Goal: Task Accomplishment & Management: Complete application form

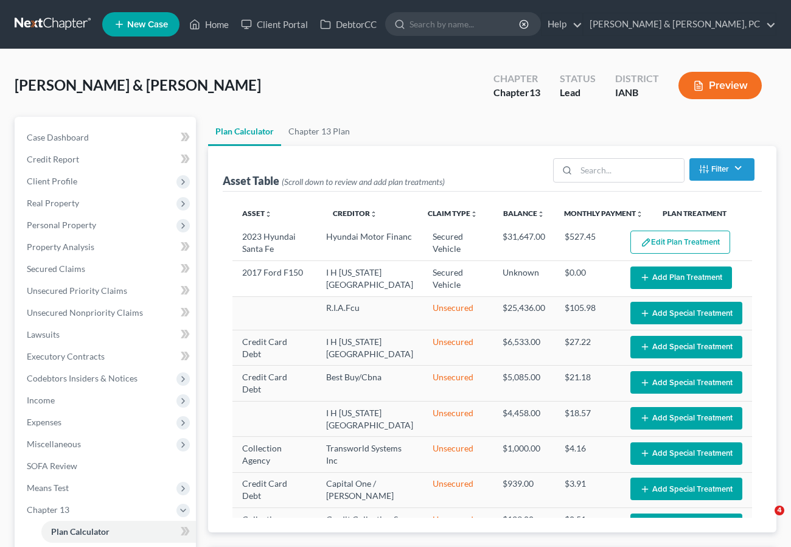
select select "59"
click at [399, 99] on div "[PERSON_NAME] & [PERSON_NAME] Upgraded Chapter Chapter 13 Status Lead District …" at bounding box center [396, 90] width 762 height 53
click at [207, 24] on link "Home" at bounding box center [209, 24] width 52 height 22
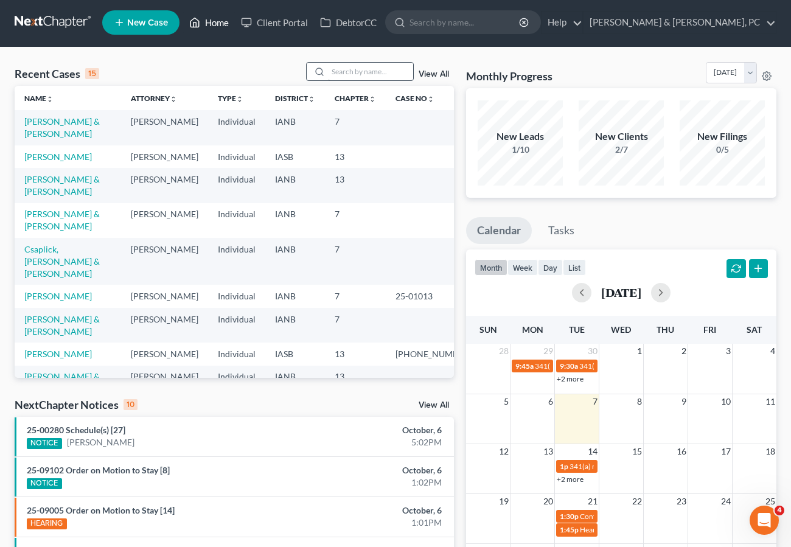
scroll to position [7, 0]
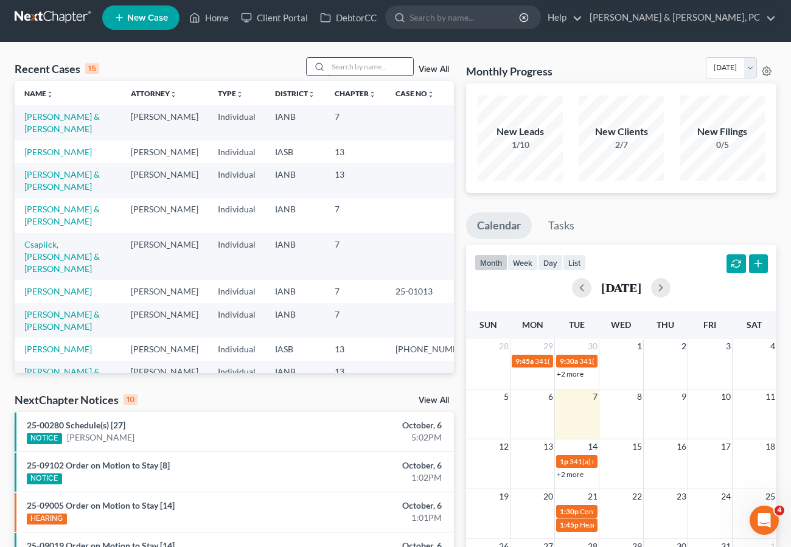
click at [365, 61] on input "search" at bounding box center [370, 67] width 85 height 18
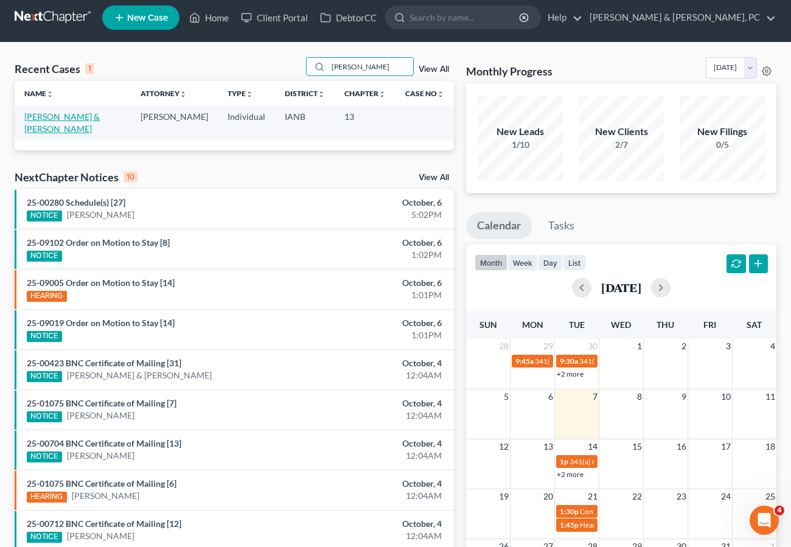
type input "[PERSON_NAME]"
click at [66, 115] on link "[PERSON_NAME] & [PERSON_NAME]" at bounding box center [61, 122] width 75 height 23
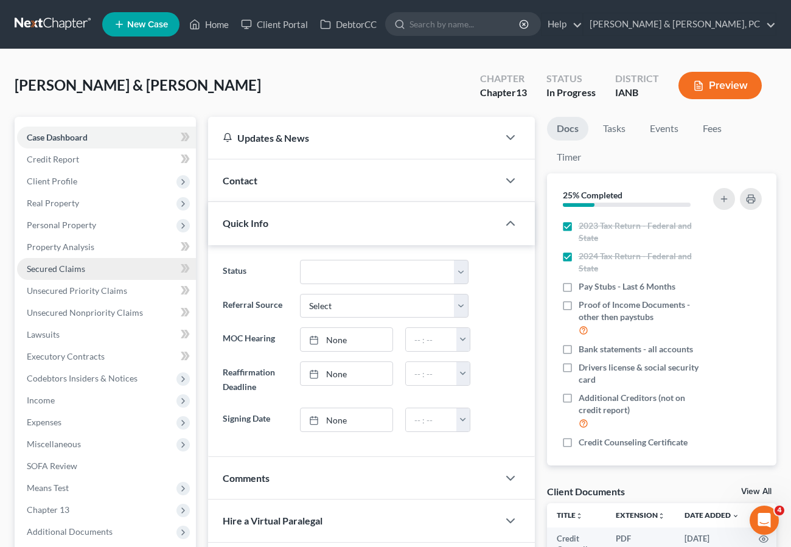
click at [74, 267] on span "Secured Claims" at bounding box center [56, 268] width 58 height 10
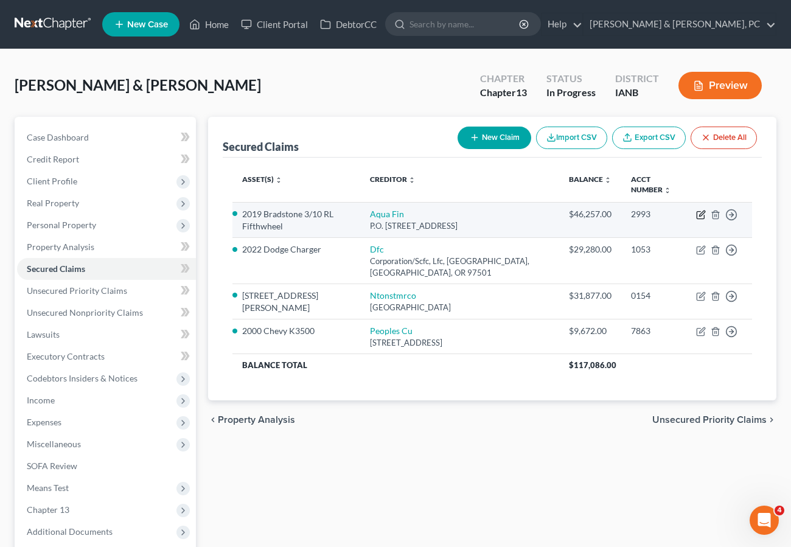
click at [698, 213] on icon "button" at bounding box center [701, 215] width 10 height 10
select select "52"
select select "0"
select select "2"
select select "0"
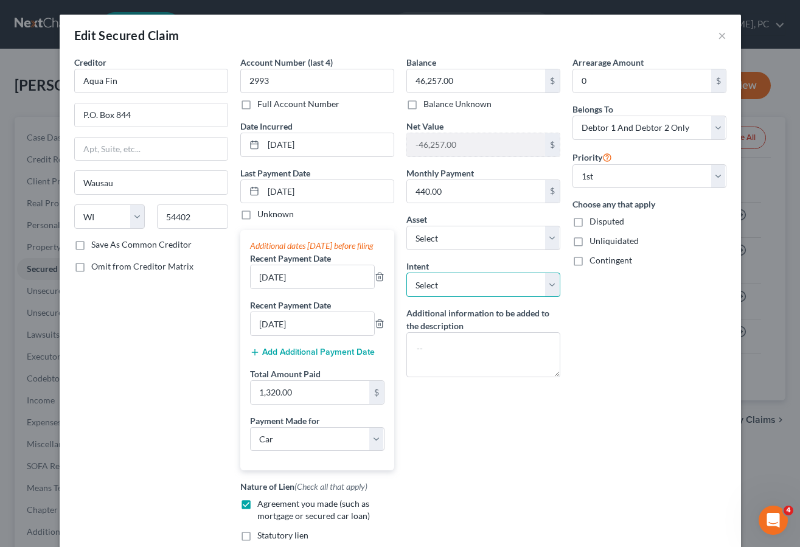
click at [448, 285] on select "Select Surrender Redeem Reaffirm Avoid Other" at bounding box center [483, 285] width 154 height 24
select select "0"
click at [406, 273] on select "Select Surrender Redeem Reaffirm Avoid Other" at bounding box center [483, 285] width 154 height 24
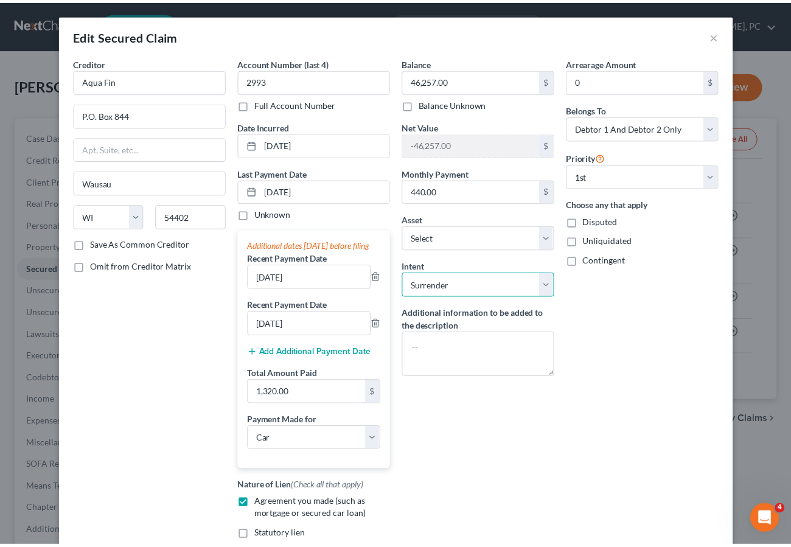
scroll to position [167, 0]
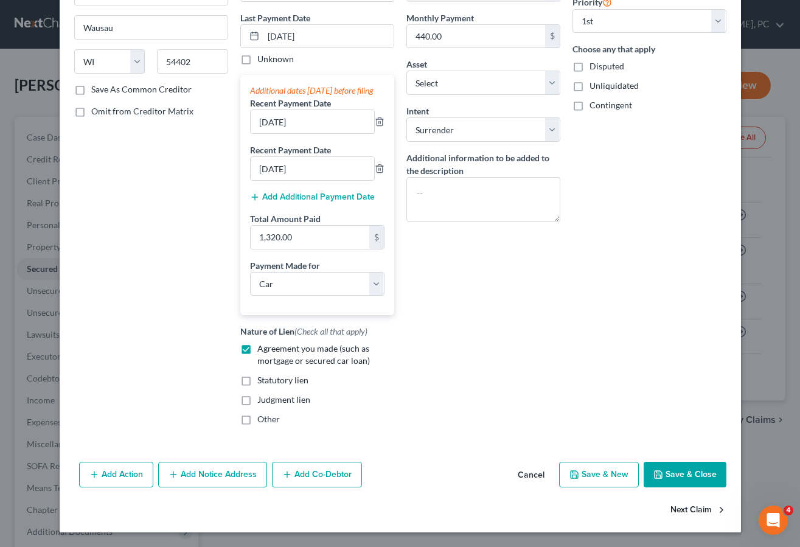
drag, startPoint x: 664, startPoint y: 475, endPoint x: 654, endPoint y: 469, distance: 12.0
click at [659, 472] on button "Save & Close" at bounding box center [685, 475] width 83 height 26
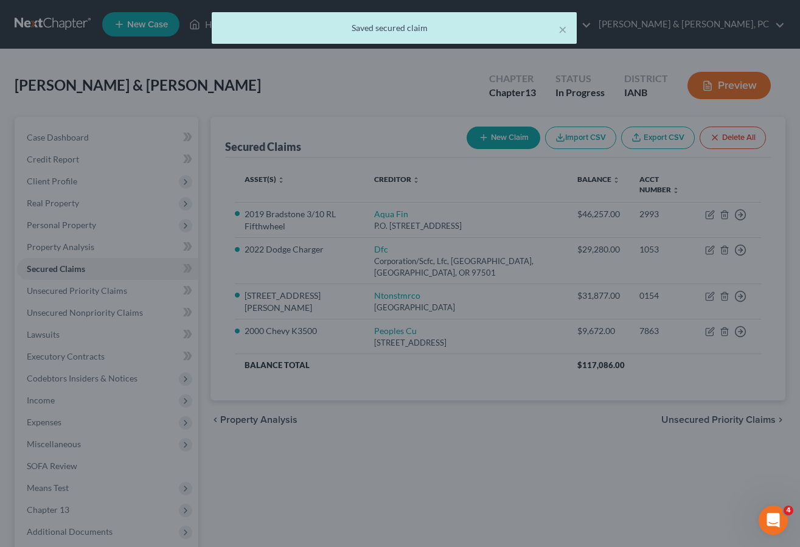
select select "14"
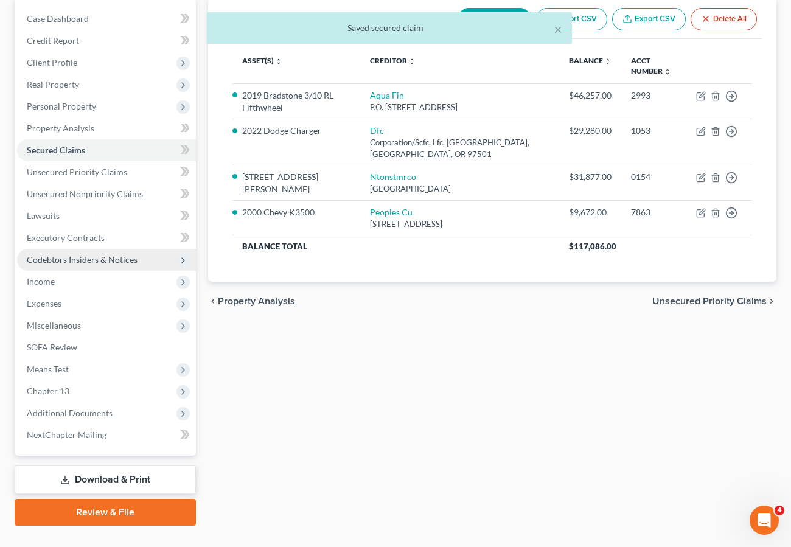
scroll to position [144, 0]
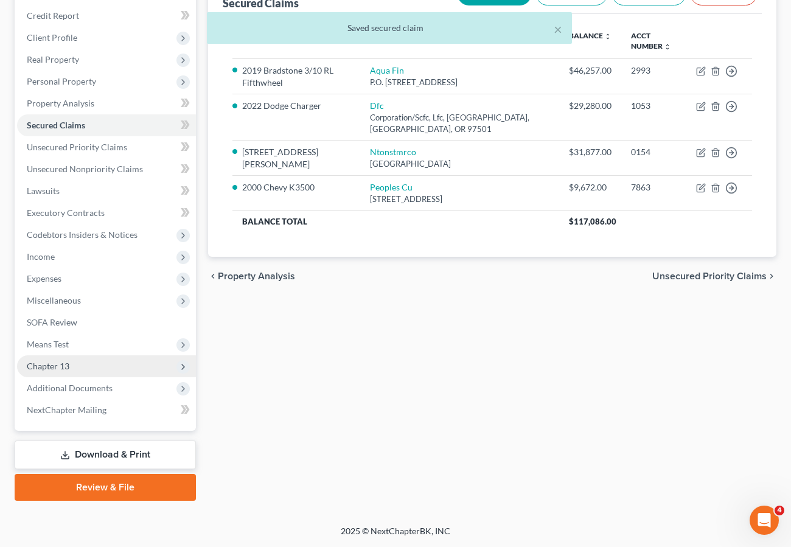
click at [57, 367] on span "Chapter 13" at bounding box center [48, 366] width 43 height 10
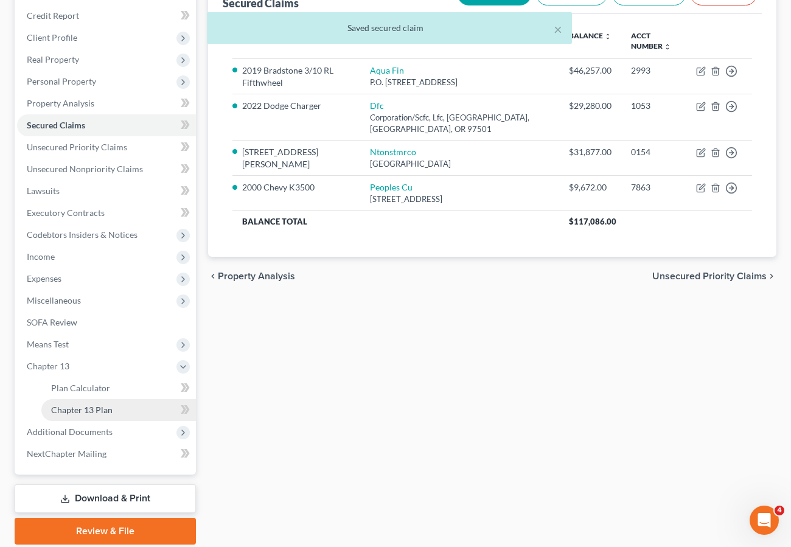
click at [89, 409] on span "Chapter 13 Plan" at bounding box center [81, 410] width 61 height 10
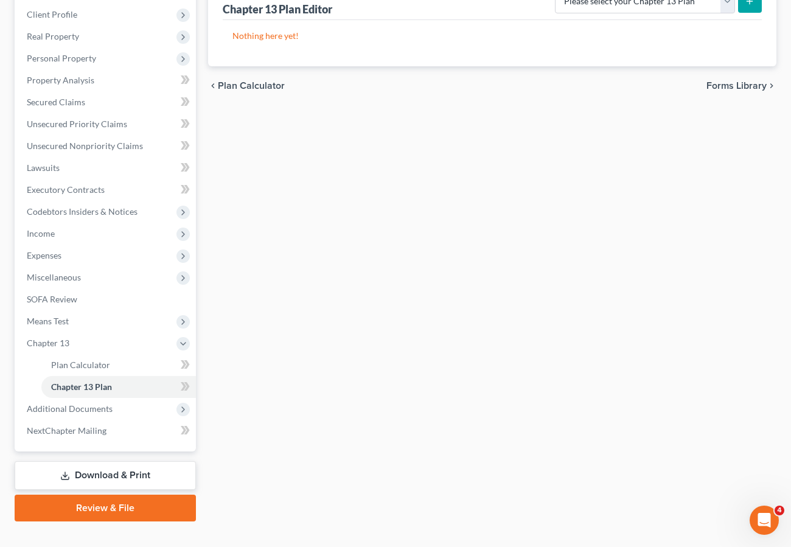
scroll to position [187, 0]
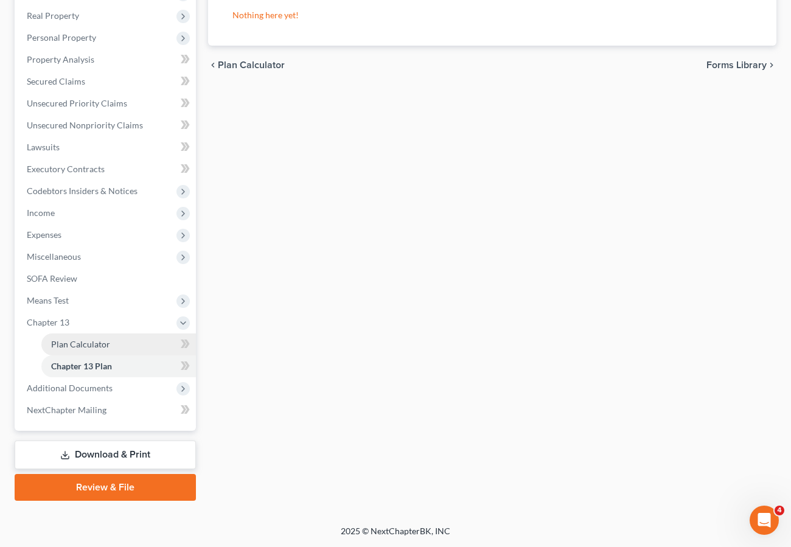
click at [86, 343] on span "Plan Calculator" at bounding box center [80, 344] width 59 height 10
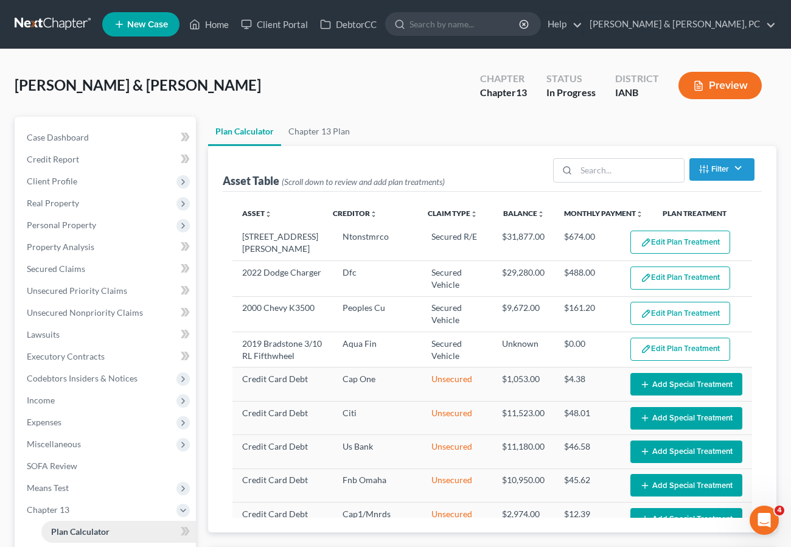
select select "59"
click at [323, 130] on link "Chapter 13 Plan" at bounding box center [319, 131] width 76 height 29
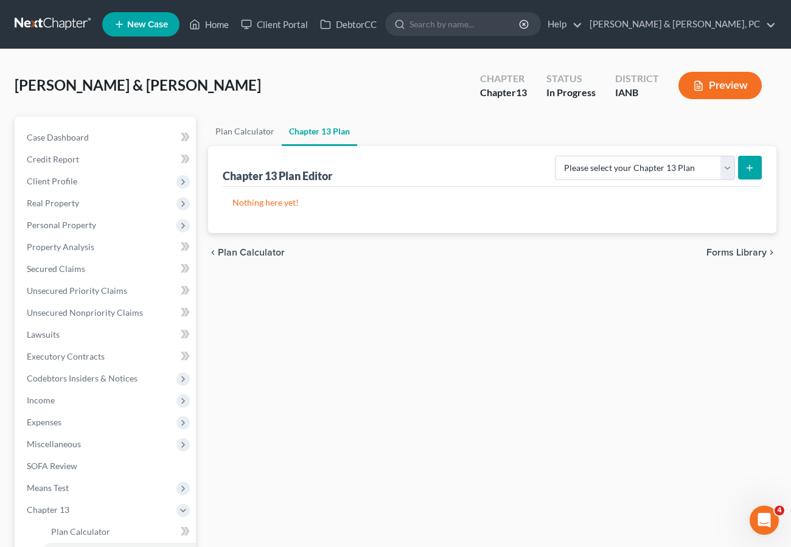
drag, startPoint x: 579, startPoint y: 399, endPoint x: 468, endPoint y: 338, distance: 126.7
click at [579, 399] on div "Plan Calculator Chapter 13 Plan Chapter 13 Plan Editor Please select your Chapt…" at bounding box center [492, 402] width 581 height 571
click at [47, 396] on span "Income" at bounding box center [41, 400] width 28 height 10
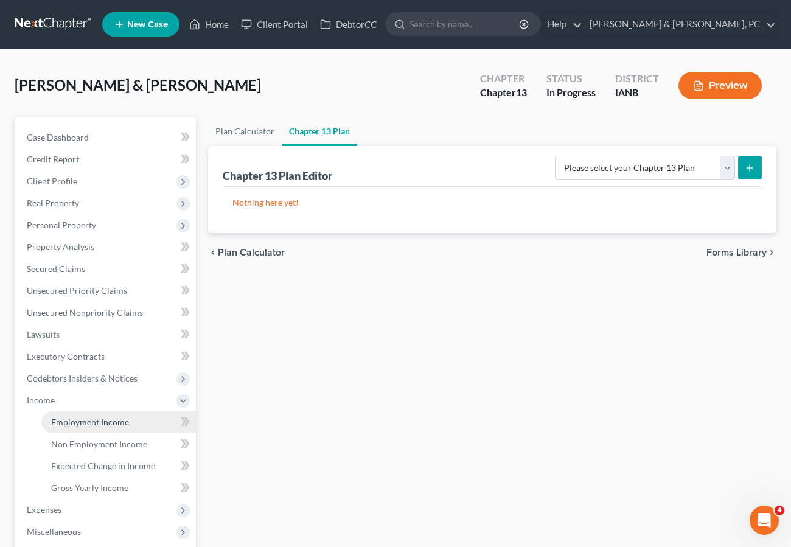
click at [86, 421] on span "Employment Income" at bounding box center [90, 422] width 78 height 10
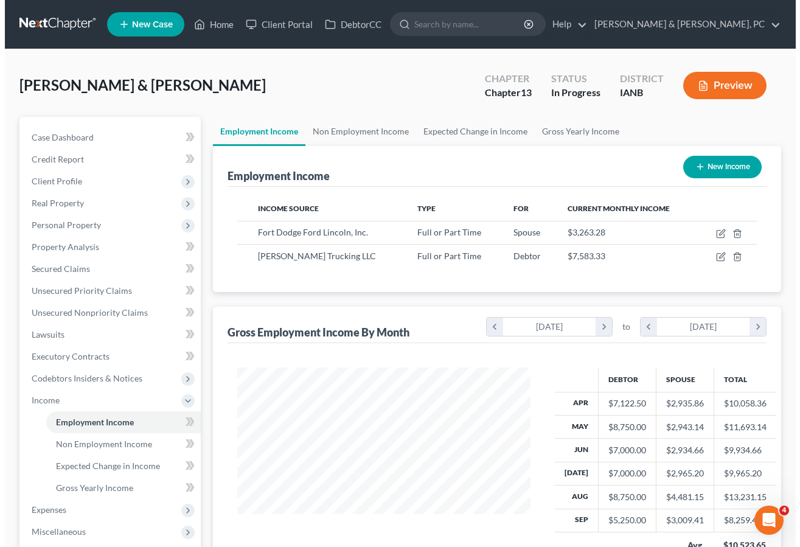
scroll to position [218, 317]
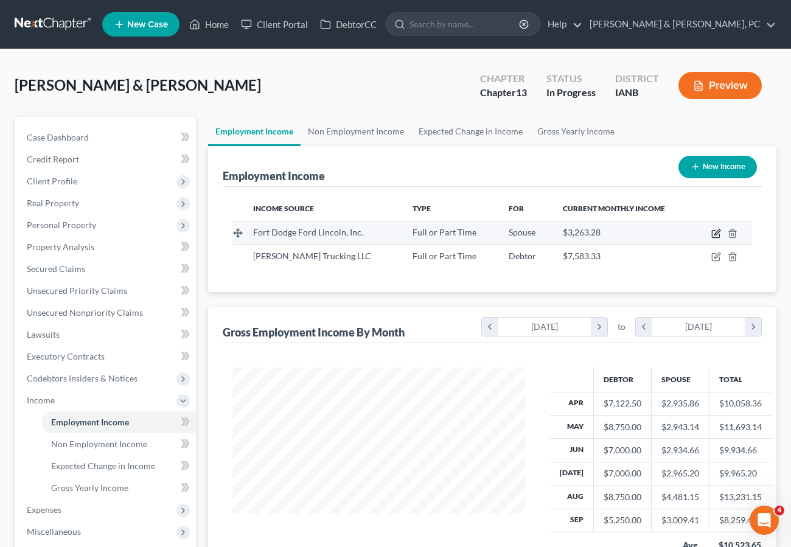
click at [717, 232] on icon "button" at bounding box center [716, 231] width 5 height 5
select select "0"
select select "16"
select select "2"
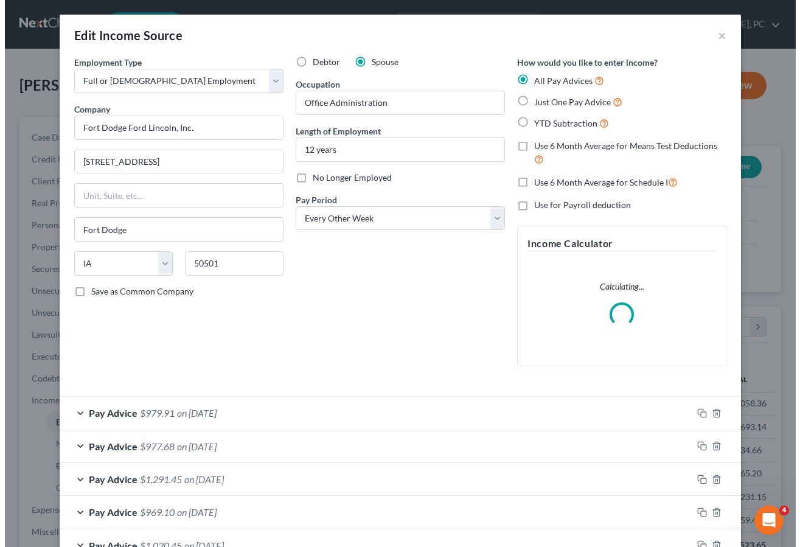
scroll to position [218, 321]
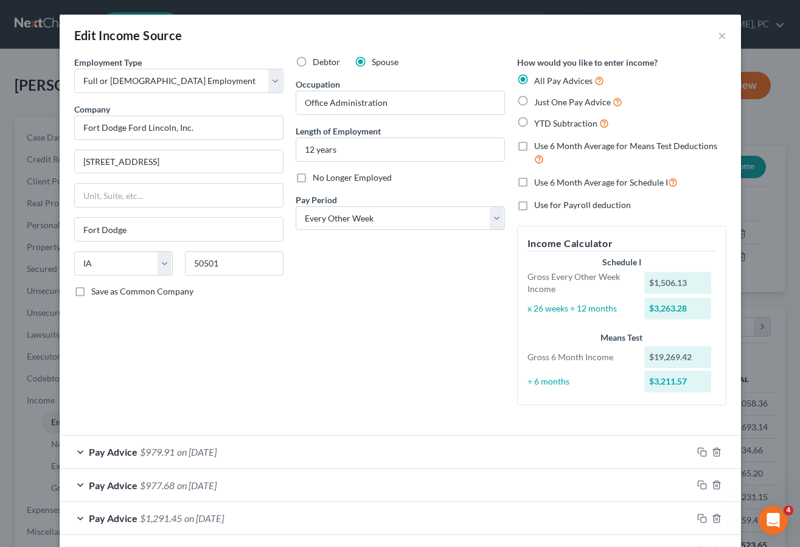
click at [214, 451] on span "on [DATE]" at bounding box center [197, 452] width 40 height 12
drag, startPoint x: 114, startPoint y: 529, endPoint x: 165, endPoint y: 526, distance: 51.2
click at [118, 528] on input "[DATE]" at bounding box center [162, 530] width 130 height 23
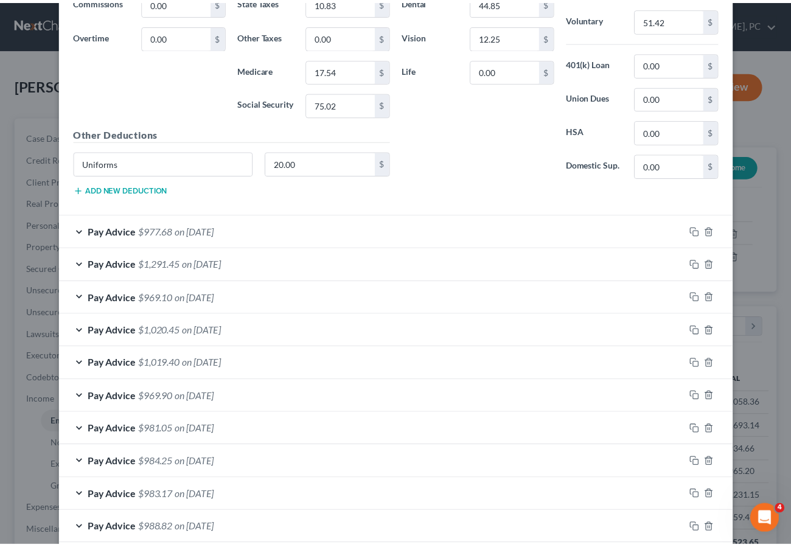
scroll to position [818, 0]
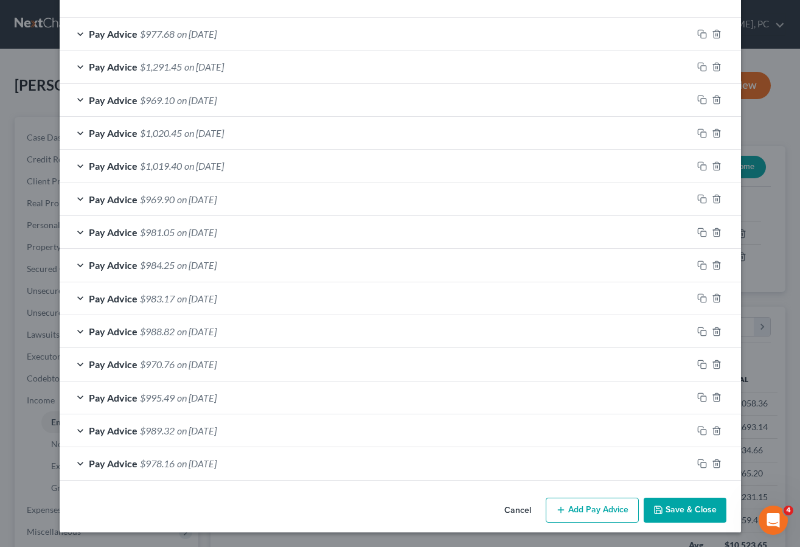
type input "[DATE]"
drag, startPoint x: 683, startPoint y: 511, endPoint x: 52, endPoint y: 475, distance: 632.0
click at [682, 511] on button "Save & Close" at bounding box center [685, 511] width 83 height 26
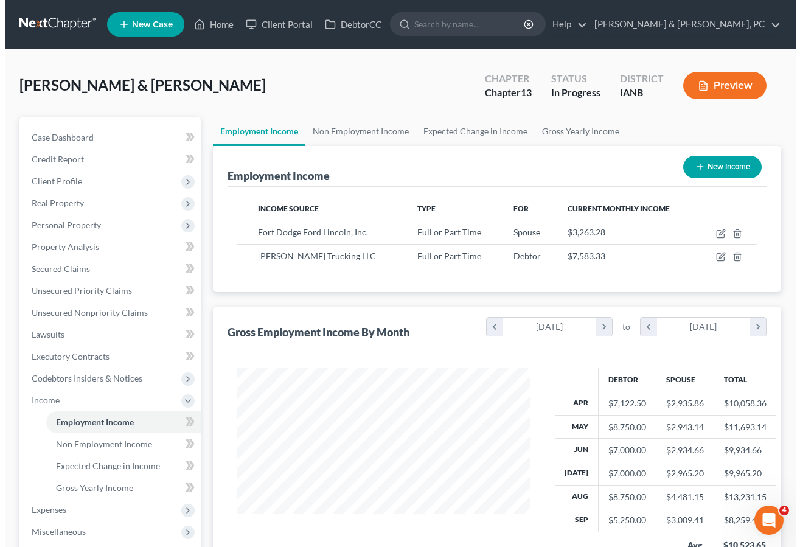
scroll to position [608287, 608187]
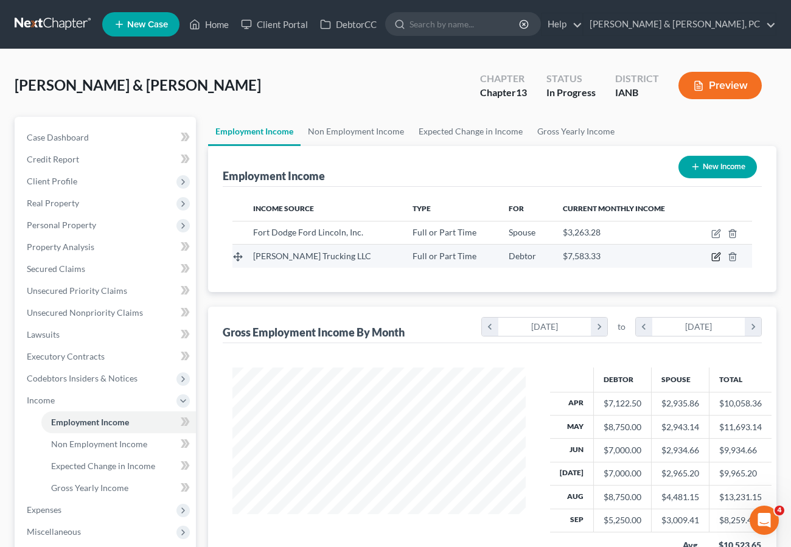
click at [715, 255] on icon "button" at bounding box center [716, 257] width 10 height 10
select select "0"
select select "16"
select select "3"
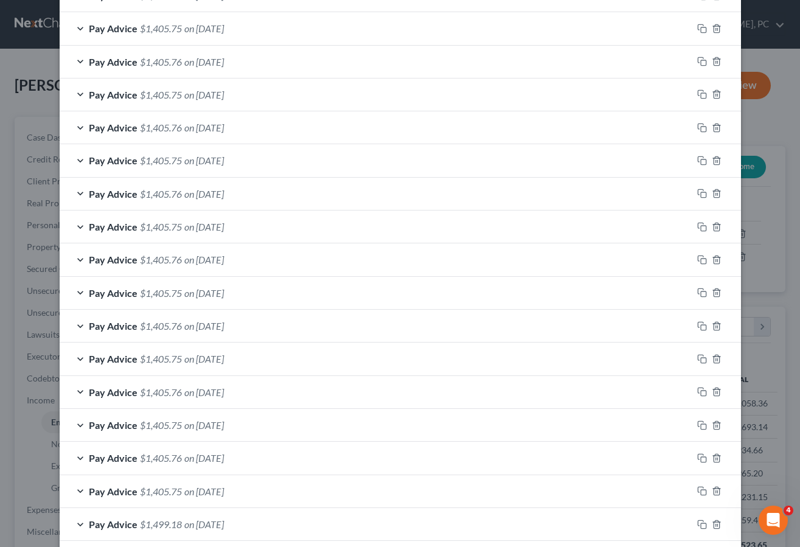
scroll to position [912, 0]
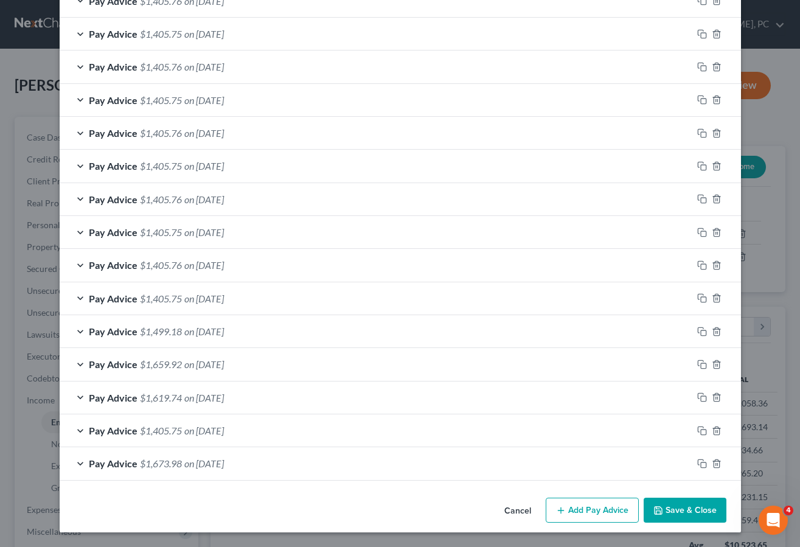
drag, startPoint x: 598, startPoint y: 509, endPoint x: 352, endPoint y: 304, distance: 320.1
click at [598, 509] on button "Add Pay Advice" at bounding box center [592, 511] width 93 height 26
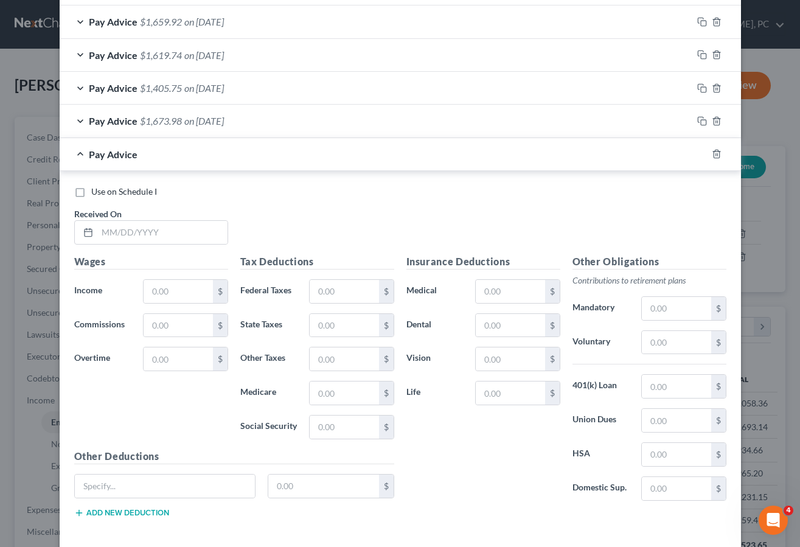
scroll to position [1294, 0]
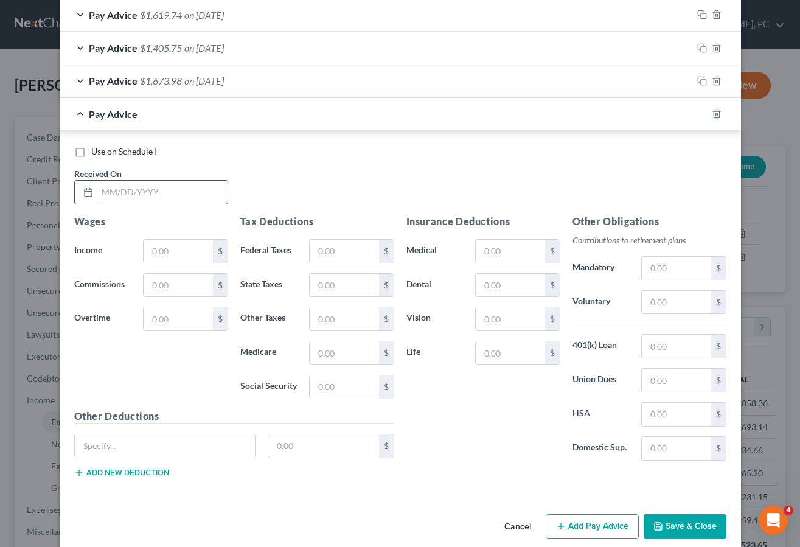
click at [114, 193] on input "text" at bounding box center [162, 192] width 130 height 23
type input "[DATE]"
type input "1,750.00"
type input "161.37"
type input "49"
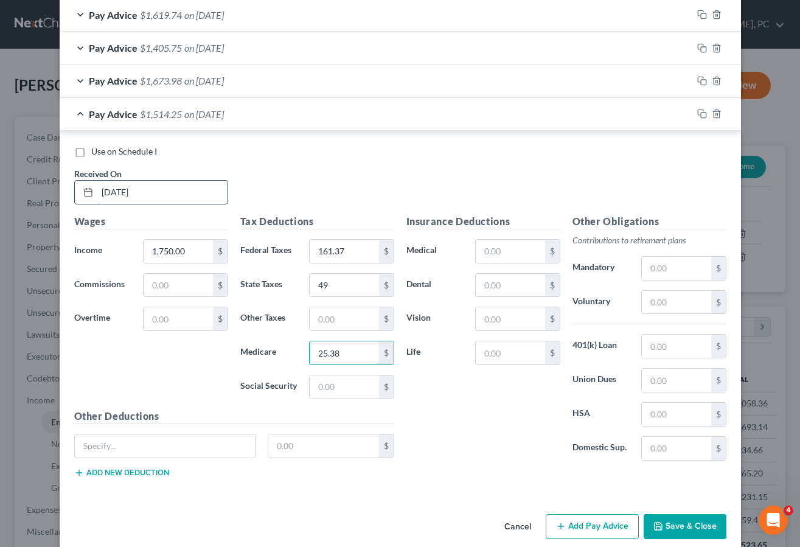
type input "25.38"
type input "108.50"
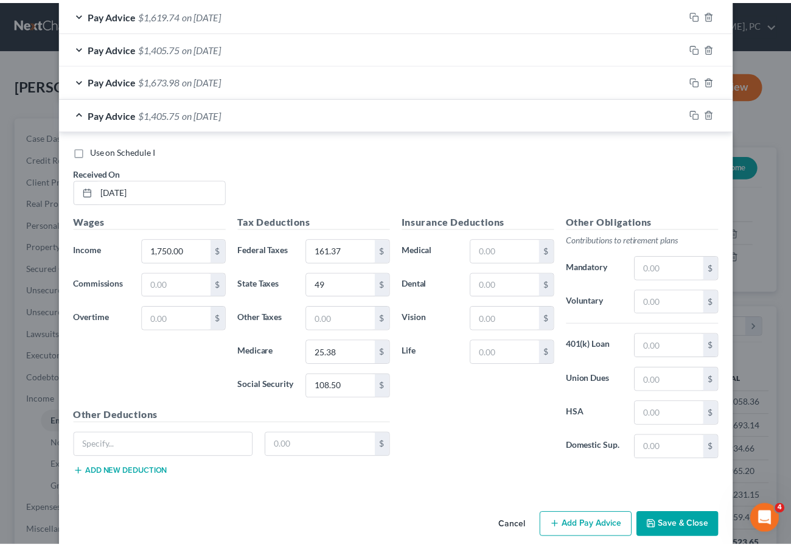
scroll to position [1311, 0]
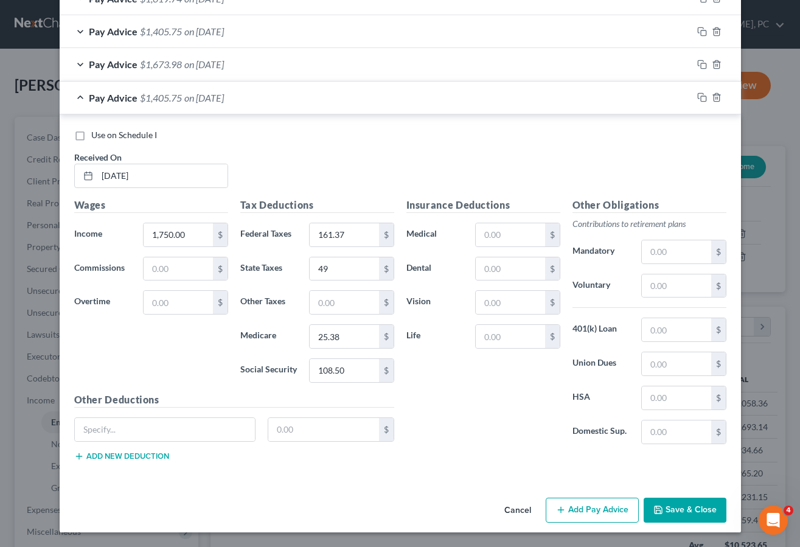
click at [676, 503] on button "Save & Close" at bounding box center [685, 511] width 83 height 26
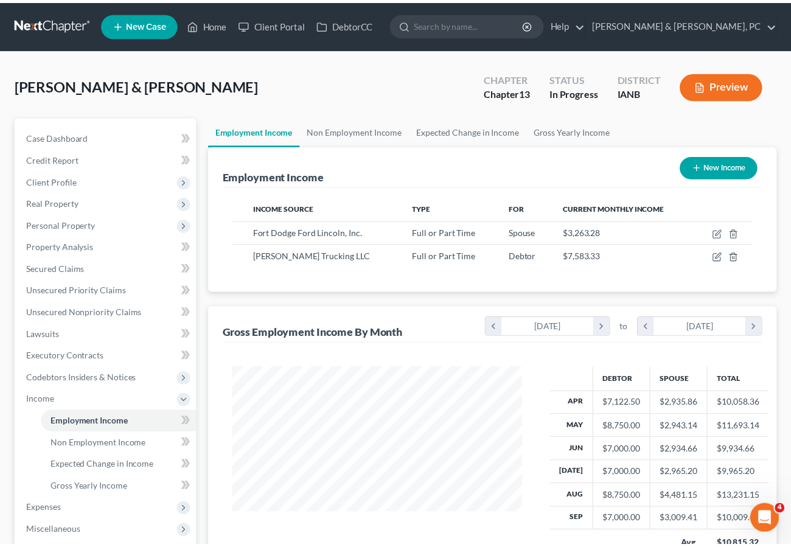
scroll to position [608287, 608187]
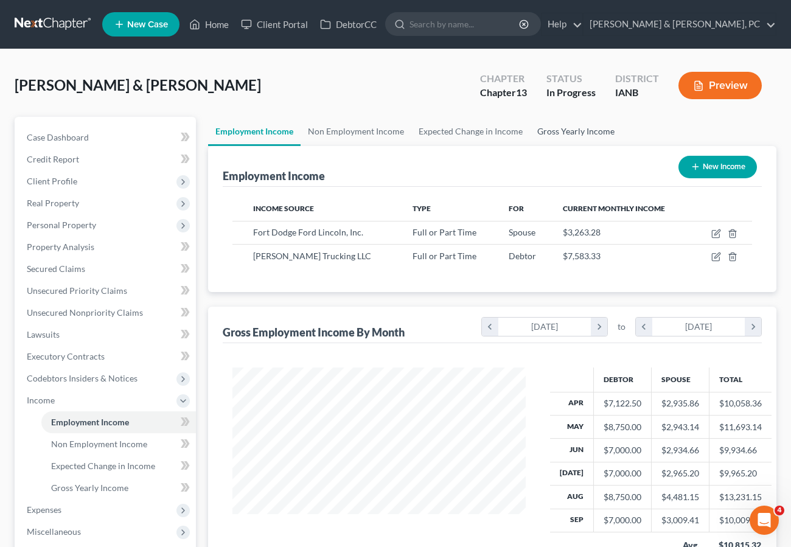
click at [557, 128] on link "Gross Yearly Income" at bounding box center [576, 131] width 92 height 29
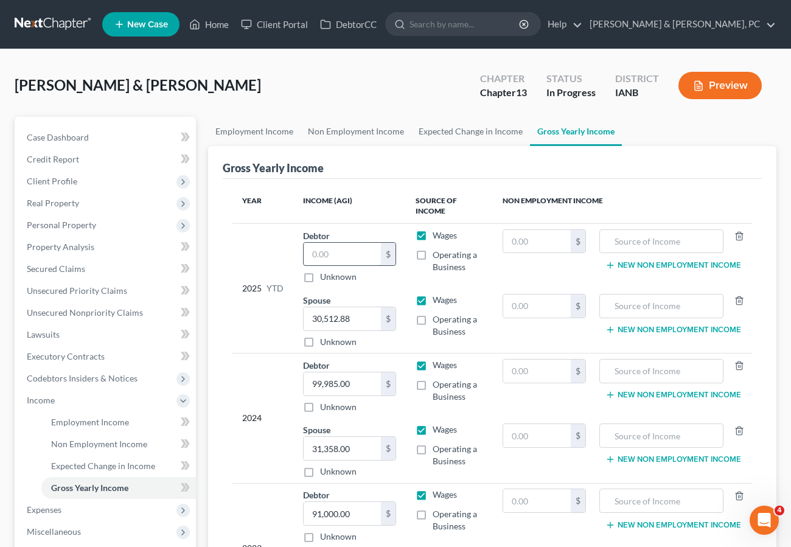
click at [333, 244] on input "text" at bounding box center [342, 254] width 77 height 23
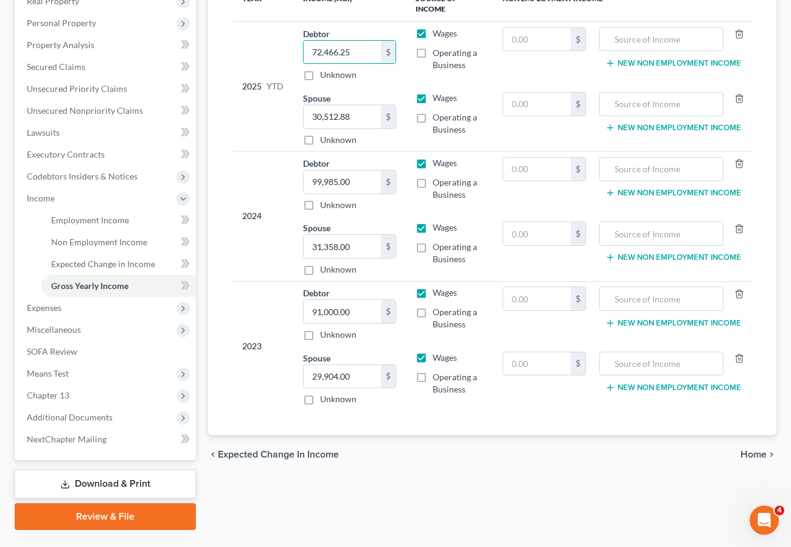
scroll to position [231, 0]
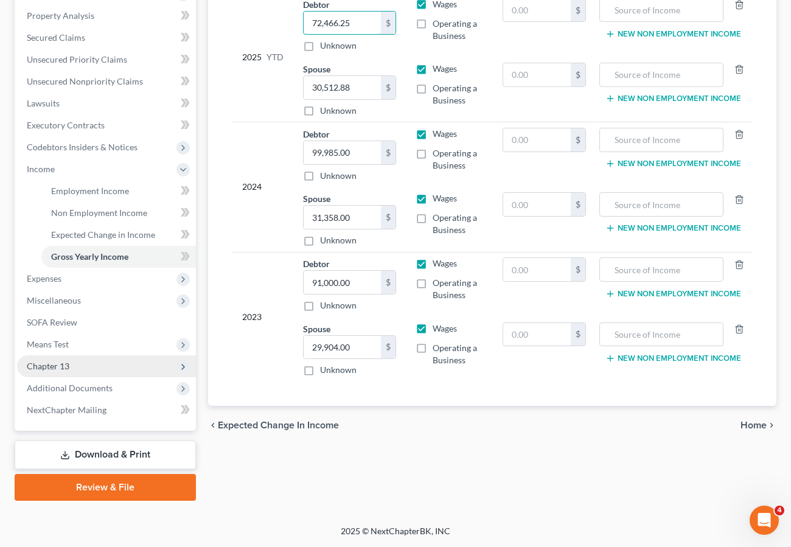
type input "72,466.25"
click at [63, 368] on span "Chapter 13" at bounding box center [48, 366] width 43 height 10
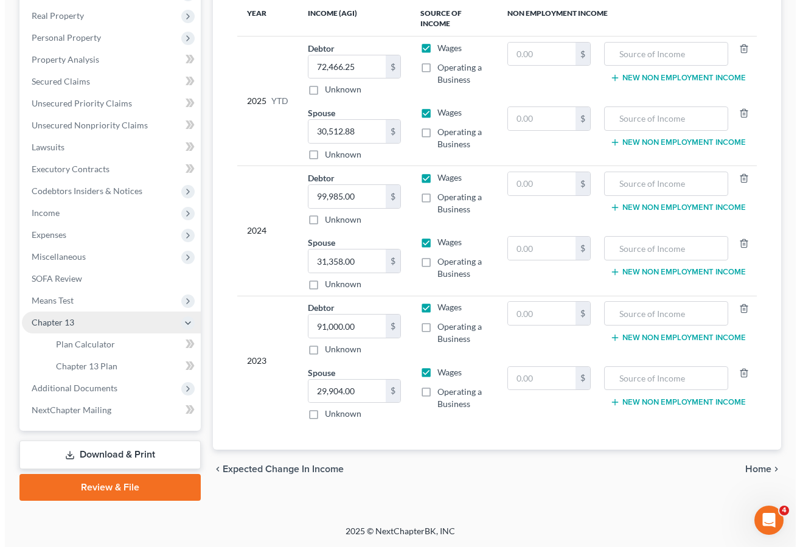
scroll to position [187, 0]
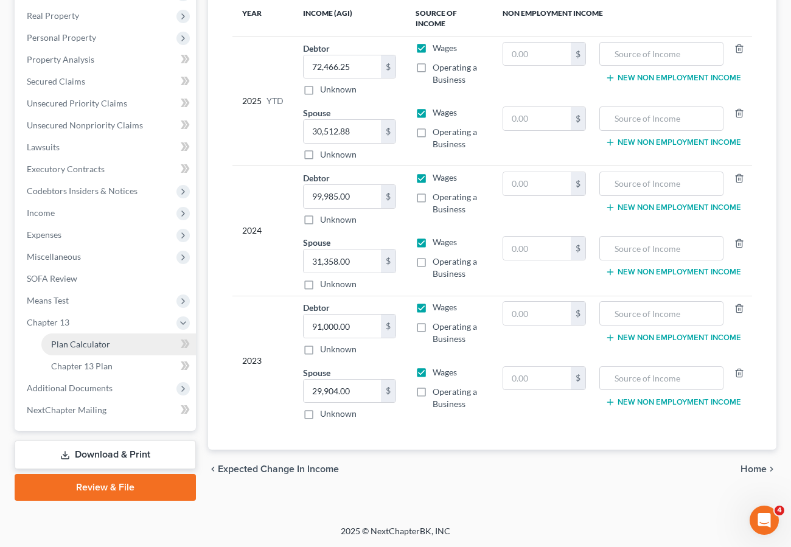
click at [68, 342] on span "Plan Calculator" at bounding box center [80, 344] width 59 height 10
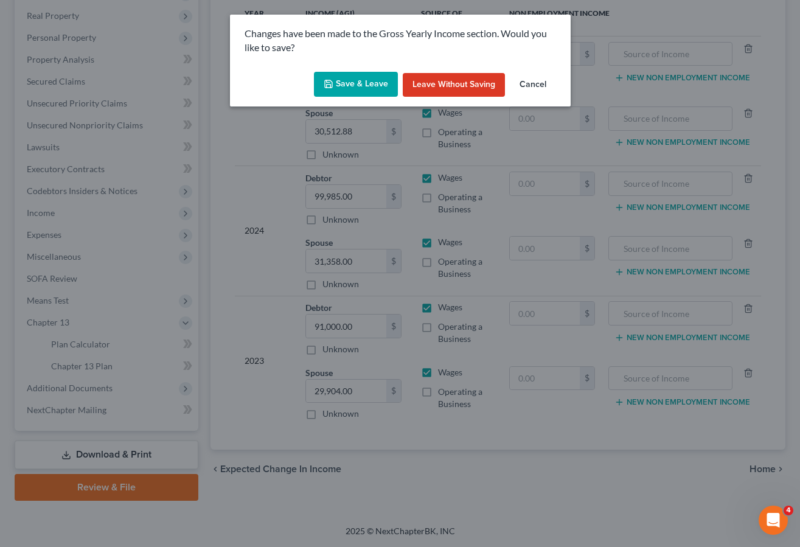
click at [314, 76] on div "Save & Leave Leave without Saving Cancel" at bounding box center [400, 87] width 341 height 40
click at [337, 79] on button "Save & Leave" at bounding box center [356, 85] width 84 height 26
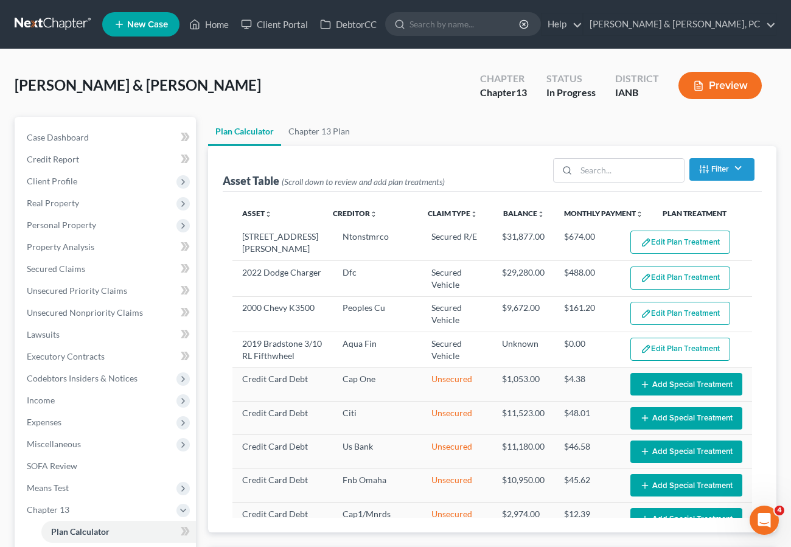
select select "59"
drag, startPoint x: 47, startPoint y: 418, endPoint x: 72, endPoint y: 416, distance: 25.6
click at [47, 418] on span "Expenses" at bounding box center [44, 422] width 35 height 10
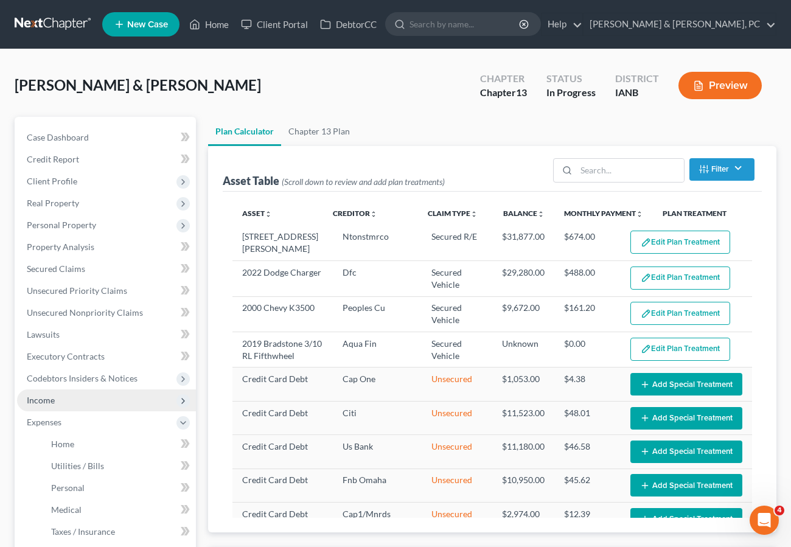
click at [52, 397] on span "Income" at bounding box center [41, 400] width 28 height 10
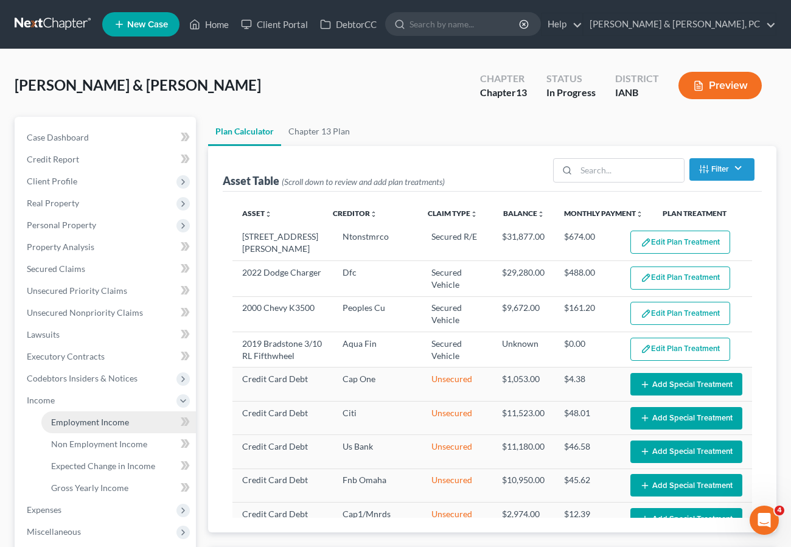
click at [99, 419] on span "Employment Income" at bounding box center [90, 422] width 78 height 10
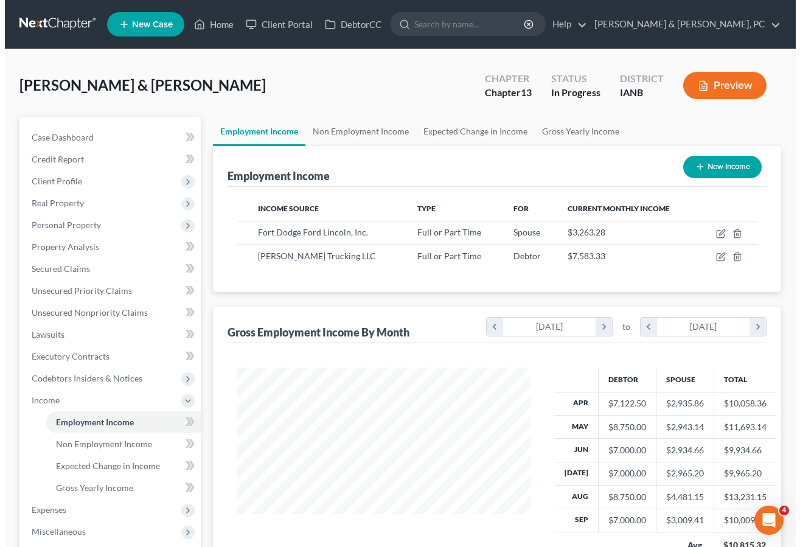
scroll to position [218, 317]
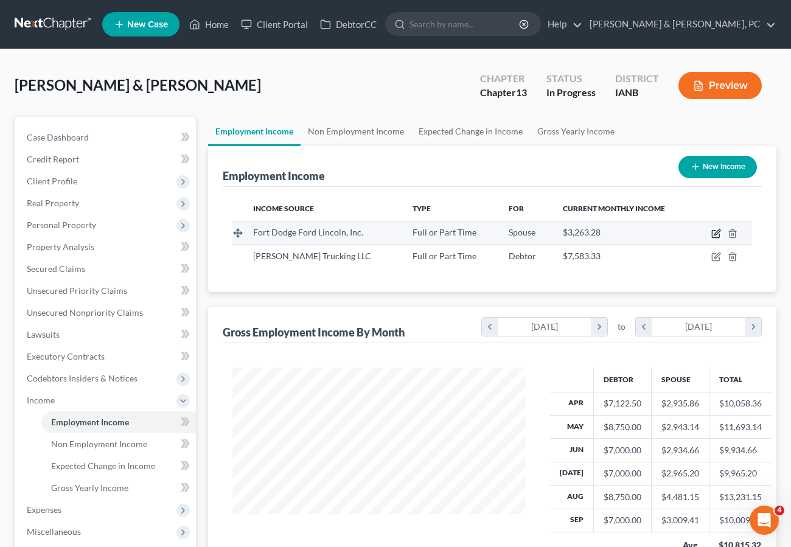
click at [714, 231] on icon "button" at bounding box center [716, 234] width 10 height 10
select select "0"
select select "16"
select select "2"
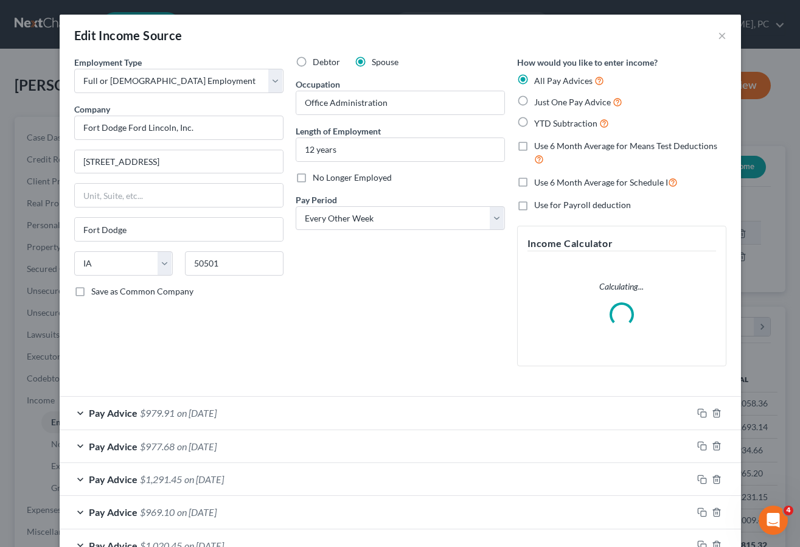
scroll to position [218, 321]
click at [534, 144] on label "Use 6 Month Average for Means Test Deductions" at bounding box center [630, 153] width 192 height 26
click at [539, 144] on input "Use 6 Month Average for Means Test Deductions" at bounding box center [543, 144] width 8 height 8
checkbox input "true"
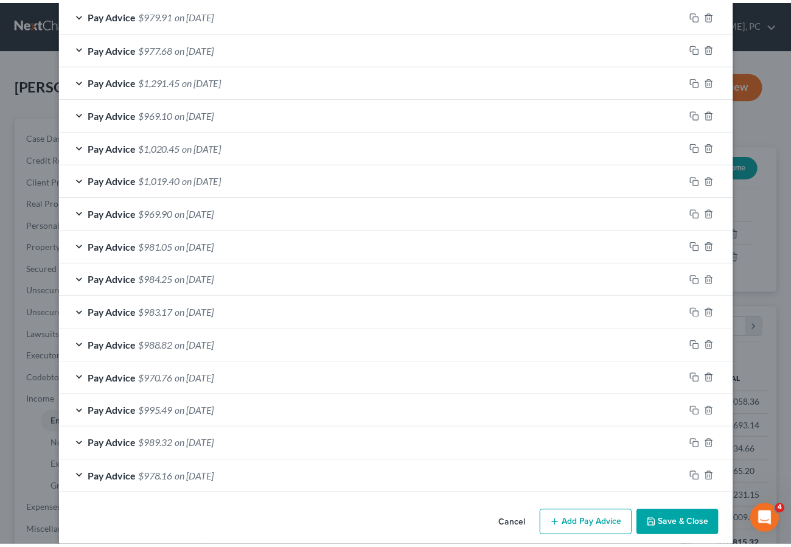
scroll to position [452, 0]
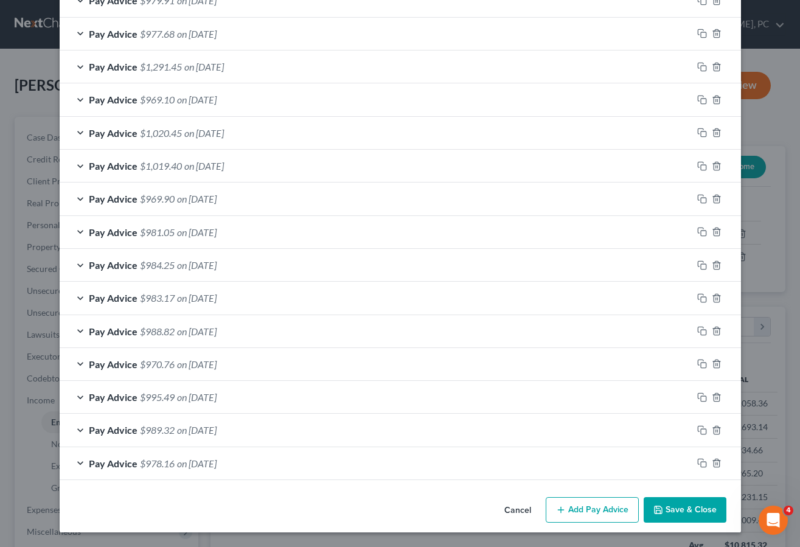
click at [683, 516] on button "Save & Close" at bounding box center [685, 510] width 83 height 26
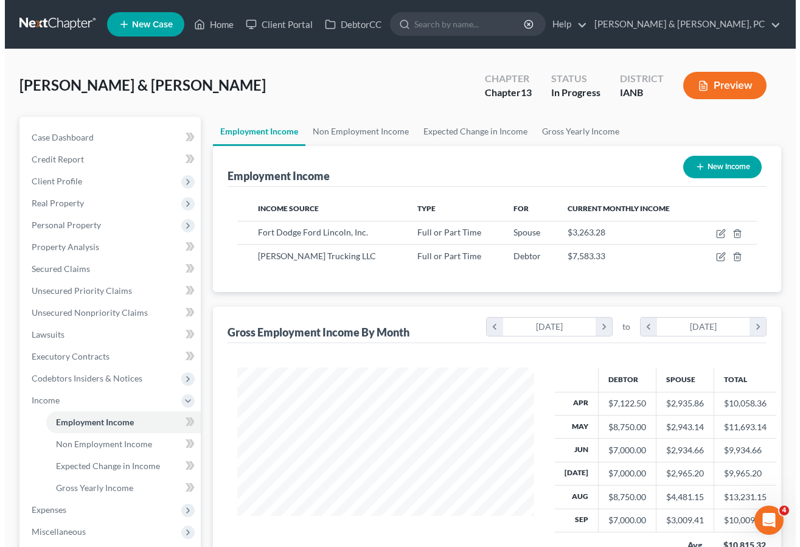
scroll to position [608287, 608187]
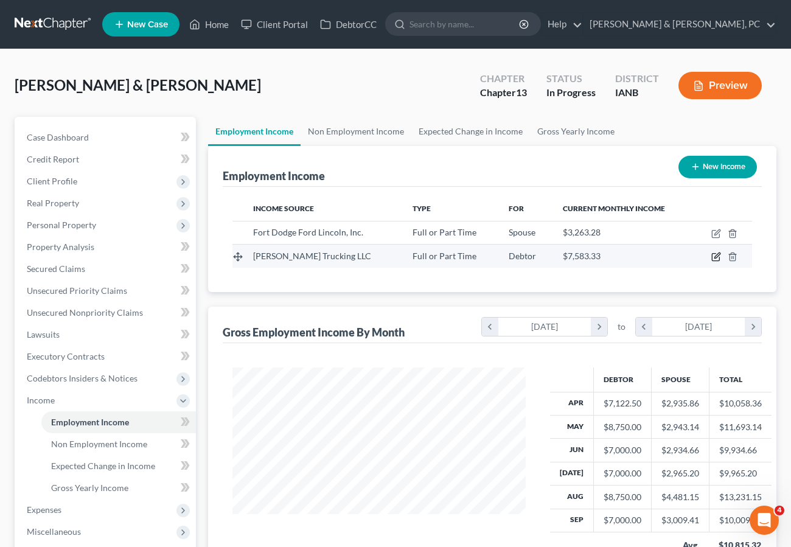
click at [716, 256] on icon "button" at bounding box center [716, 257] width 10 height 10
select select "0"
select select "16"
select select "3"
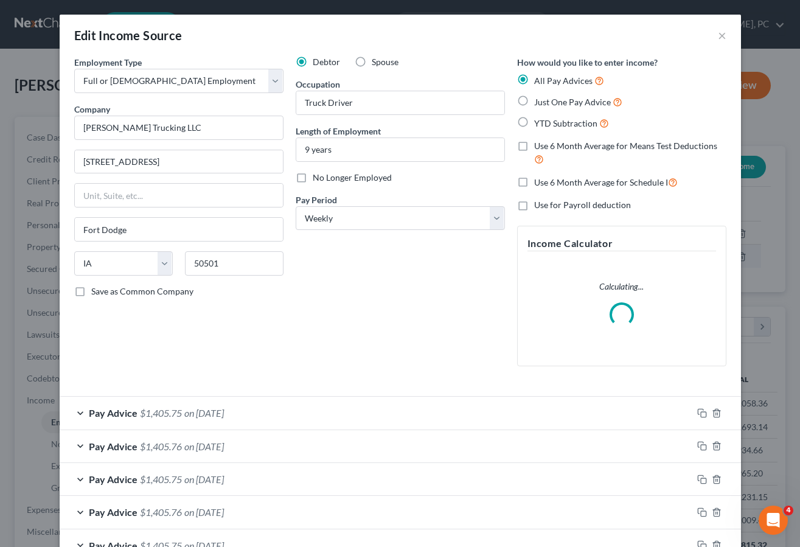
scroll to position [218, 321]
click at [534, 145] on label "Use 6 Month Average for Means Test Deductions" at bounding box center [630, 153] width 192 height 26
click at [539, 145] on input "Use 6 Month Average for Means Test Deductions" at bounding box center [543, 144] width 8 height 8
checkbox input "true"
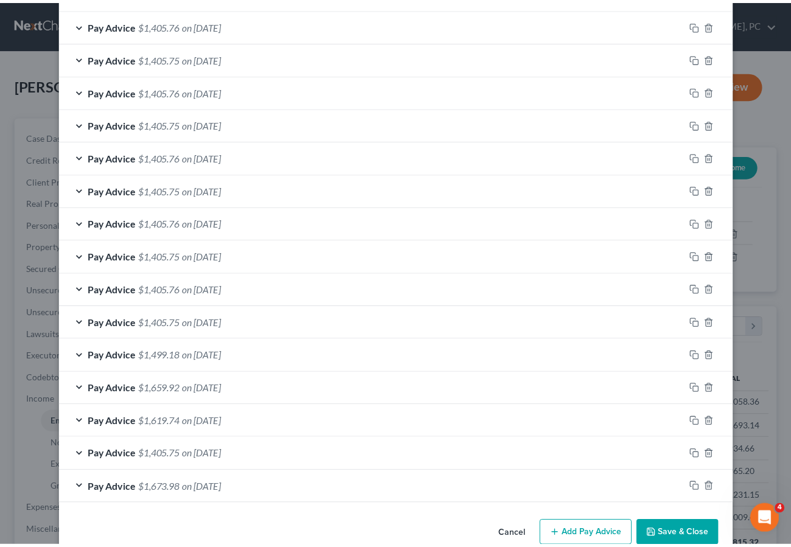
scroll to position [945, 0]
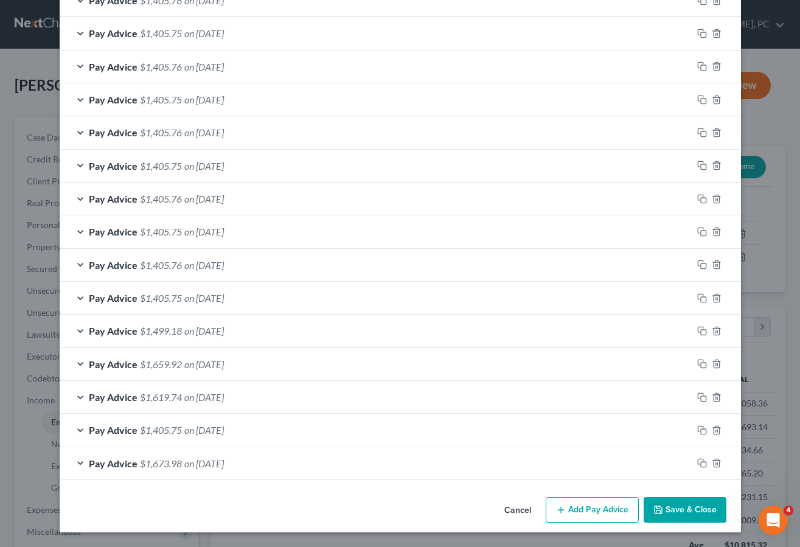
click at [672, 511] on button "Save & Close" at bounding box center [685, 510] width 83 height 26
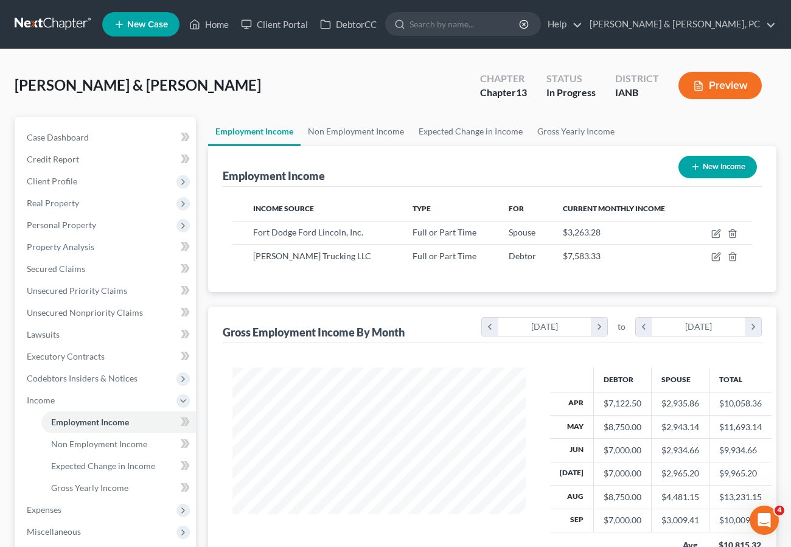
scroll to position [608287, 608187]
click at [419, 163] on div "Employment Income New Income" at bounding box center [492, 166] width 539 height 41
click at [42, 506] on span "Expenses" at bounding box center [44, 509] width 35 height 10
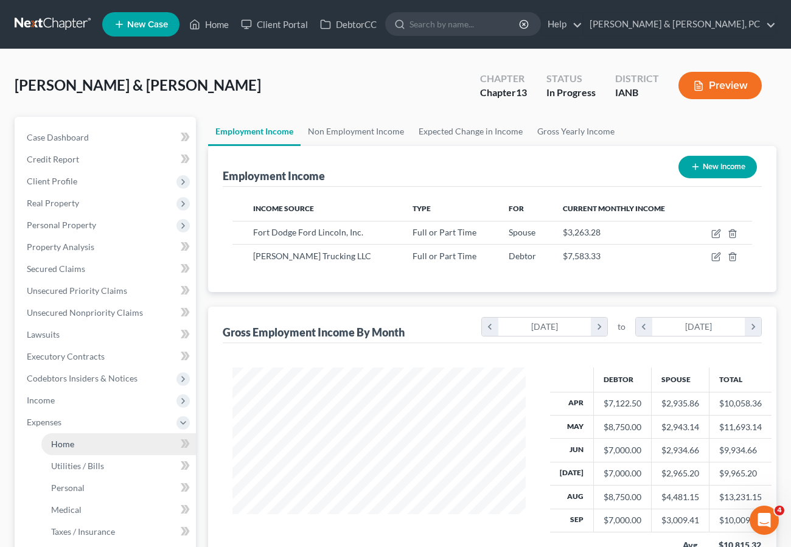
click at [65, 445] on span "Home" at bounding box center [62, 444] width 23 height 10
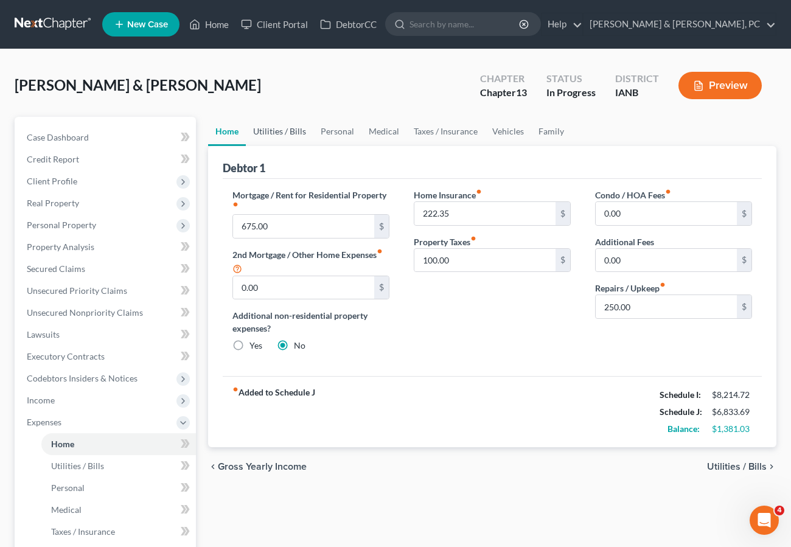
click at [290, 129] on link "Utilities / Bills" at bounding box center [280, 131] width 68 height 29
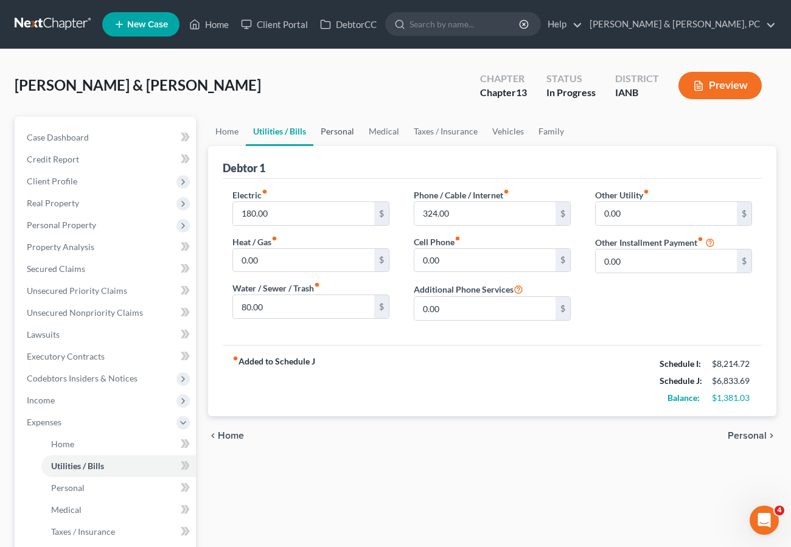
click at [337, 125] on link "Personal" at bounding box center [337, 131] width 48 height 29
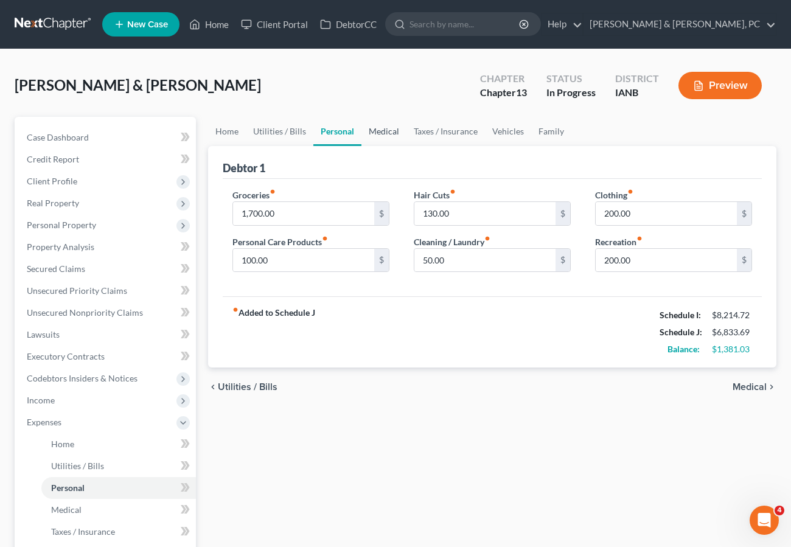
click at [383, 131] on link "Medical" at bounding box center [383, 131] width 45 height 29
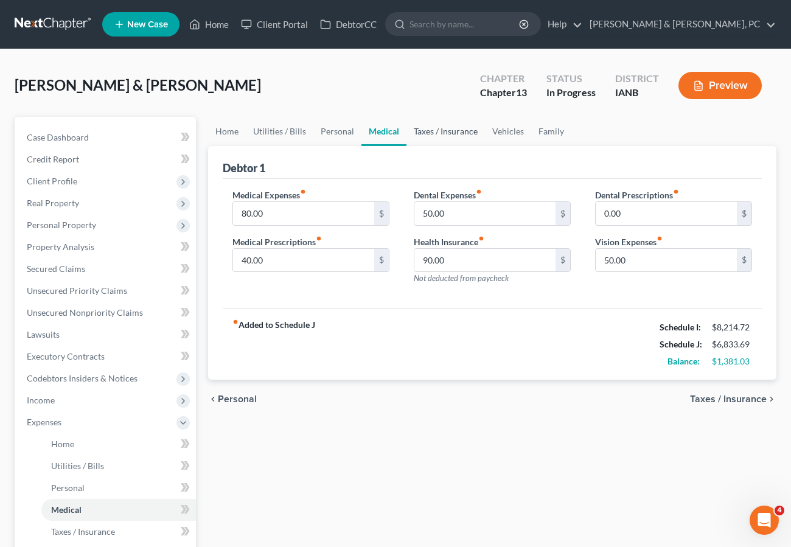
click at [429, 131] on link "Taxes / Insurance" at bounding box center [445, 131] width 78 height 29
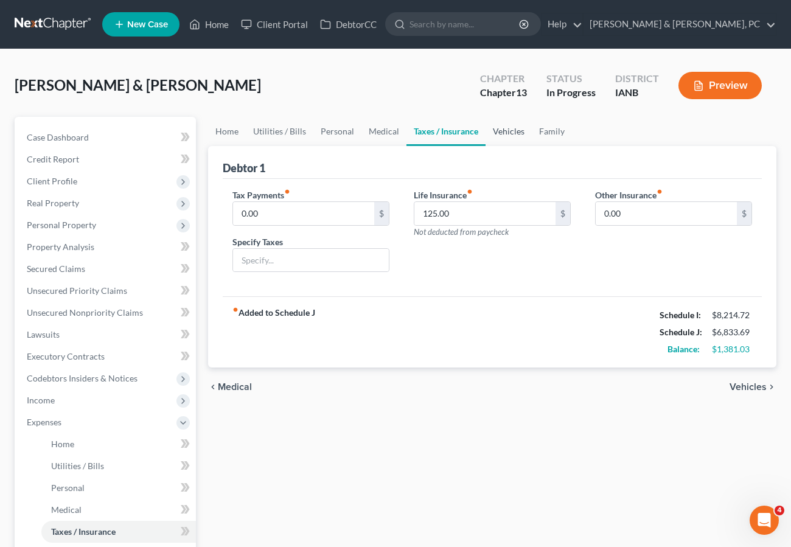
click at [509, 131] on link "Vehicles" at bounding box center [509, 131] width 46 height 29
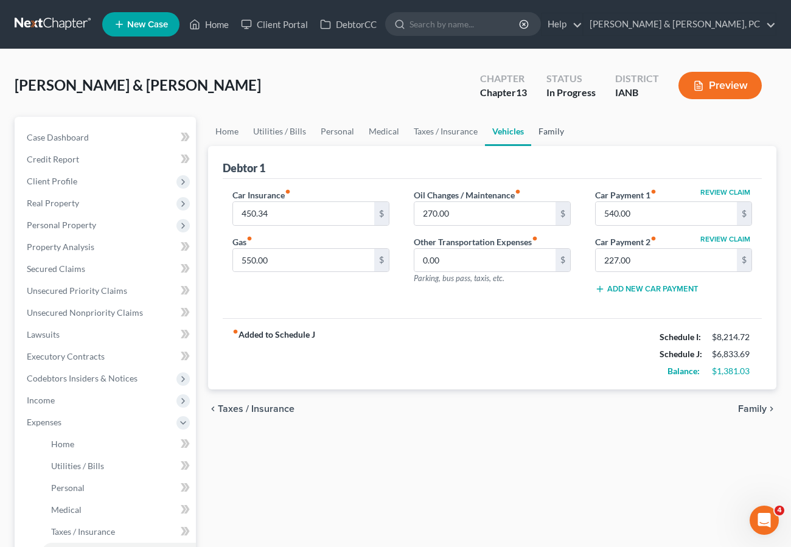
click at [554, 132] on link "Family" at bounding box center [551, 131] width 40 height 29
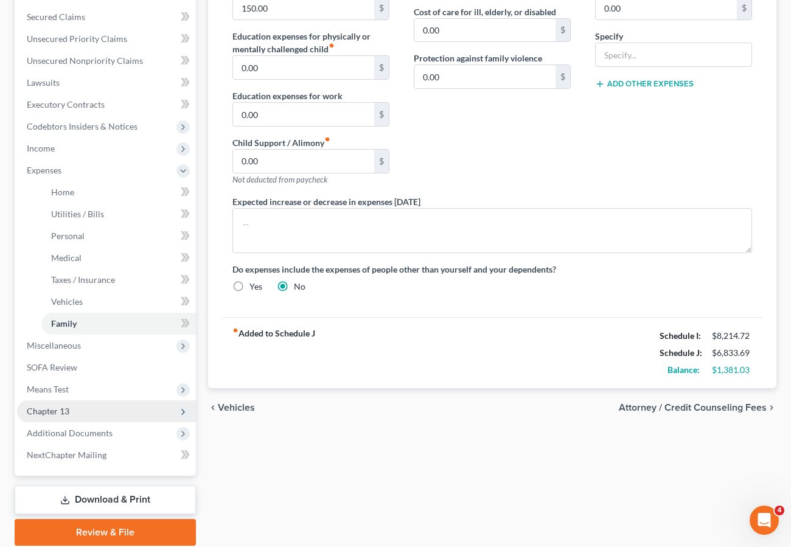
scroll to position [253, 0]
click at [71, 408] on span "Chapter 13" at bounding box center [106, 411] width 179 height 22
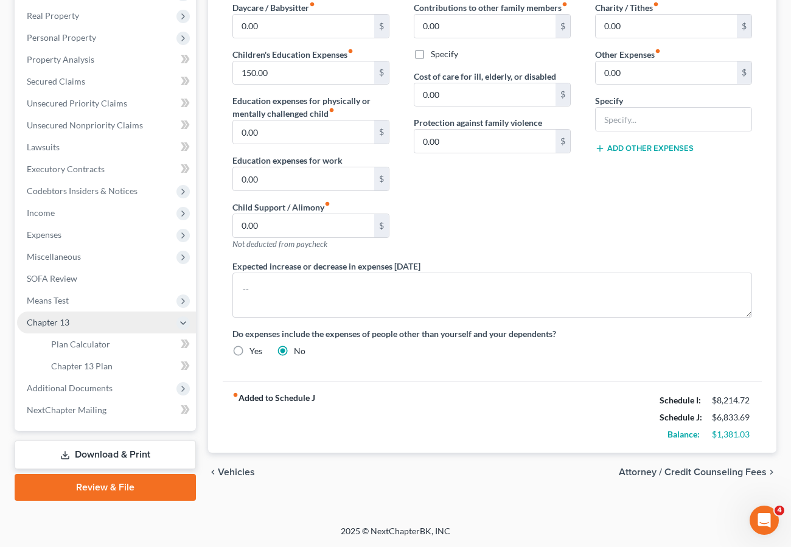
scroll to position [187, 0]
click at [82, 344] on span "Plan Calculator" at bounding box center [80, 344] width 59 height 10
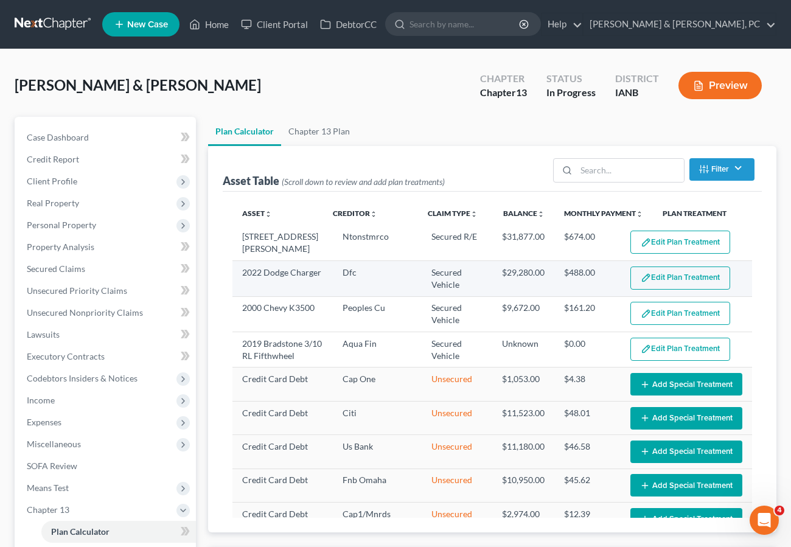
select select "59"
click at [648, 277] on button "Edit Plan Treatment" at bounding box center [680, 278] width 100 height 23
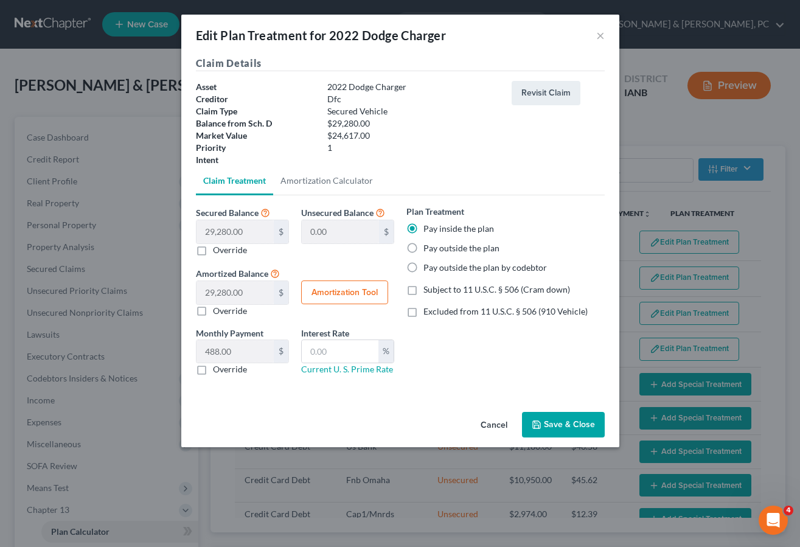
click at [569, 427] on button "Save & Close" at bounding box center [563, 425] width 83 height 26
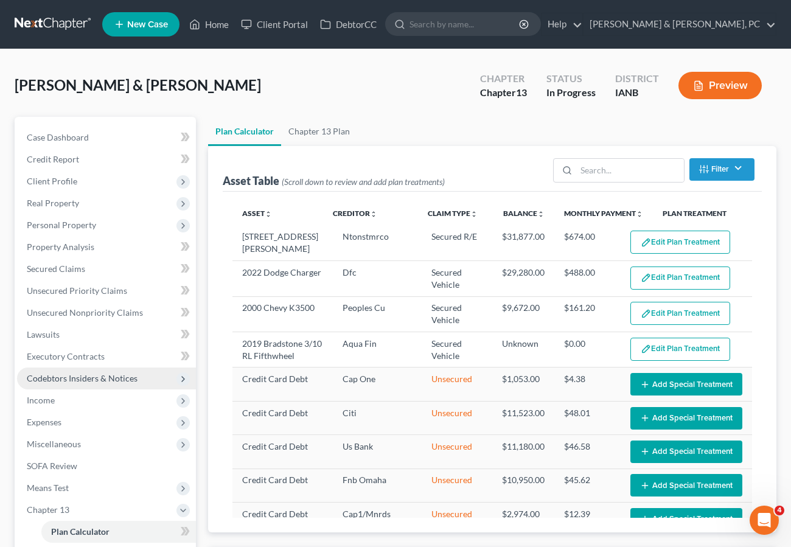
select select "59"
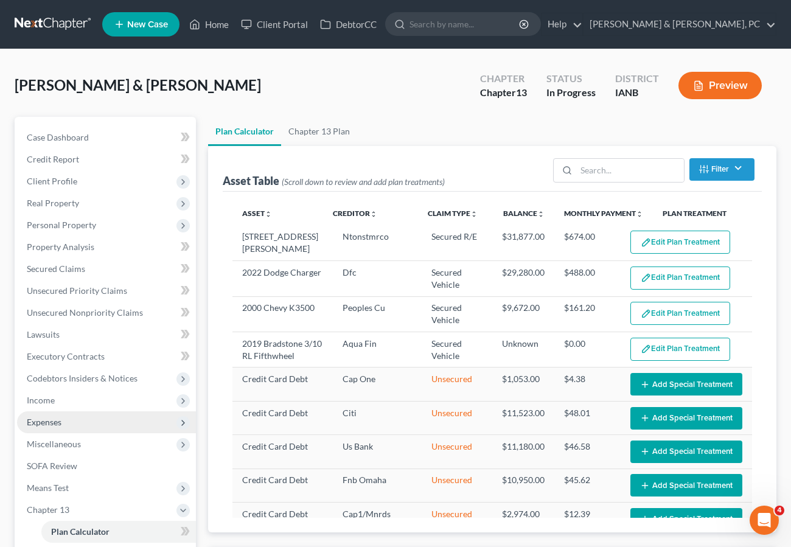
click at [58, 418] on span "Expenses" at bounding box center [44, 422] width 35 height 10
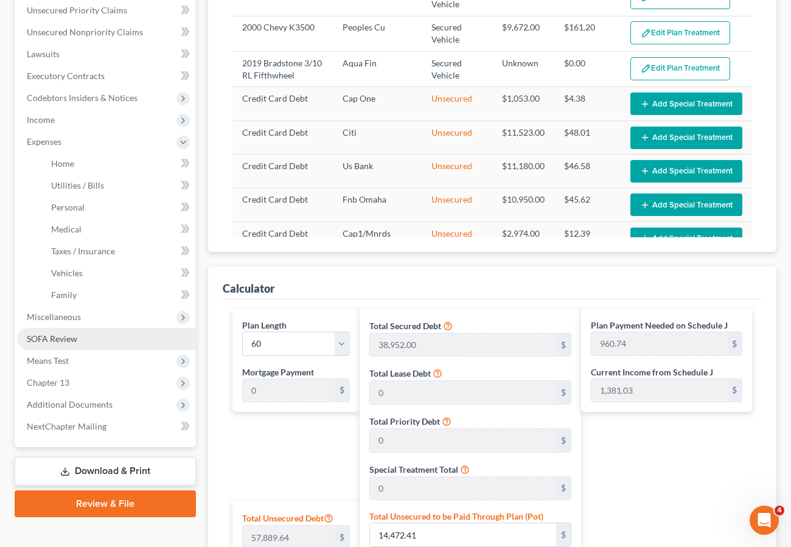
scroll to position [291, 0]
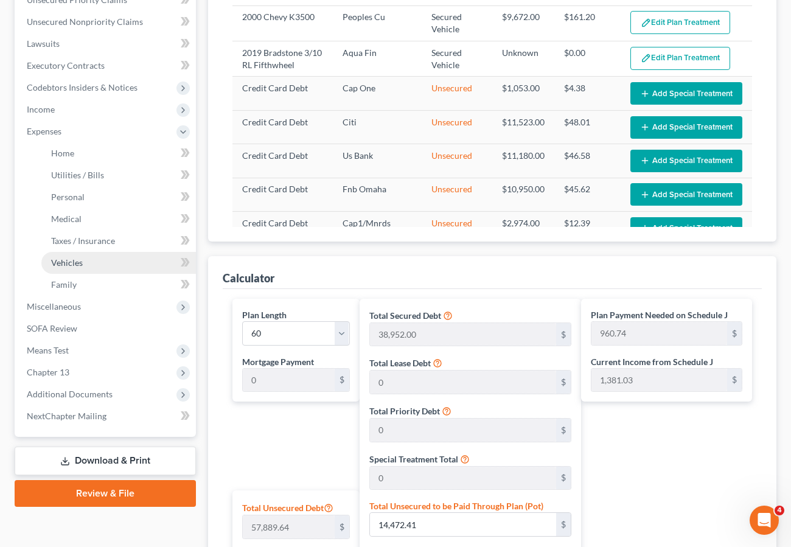
click at [74, 262] on span "Vehicles" at bounding box center [67, 262] width 32 height 10
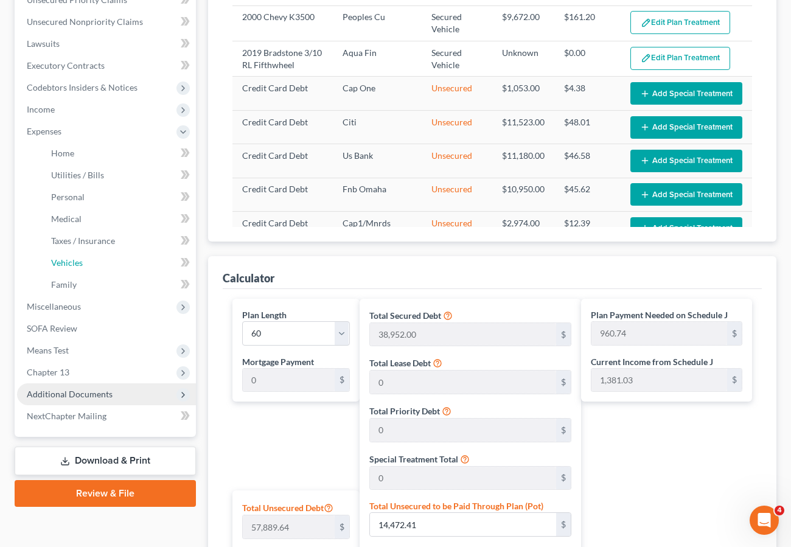
scroll to position [288, 0]
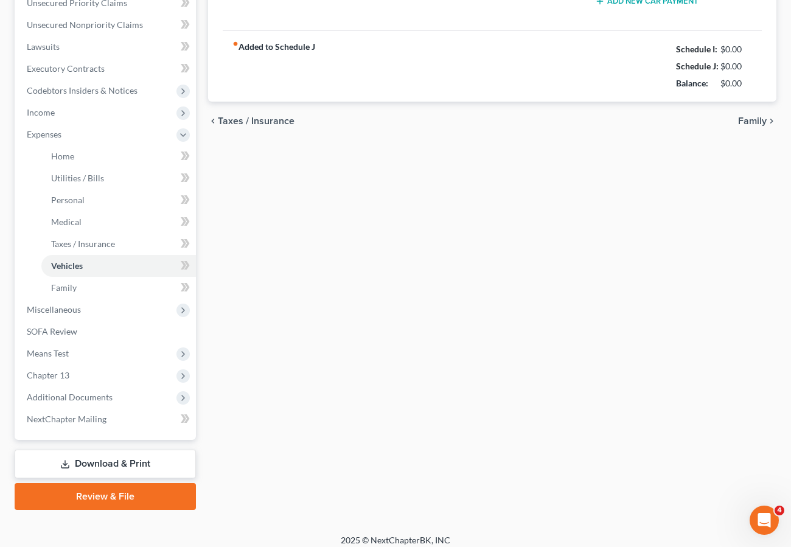
type input "450.34"
type input "550.00"
type input "270.00"
type input "0.00"
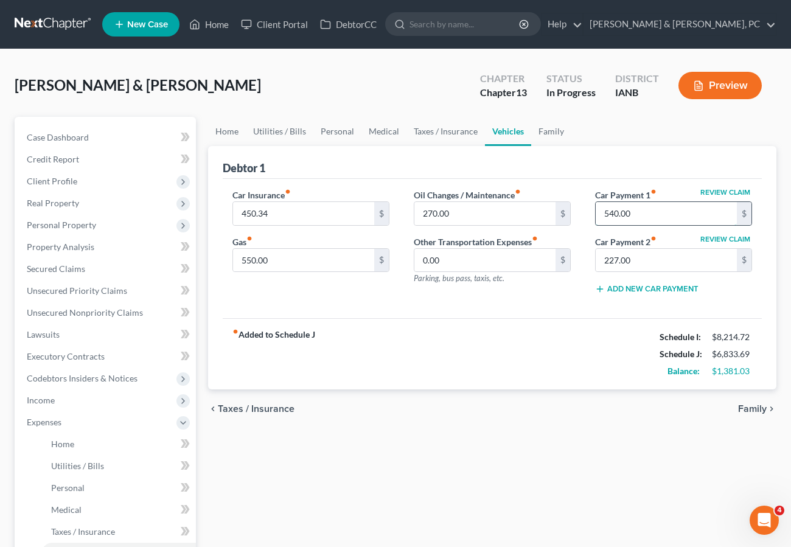
click at [669, 214] on input "540.00" at bounding box center [666, 213] width 141 height 23
click at [558, 451] on div "Home Utilities / Bills Personal Medical Taxes / Insurance Vehicles Family Debto…" at bounding box center [492, 457] width 581 height 681
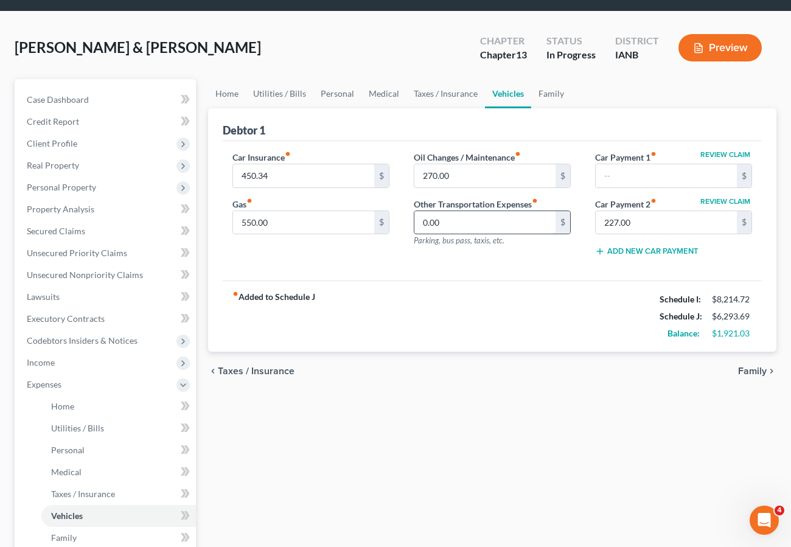
scroll to position [38, 0]
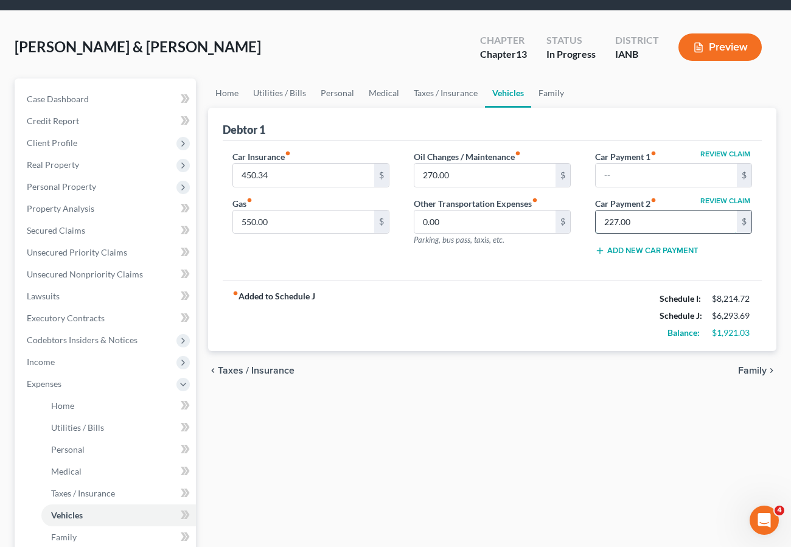
click at [662, 224] on input "227.00" at bounding box center [666, 222] width 141 height 23
drag, startPoint x: 520, startPoint y: 434, endPoint x: 514, endPoint y: 430, distance: 7.6
click at [520, 434] on div "Home Utilities / Bills Personal Medical Taxes / Insurance Vehicles Family Debto…" at bounding box center [492, 418] width 581 height 681
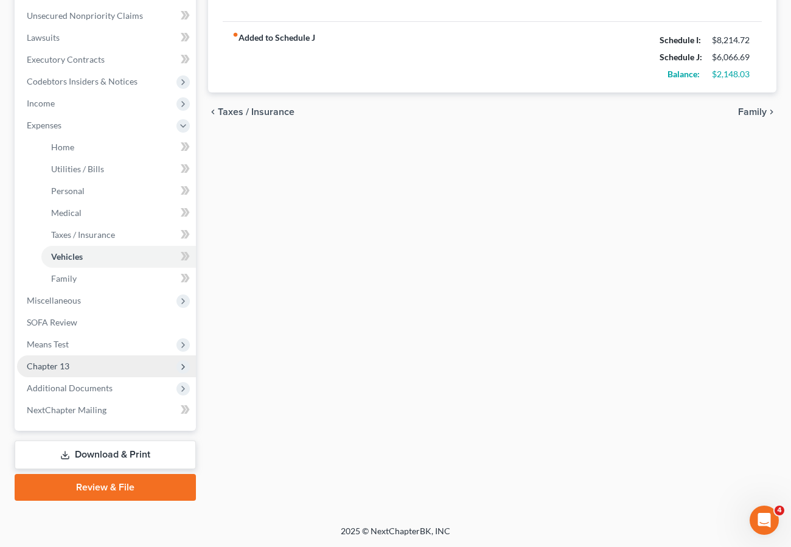
click at [78, 362] on span "Chapter 13" at bounding box center [106, 366] width 179 height 22
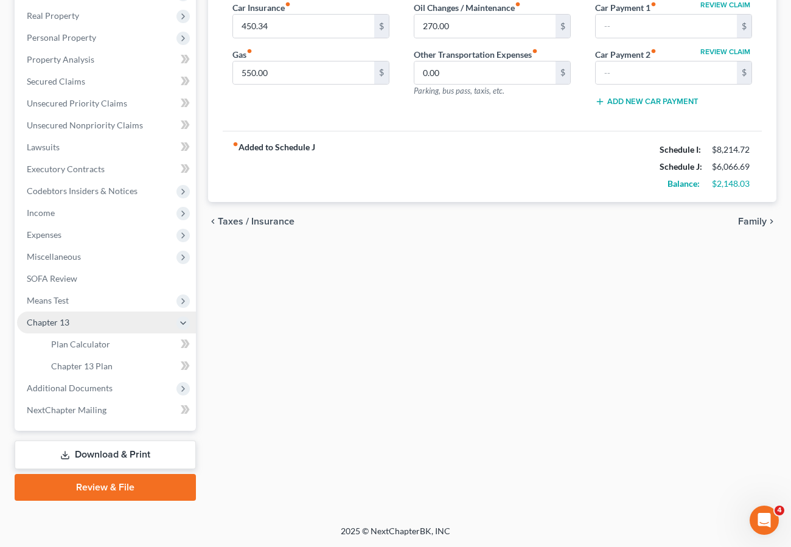
scroll to position [187, 0]
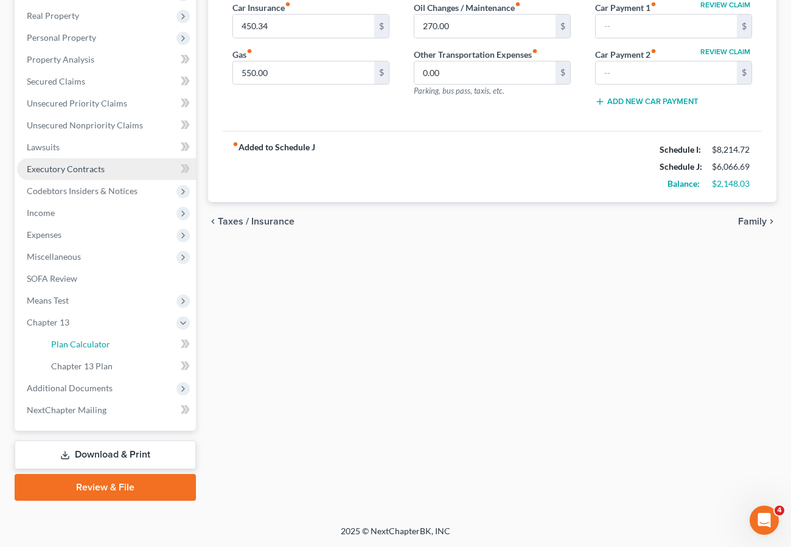
click at [86, 342] on span "Plan Calculator" at bounding box center [80, 344] width 59 height 10
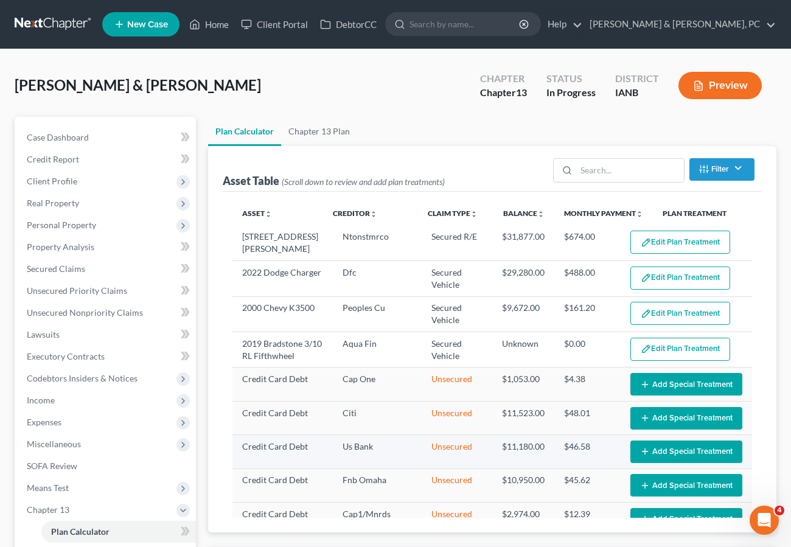
select select "59"
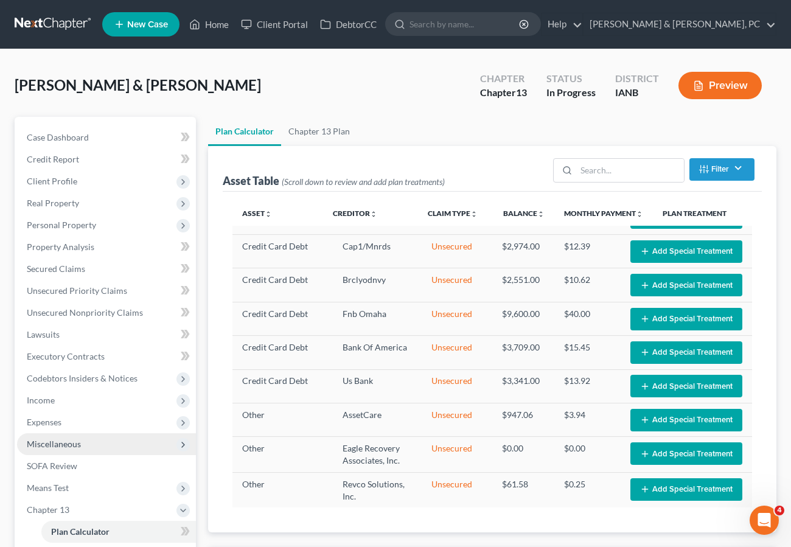
click at [55, 440] on span "Miscellaneous" at bounding box center [54, 444] width 54 height 10
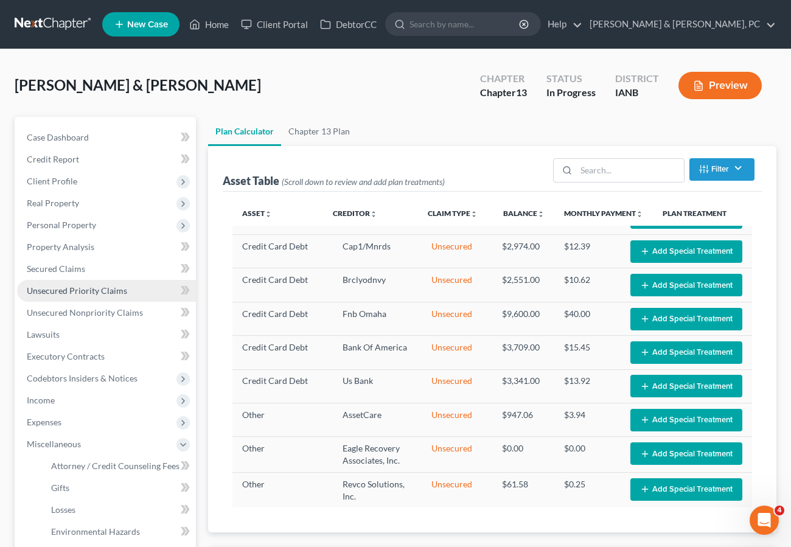
click at [70, 295] on span "Unsecured Priority Claims" at bounding box center [77, 290] width 100 height 10
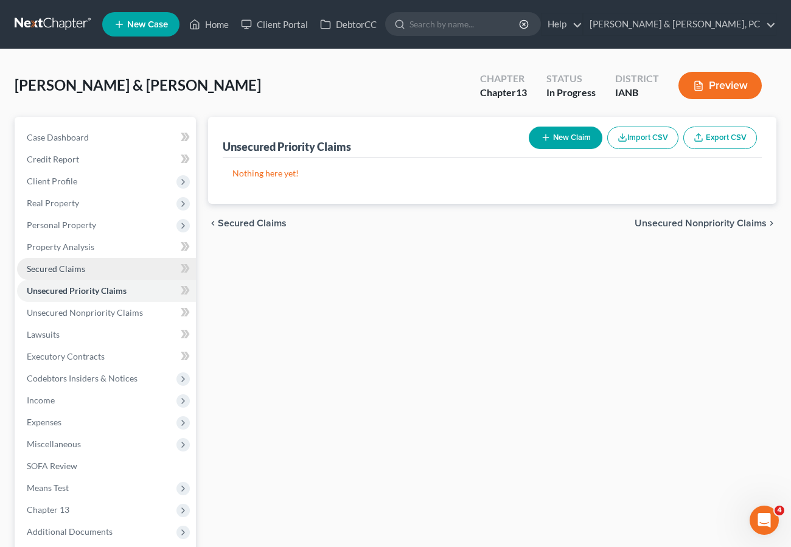
click at [64, 270] on span "Secured Claims" at bounding box center [56, 268] width 58 height 10
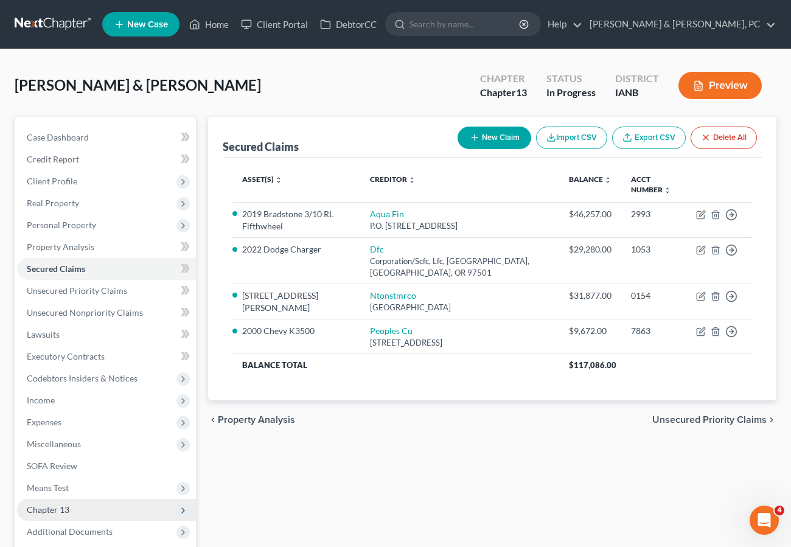
click at [69, 511] on span "Chapter 13" at bounding box center [106, 510] width 179 height 22
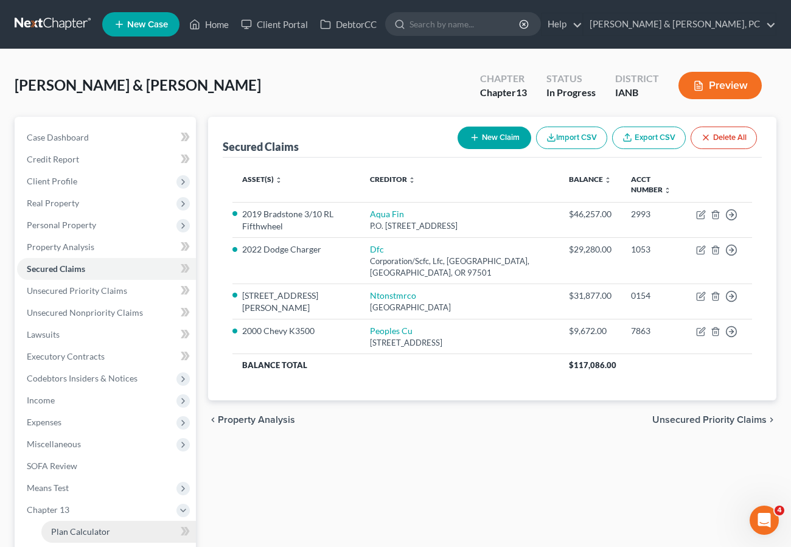
click at [92, 529] on span "Plan Calculator" at bounding box center [80, 531] width 59 height 10
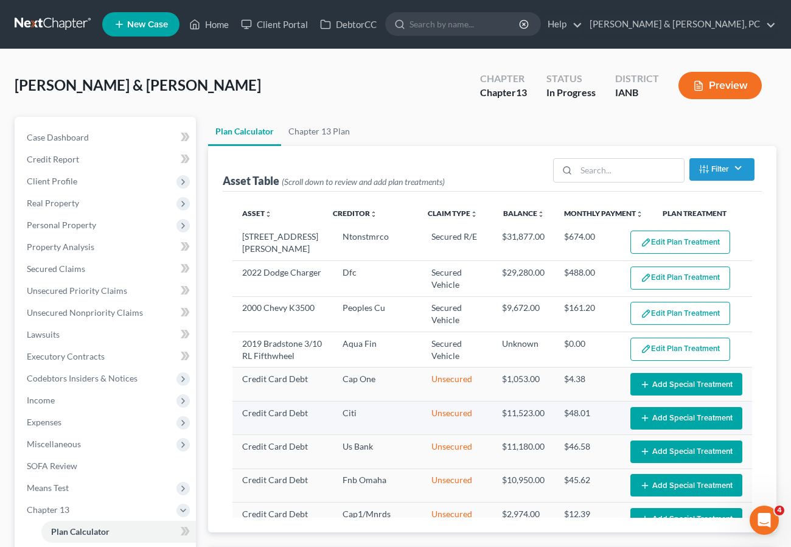
select select "59"
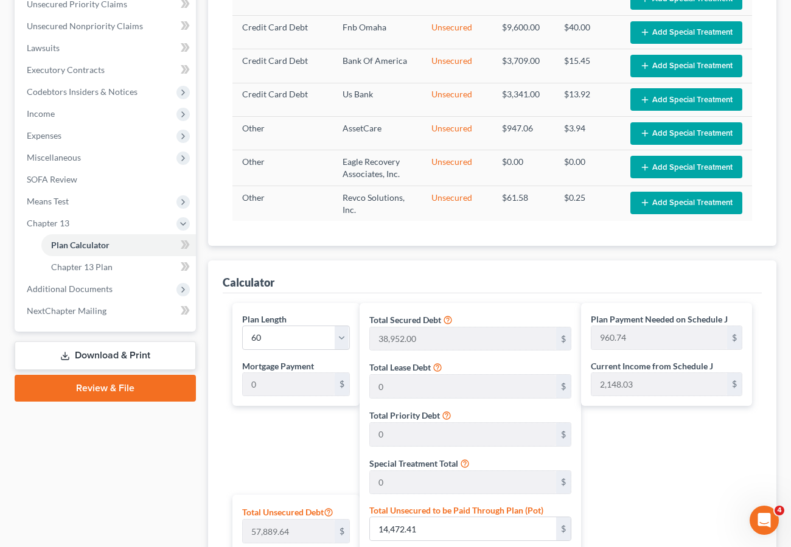
scroll to position [284, 0]
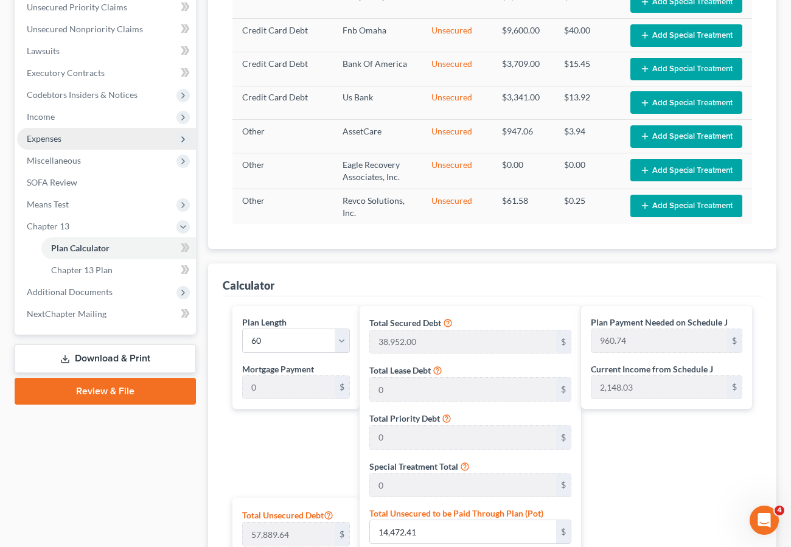
click at [42, 141] on span "Expenses" at bounding box center [44, 138] width 35 height 10
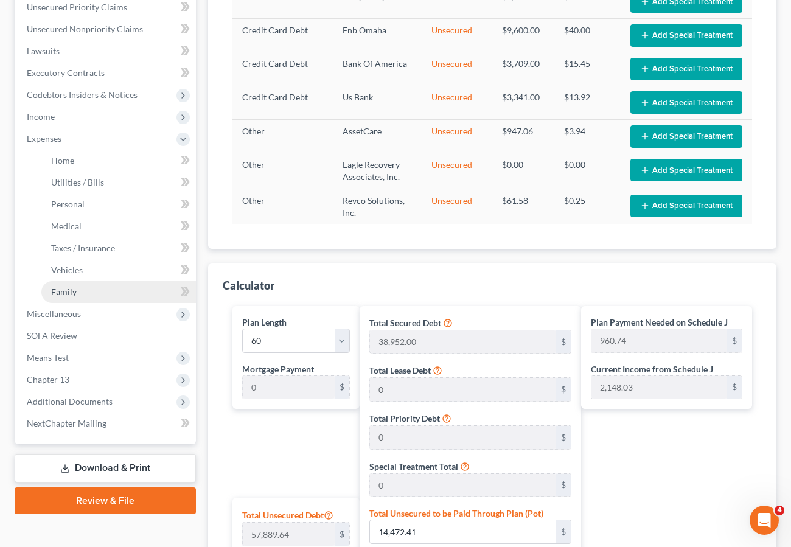
click at [78, 294] on link "Family" at bounding box center [118, 292] width 155 height 22
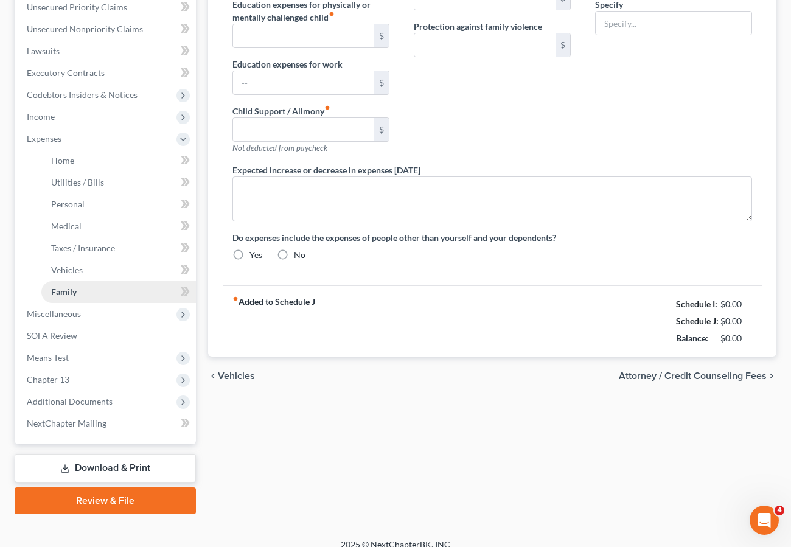
type input "0.00"
type input "150.00"
type input "0.00"
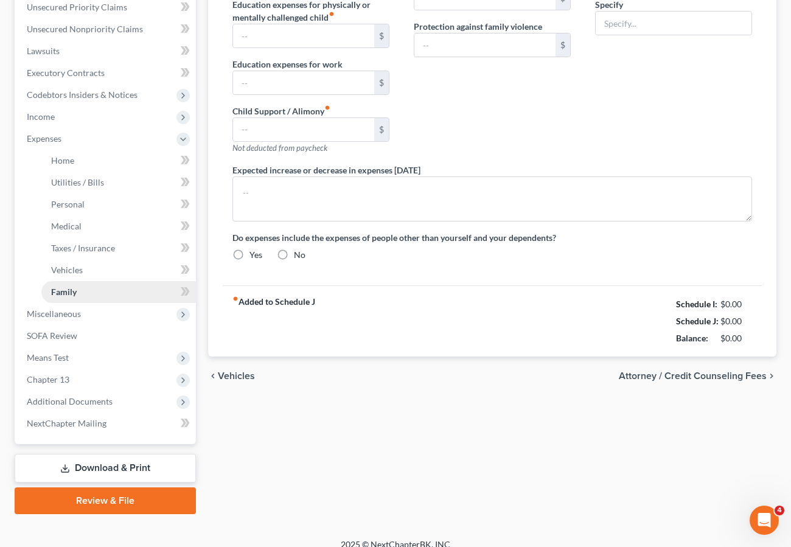
type input "0.00"
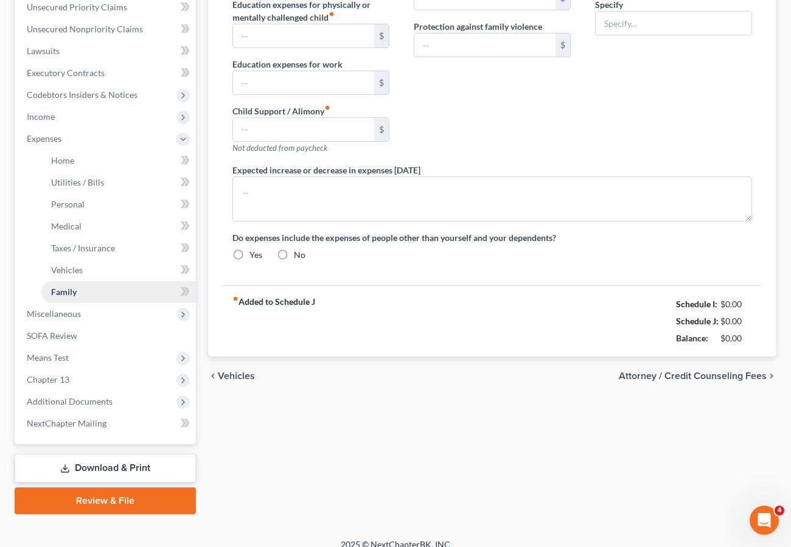
radio input "true"
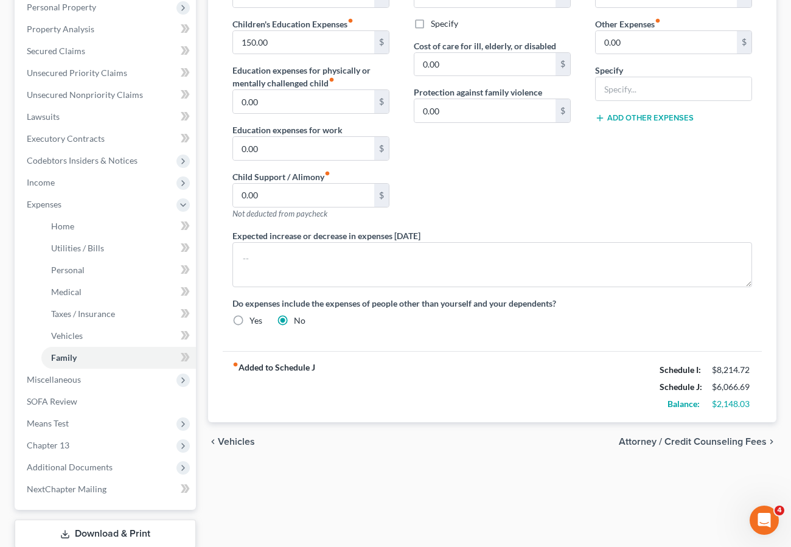
scroll to position [297, 0]
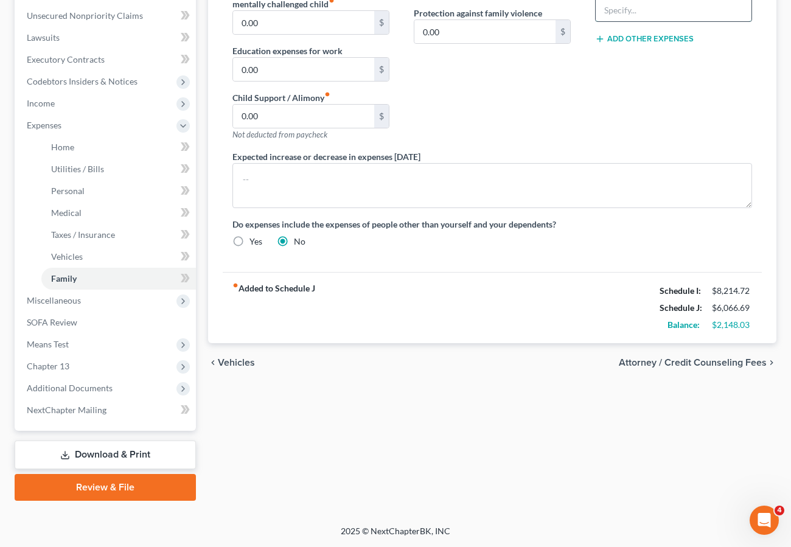
click at [636, 12] on input "text" at bounding box center [674, 9] width 156 height 23
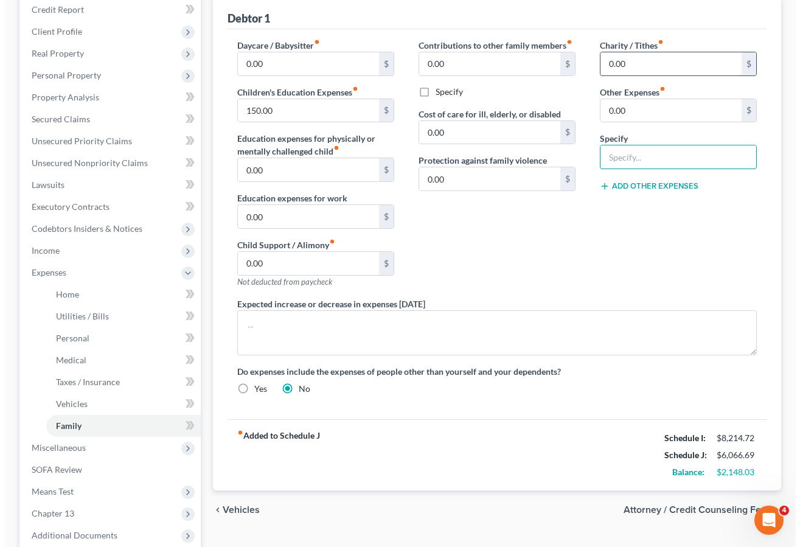
scroll to position [145, 0]
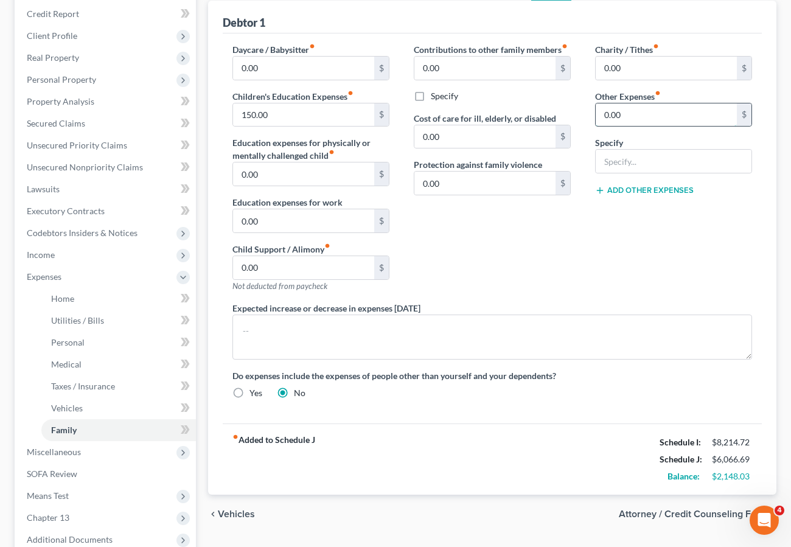
click at [633, 111] on input "0.00" at bounding box center [666, 114] width 141 height 23
type input "250.00"
type input "Miscellaneous Expenses"
click at [559, 241] on div "Contributions to other family members fiber_manual_record 0.00 $ Specify Cost o…" at bounding box center [492, 172] width 181 height 259
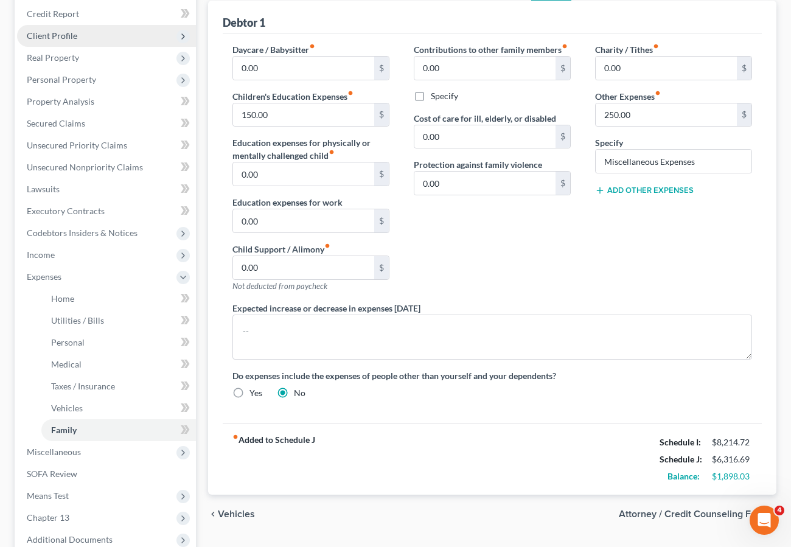
click at [54, 37] on span "Client Profile" at bounding box center [52, 35] width 51 height 10
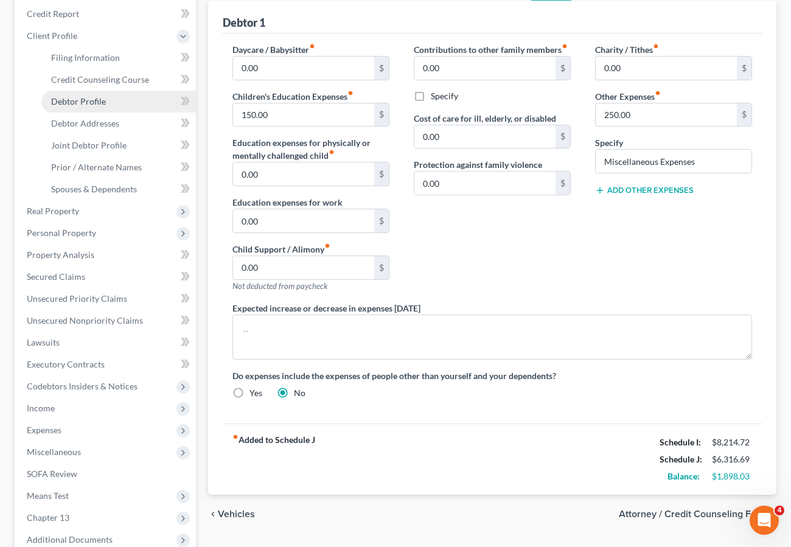
click at [80, 99] on span "Debtor Profile" at bounding box center [78, 101] width 55 height 10
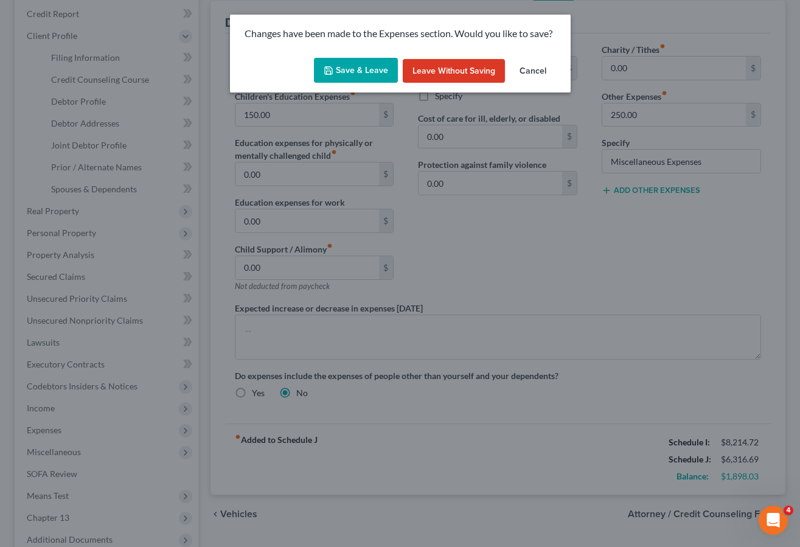
click at [346, 64] on button "Save & Leave" at bounding box center [356, 71] width 84 height 26
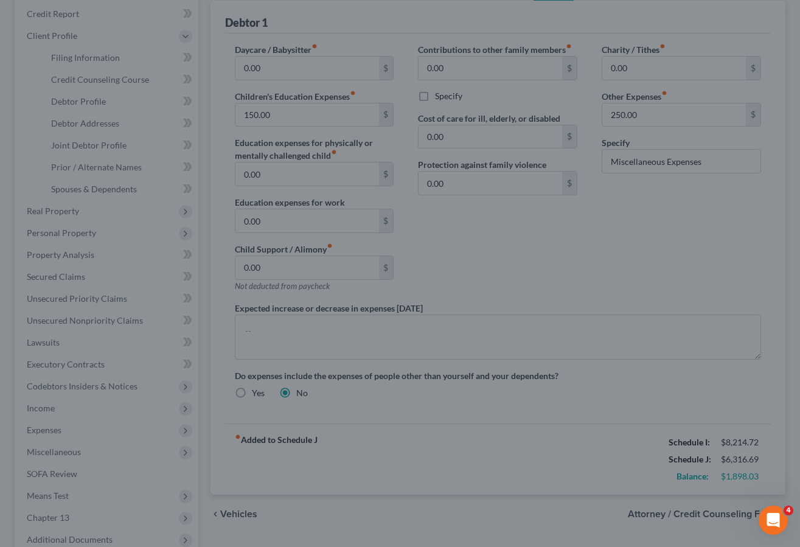
select select "1"
select select "2"
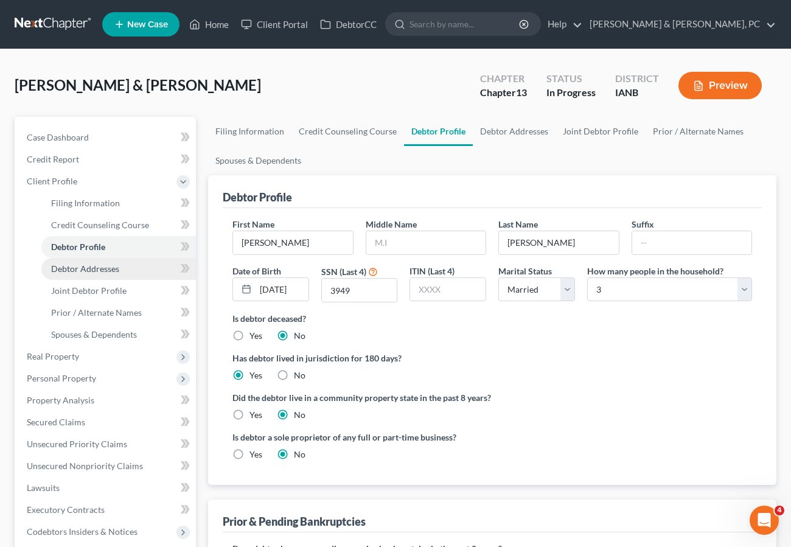
click at [102, 270] on span "Debtor Addresses" at bounding box center [85, 268] width 68 height 10
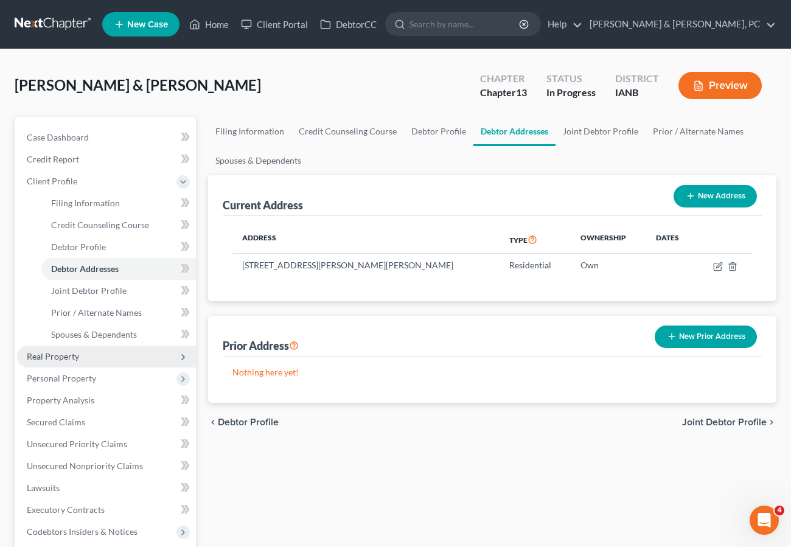
click at [59, 358] on span "Real Property" at bounding box center [53, 356] width 52 height 10
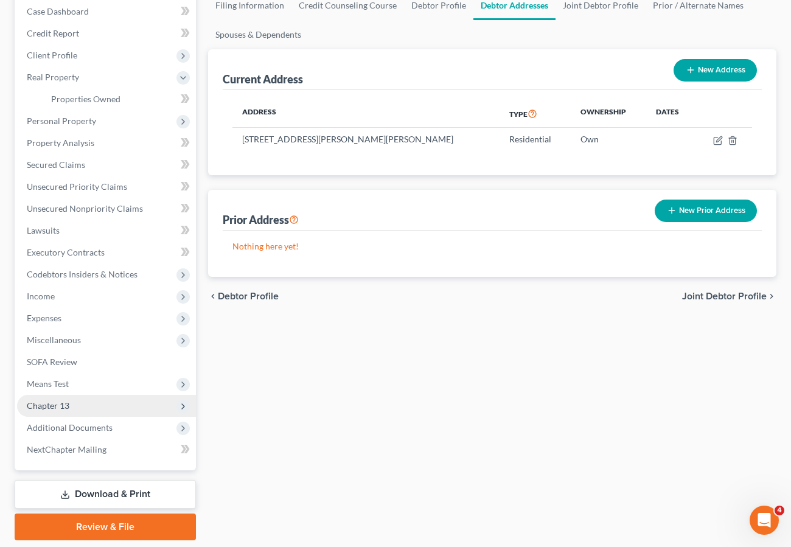
scroll to position [127, 0]
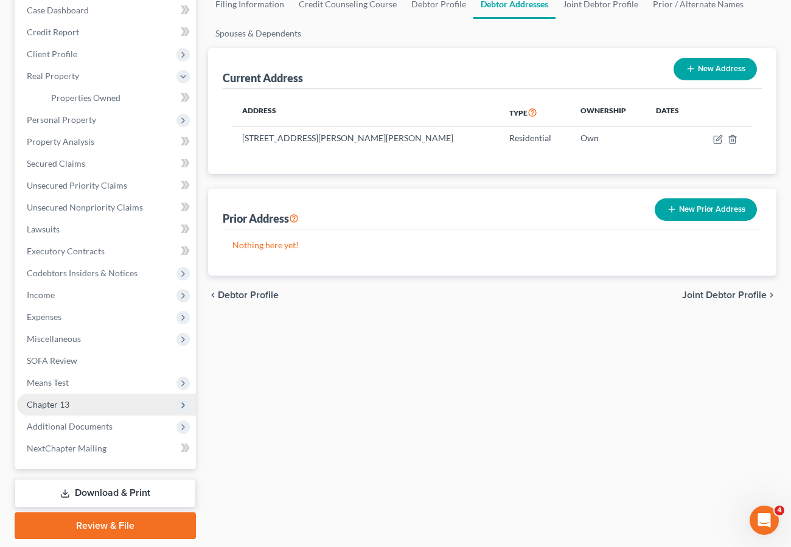
click at [66, 402] on span "Chapter 13" at bounding box center [48, 404] width 43 height 10
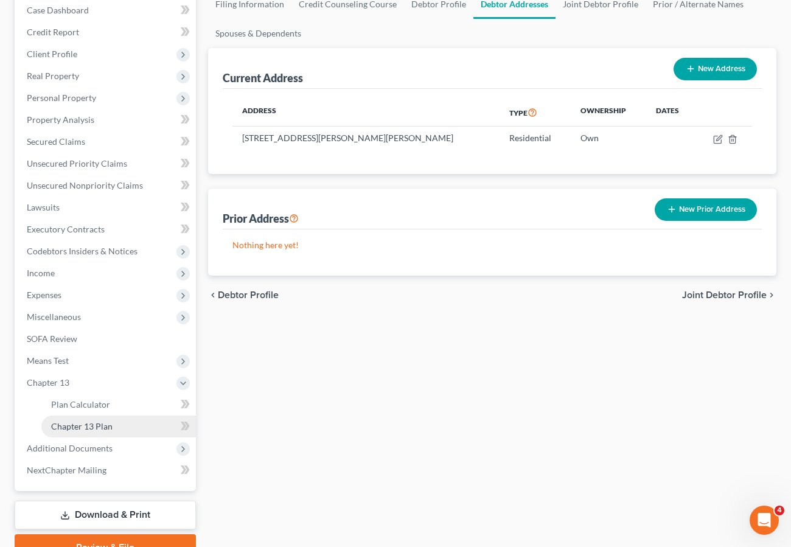
click at [76, 422] on span "Chapter 13 Plan" at bounding box center [81, 426] width 61 height 10
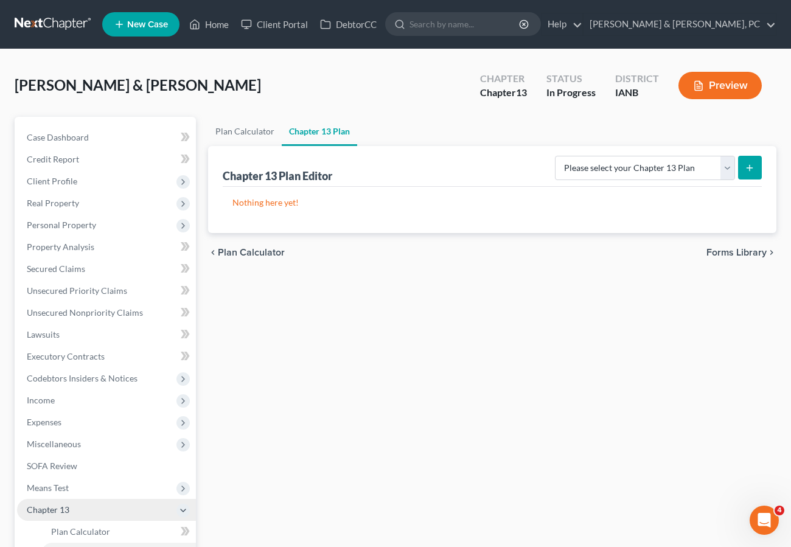
click at [73, 505] on span "Chapter 13" at bounding box center [106, 510] width 179 height 22
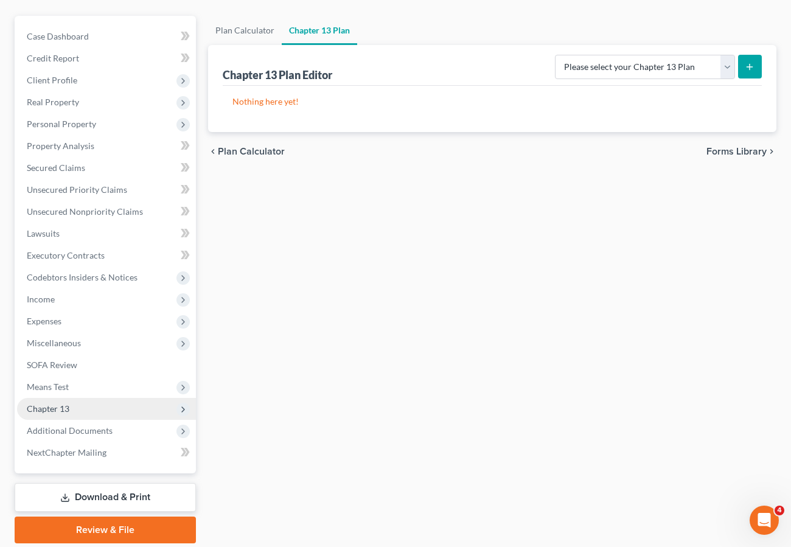
scroll to position [103, 0]
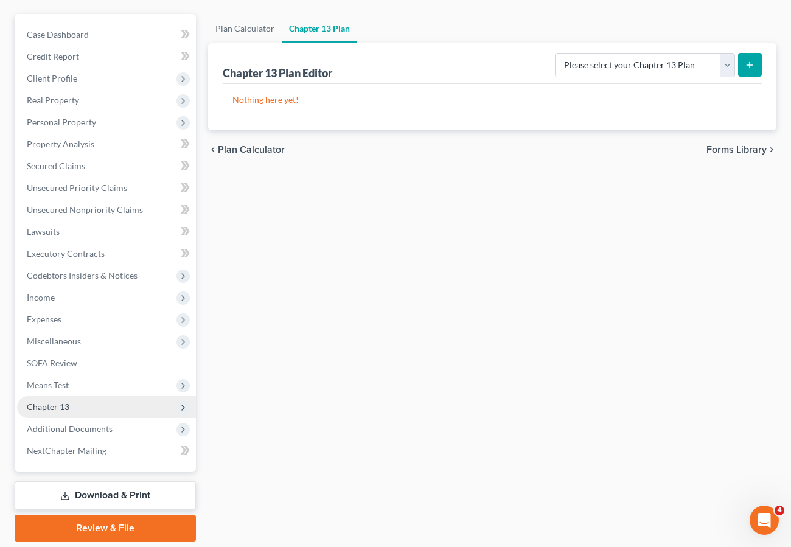
click at [68, 408] on span "Chapter 13" at bounding box center [48, 407] width 43 height 10
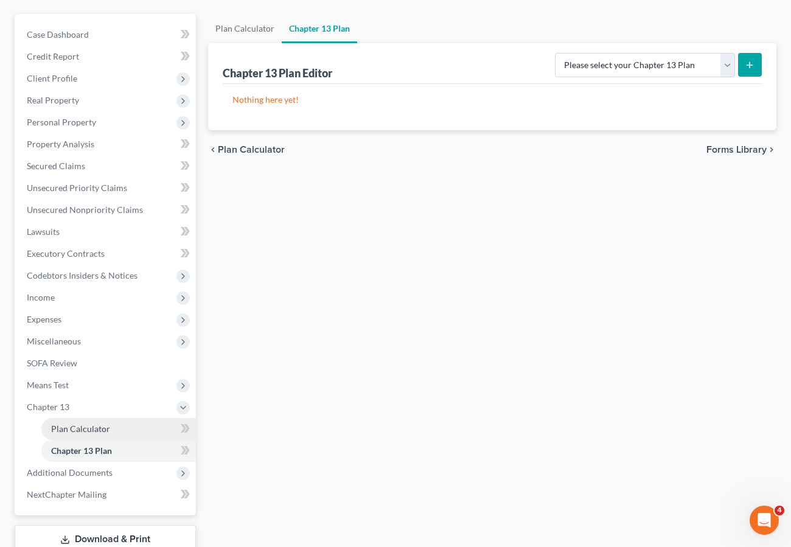
click at [84, 425] on span "Plan Calculator" at bounding box center [80, 429] width 59 height 10
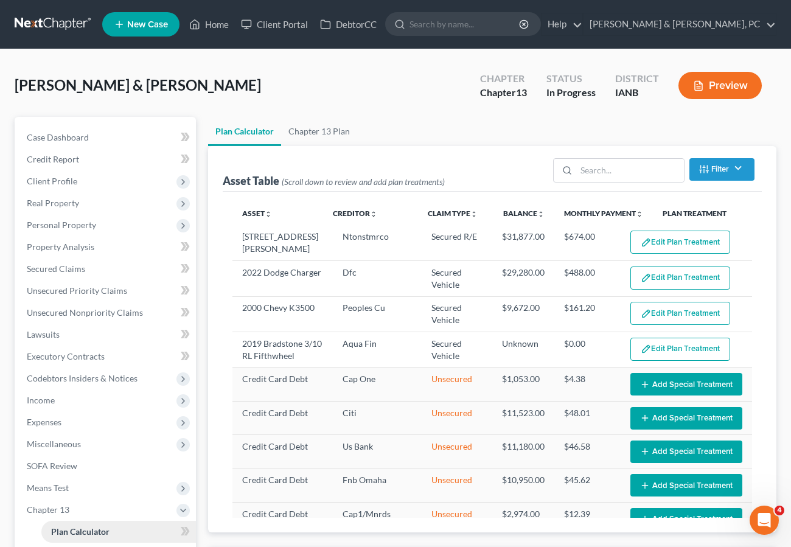
select select "59"
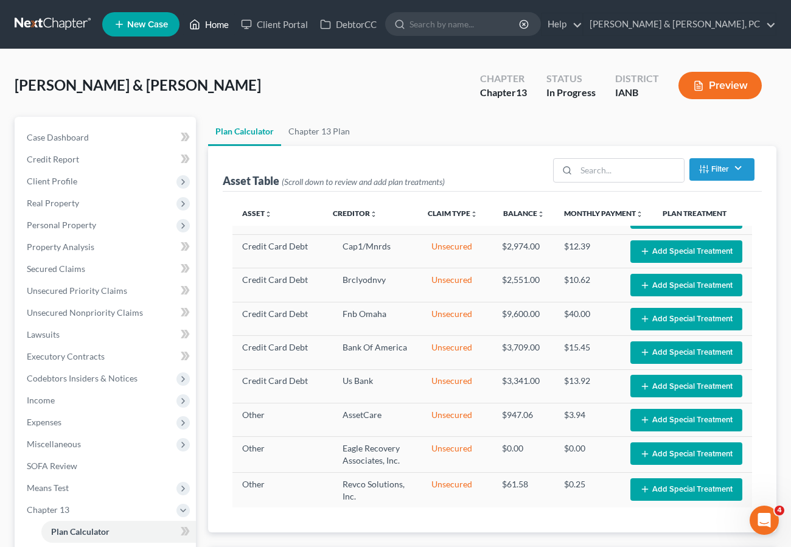
click at [217, 20] on link "Home" at bounding box center [209, 24] width 52 height 22
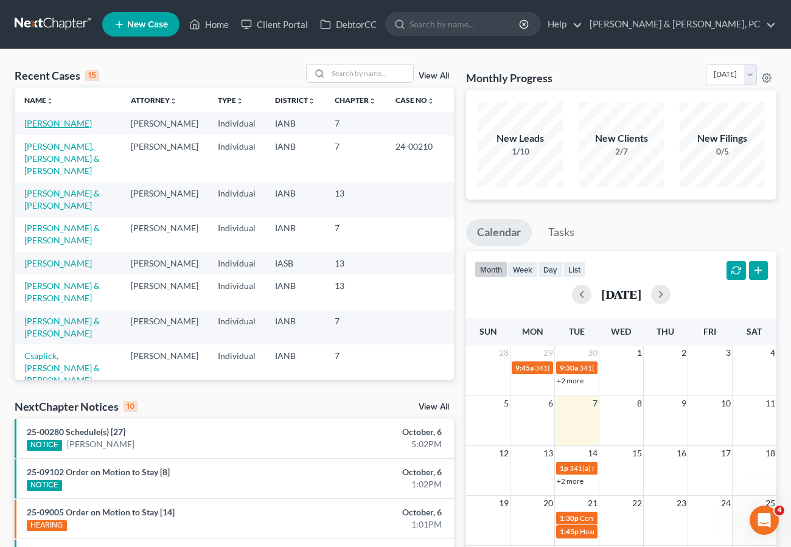
click at [64, 123] on link "[PERSON_NAME]" at bounding box center [58, 123] width 68 height 10
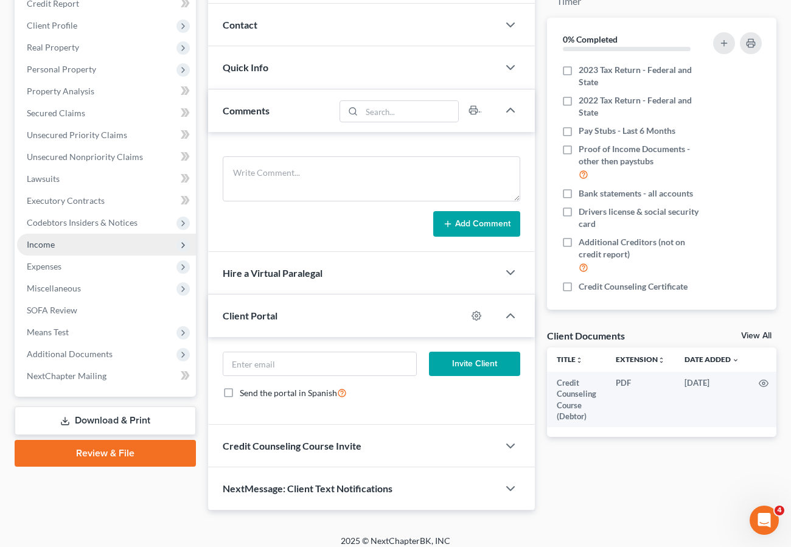
scroll to position [166, 0]
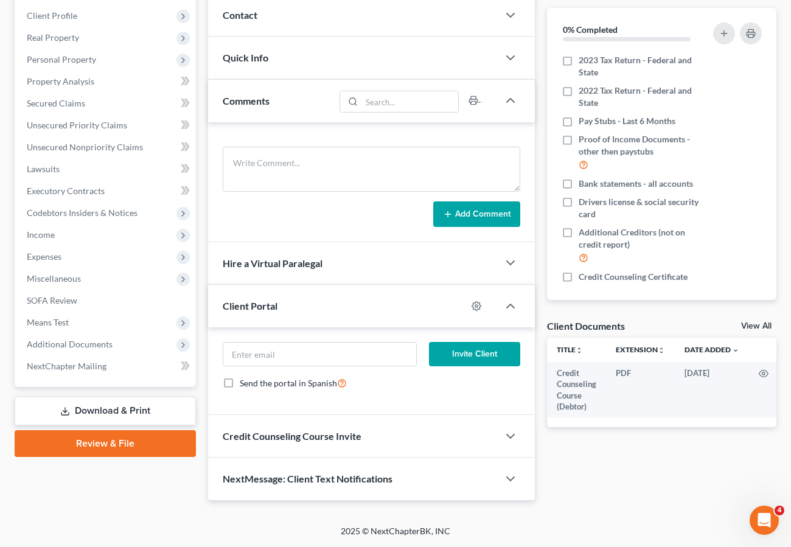
click at [96, 411] on link "Download & Print" at bounding box center [105, 411] width 181 height 29
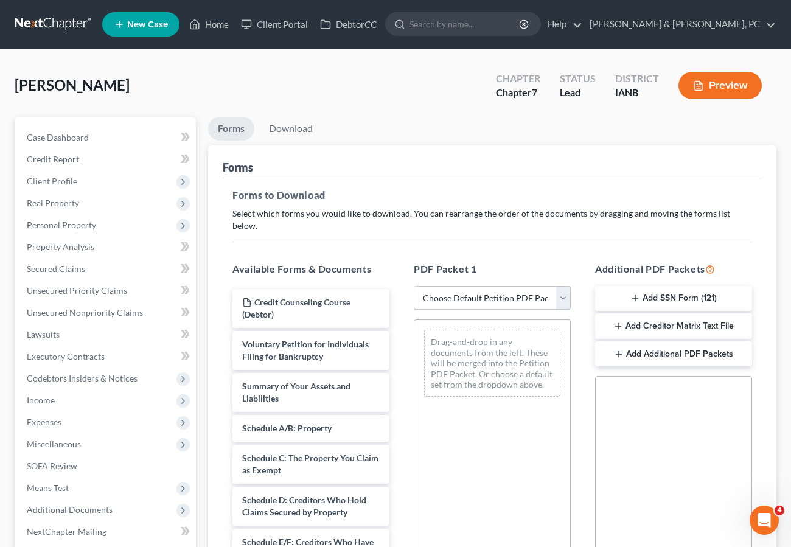
drag, startPoint x: 497, startPoint y: 288, endPoint x: 495, endPoint y: 299, distance: 10.4
click at [497, 288] on select "Choose Default Petition PDF Packet Complete Bankruptcy Petition (all forms and …" at bounding box center [492, 298] width 157 height 24
select select "0"
click at [414, 286] on select "Choose Default Petition PDF Packet Complete Bankruptcy Petition (all forms and …" at bounding box center [492, 298] width 157 height 24
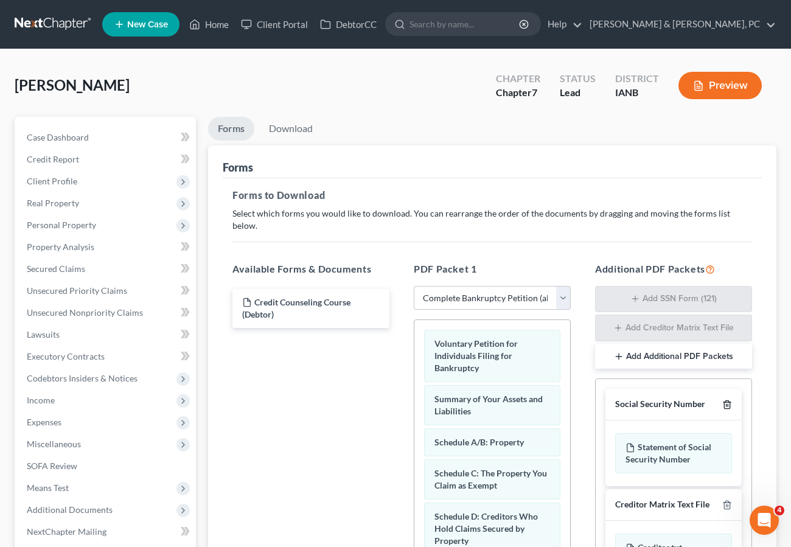
click at [723, 400] on icon "button" at bounding box center [727, 405] width 10 height 10
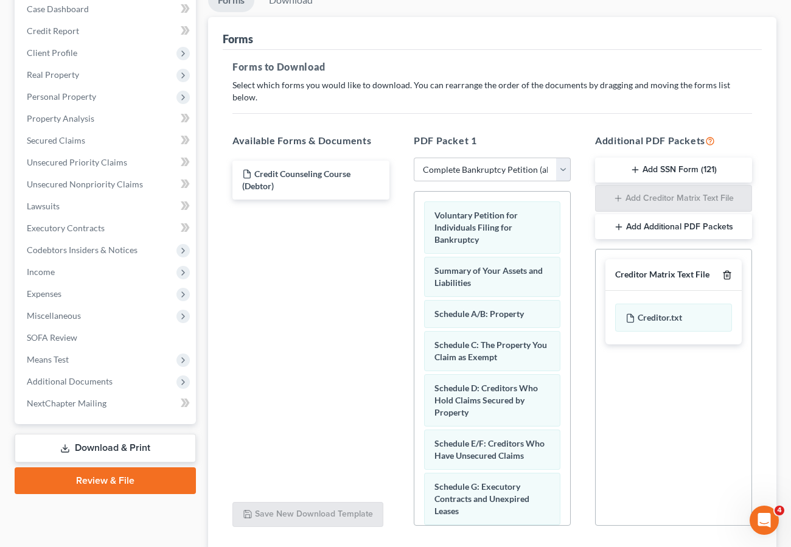
scroll to position [204, 0]
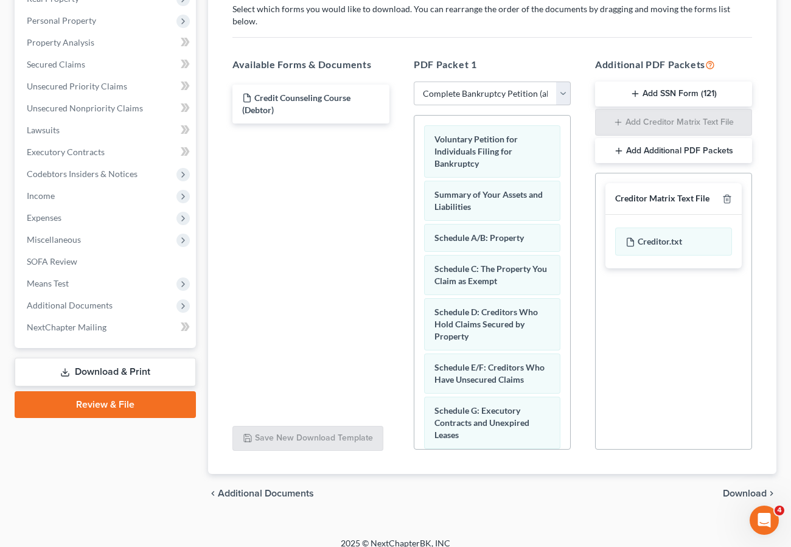
click at [740, 489] on span "Download" at bounding box center [745, 494] width 44 height 10
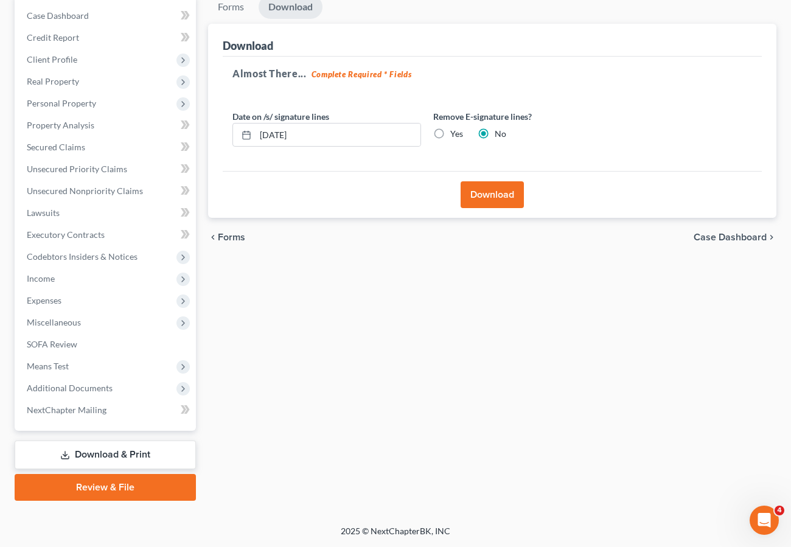
scroll to position [122, 0]
click at [487, 189] on button "Download" at bounding box center [492, 194] width 63 height 27
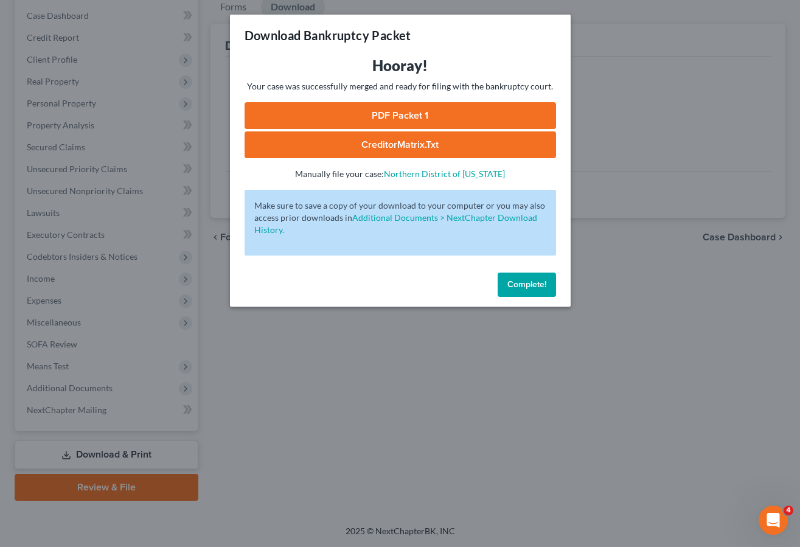
click at [421, 111] on link "PDF Packet 1" at bounding box center [401, 115] width 312 height 27
click at [521, 289] on span "Complete!" at bounding box center [526, 284] width 39 height 10
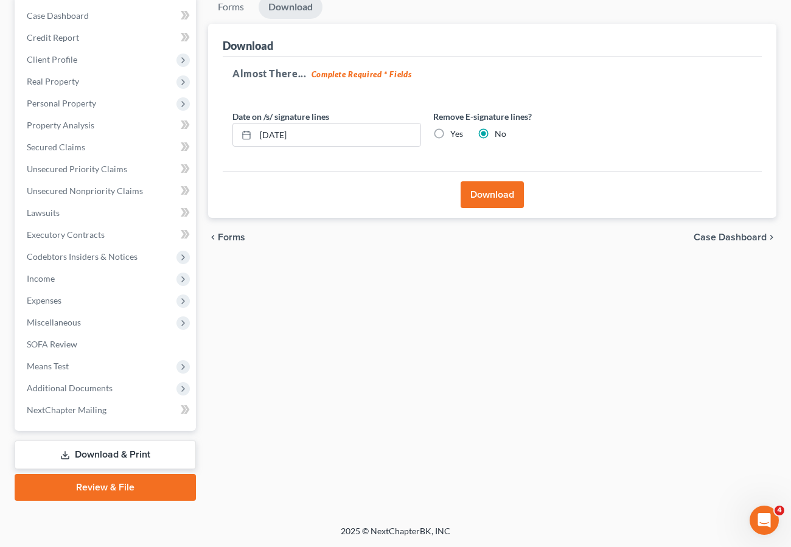
scroll to position [0, 0]
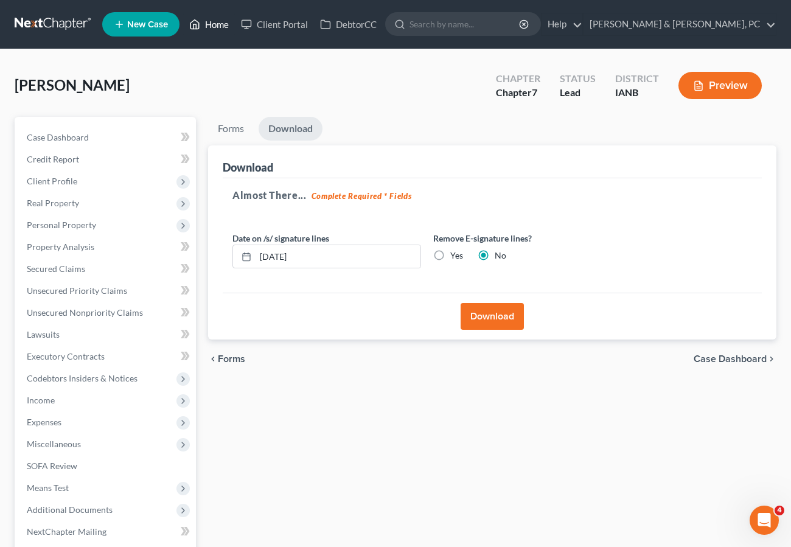
click at [210, 19] on link "Home" at bounding box center [209, 24] width 52 height 22
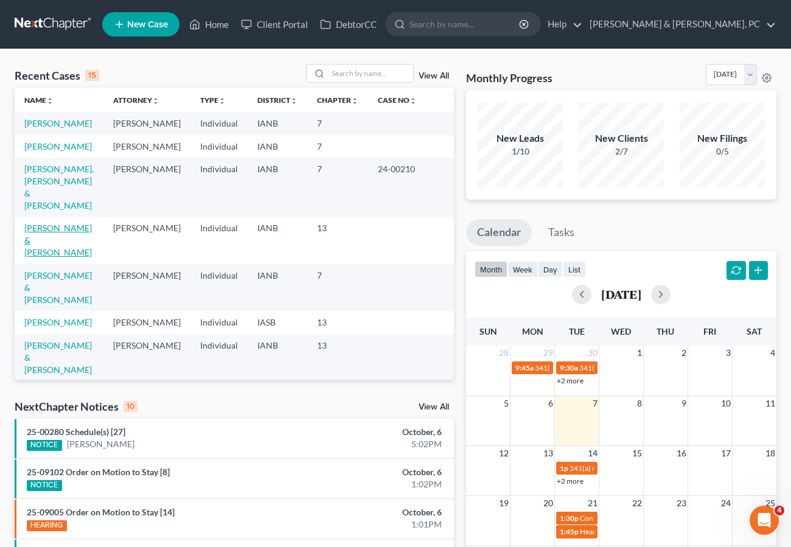
click at [78, 226] on link "[PERSON_NAME] & [PERSON_NAME]" at bounding box center [58, 240] width 68 height 35
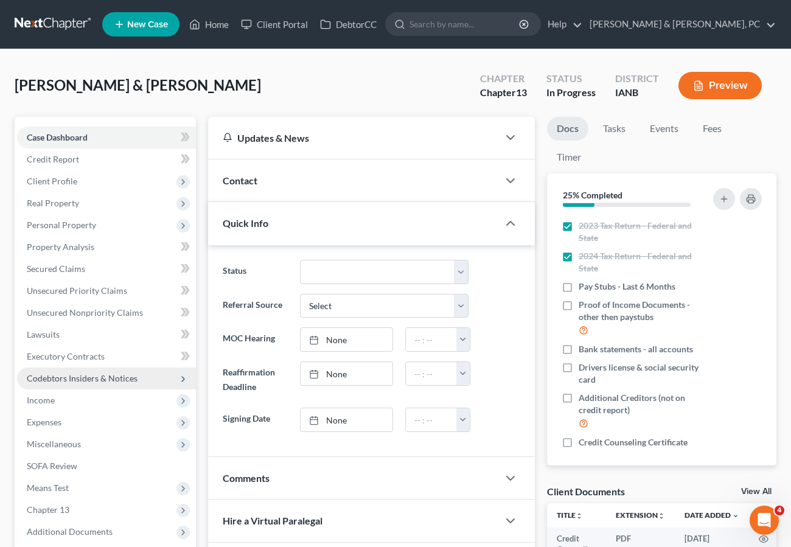
scroll to position [188, 0]
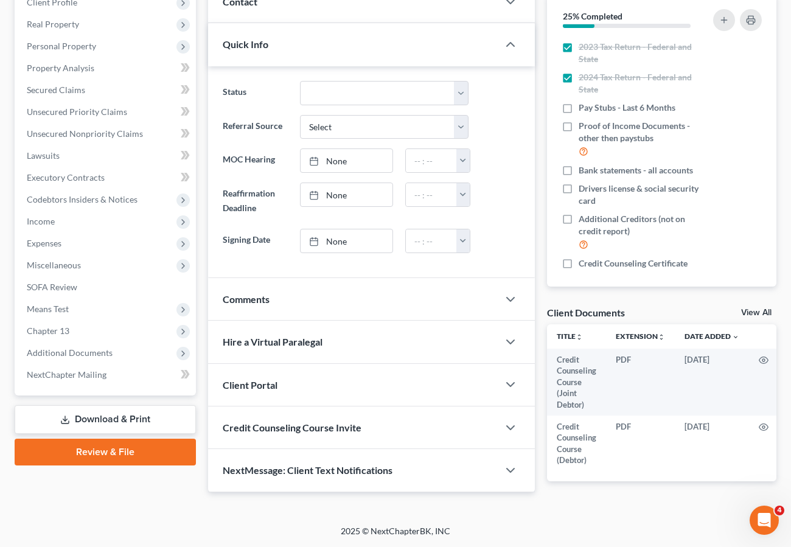
click at [89, 407] on link "Download & Print" at bounding box center [105, 419] width 181 height 29
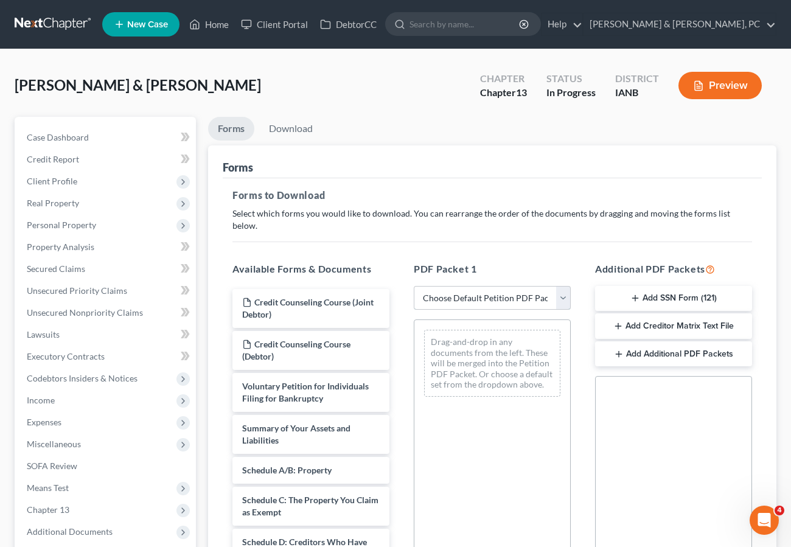
click at [467, 286] on select "Choose Default Petition PDF Packet Complete Bankruptcy Petition (all forms and …" at bounding box center [492, 298] width 157 height 24
select select "0"
click at [414, 286] on select "Choose Default Petition PDF Packet Complete Bankruptcy Petition (all forms and …" at bounding box center [492, 298] width 157 height 24
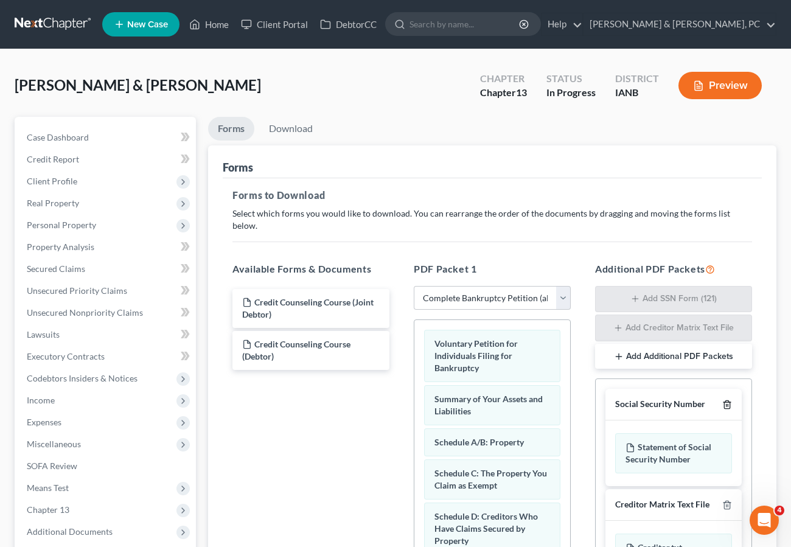
click at [728, 401] on icon "button" at bounding box center [726, 405] width 5 height 8
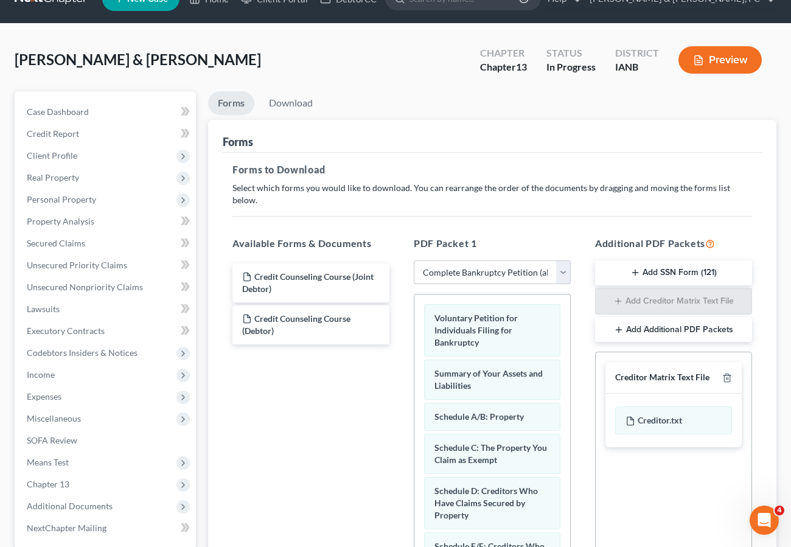
scroll to position [204, 0]
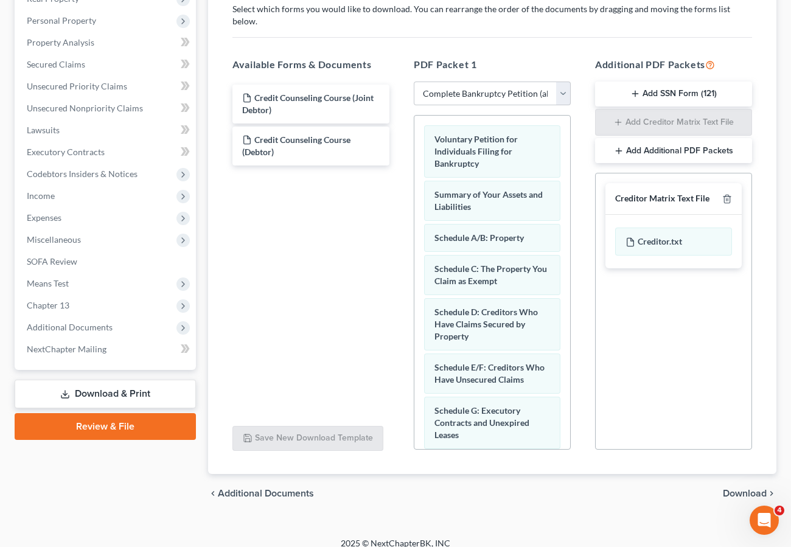
click at [742, 489] on span "Download" at bounding box center [745, 494] width 44 height 10
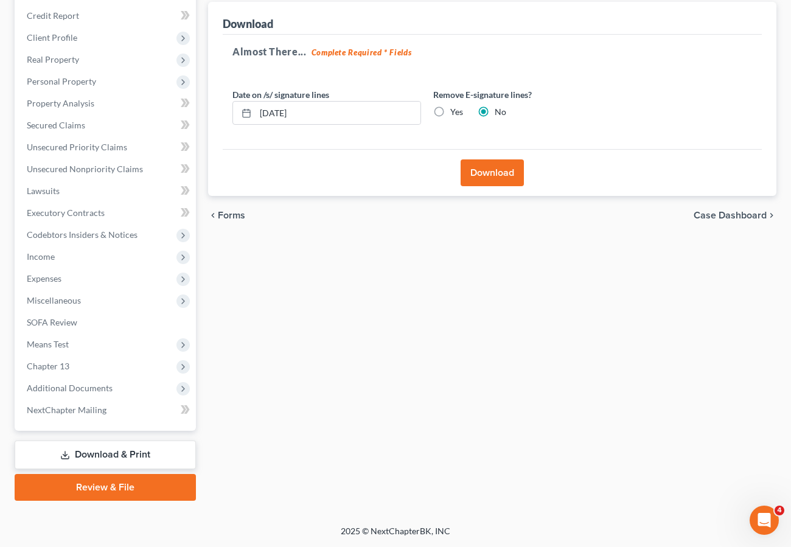
click at [490, 175] on button "Download" at bounding box center [492, 172] width 63 height 27
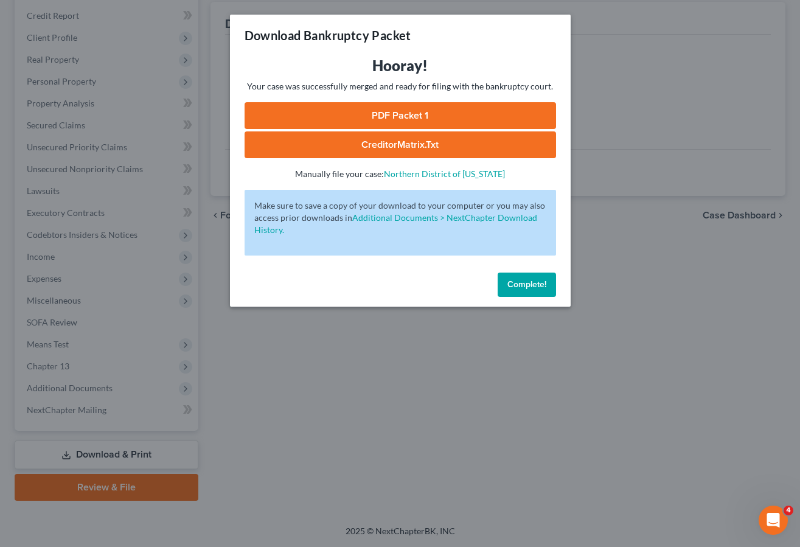
click at [393, 115] on link "PDF Packet 1" at bounding box center [401, 115] width 312 height 27
drag, startPoint x: 525, startPoint y: 287, endPoint x: 130, endPoint y: 237, distance: 398.7
click at [525, 287] on span "Complete!" at bounding box center [526, 284] width 39 height 10
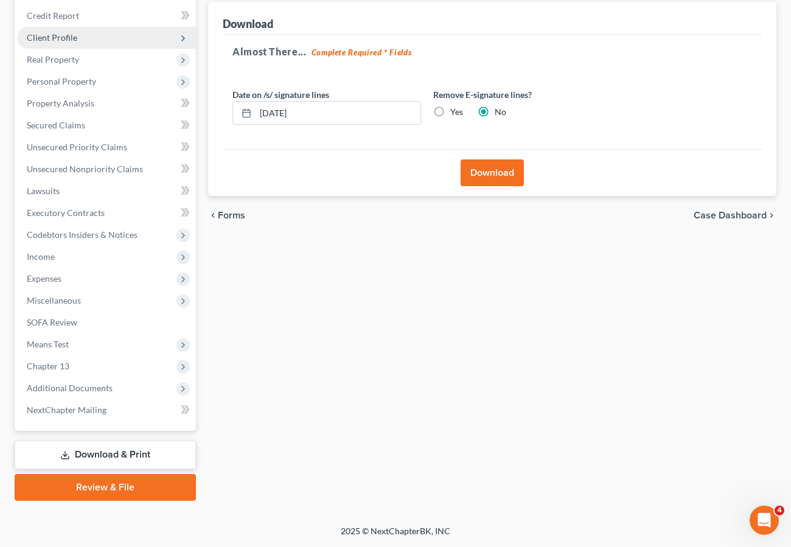
click at [63, 33] on span "Client Profile" at bounding box center [52, 37] width 51 height 10
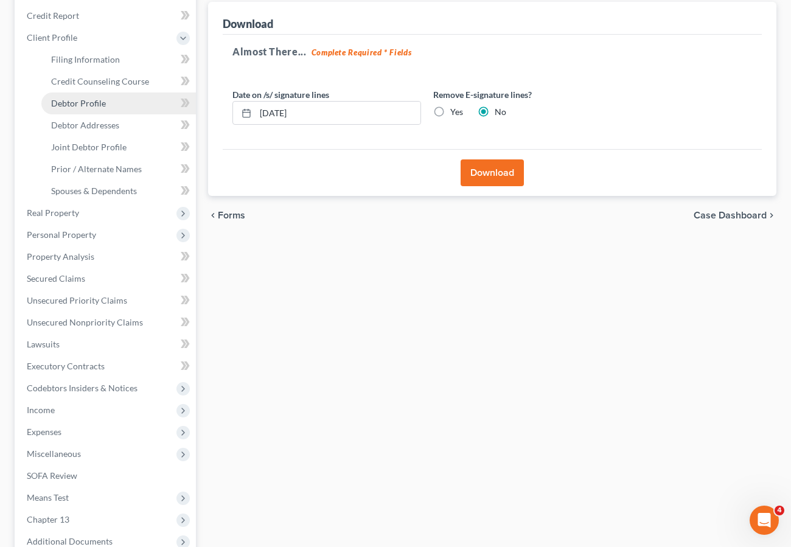
click at [78, 102] on span "Debtor Profile" at bounding box center [78, 103] width 55 height 10
select select "1"
select select "2"
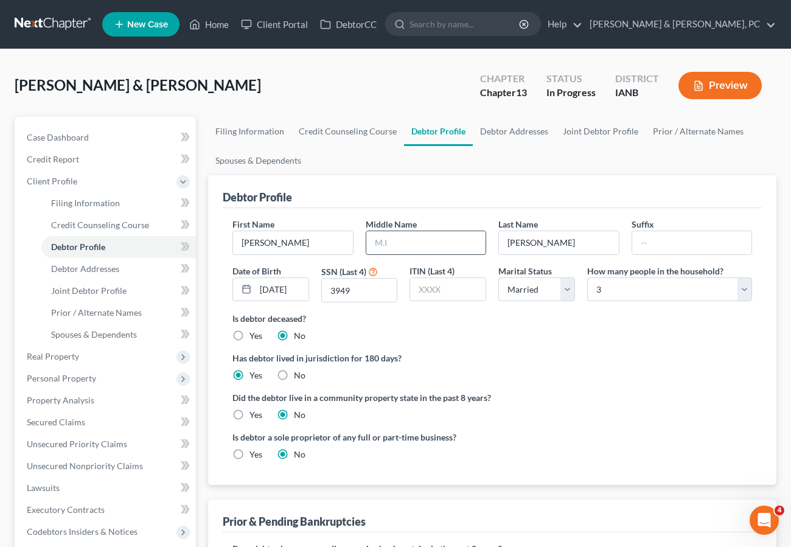
click at [406, 240] on input "text" at bounding box center [426, 242] width 120 height 23
type input "[PERSON_NAME]"
click at [599, 128] on link "Joint Debtor Profile" at bounding box center [601, 131] width 90 height 29
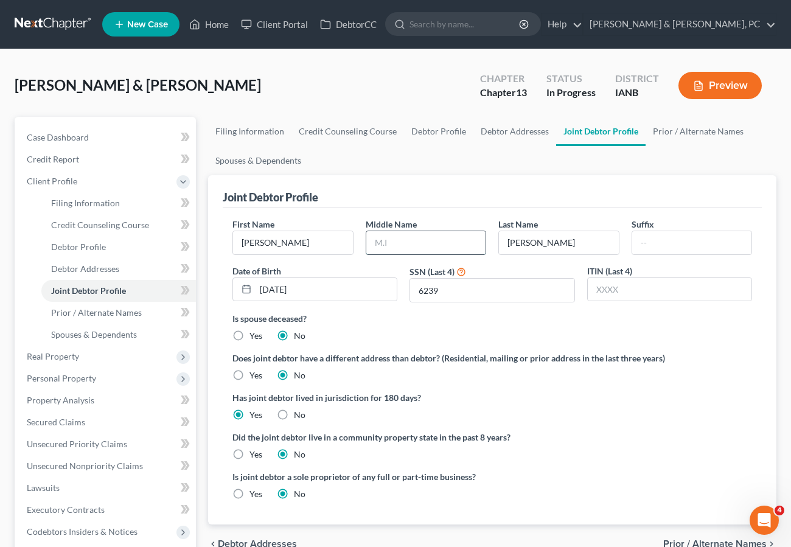
click at [390, 236] on input "text" at bounding box center [426, 242] width 120 height 23
type input "[PERSON_NAME]"
drag, startPoint x: 705, startPoint y: 136, endPoint x: 700, endPoint y: 144, distance: 9.3
click at [705, 136] on link "Prior / Alternate Names" at bounding box center [698, 131] width 105 height 29
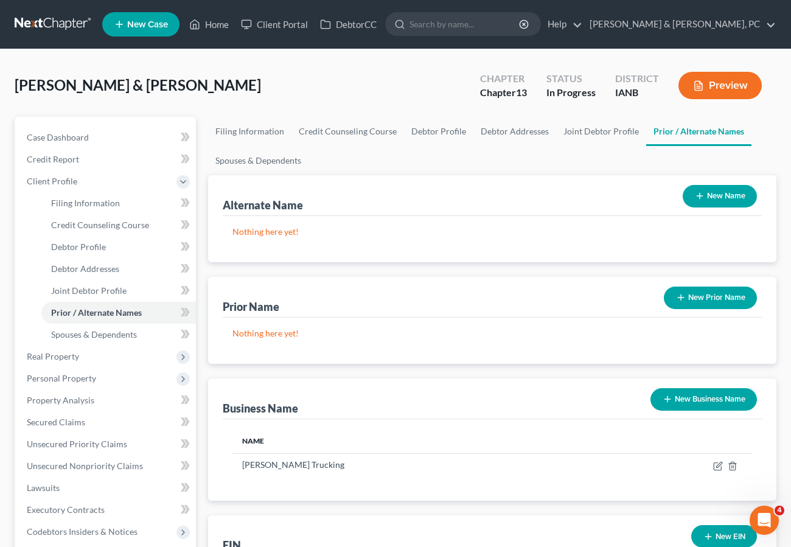
click at [716, 191] on button "New Name" at bounding box center [720, 196] width 74 height 23
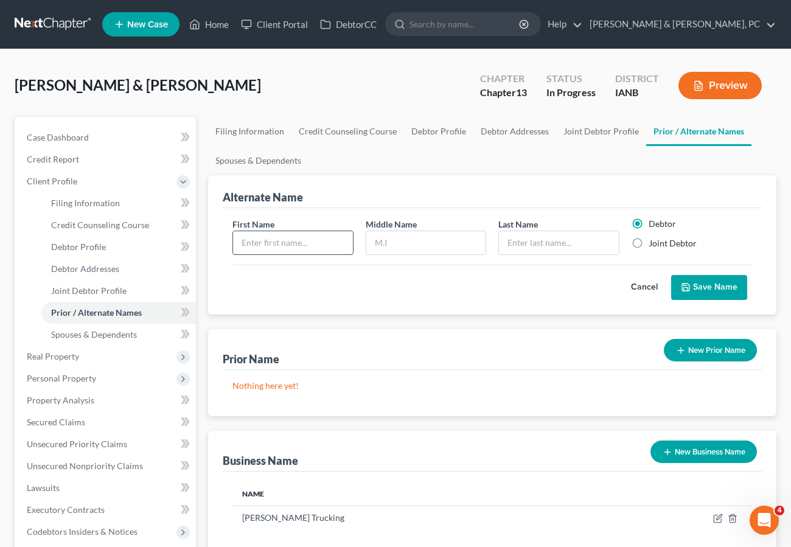
click at [298, 244] on input "text" at bounding box center [293, 242] width 120 height 23
type input "[PERSON_NAME]"
type input "D"
type input "[PERSON_NAME]"
click at [709, 289] on button "Save Name" at bounding box center [709, 288] width 76 height 26
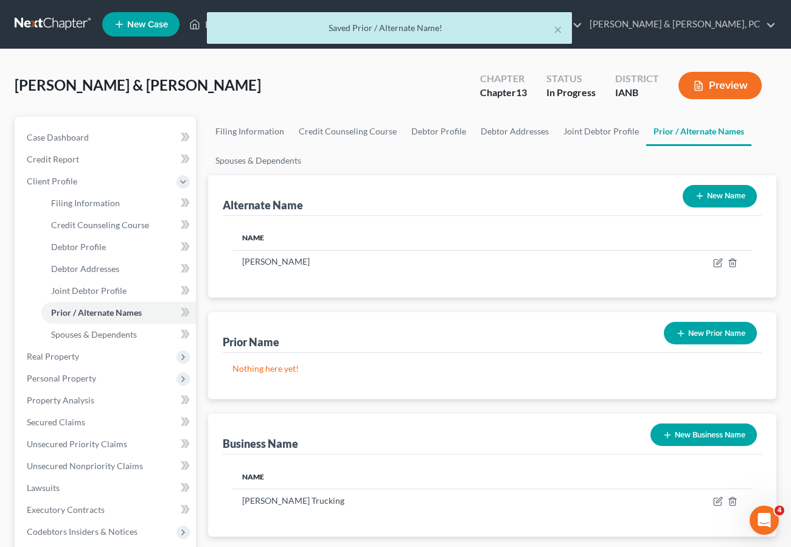
click at [709, 190] on button "New Name" at bounding box center [720, 196] width 74 height 23
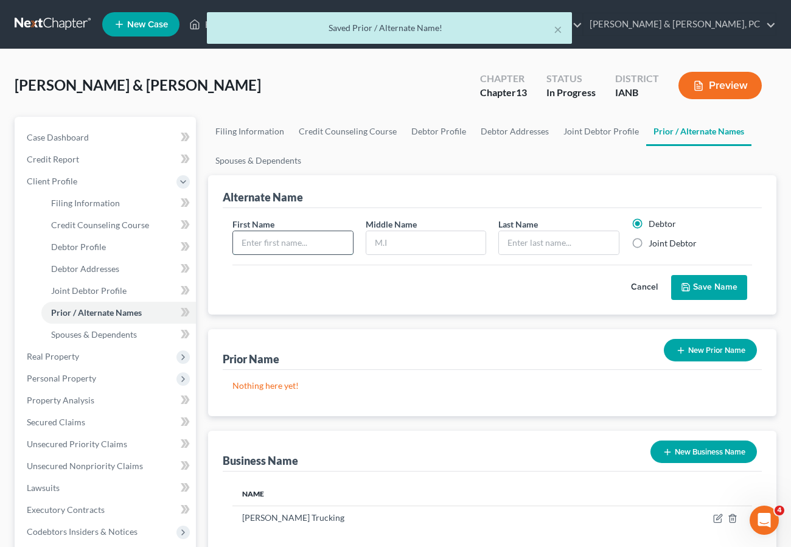
click at [258, 235] on input "text" at bounding box center [293, 242] width 120 height 23
type input "[PERSON_NAME]"
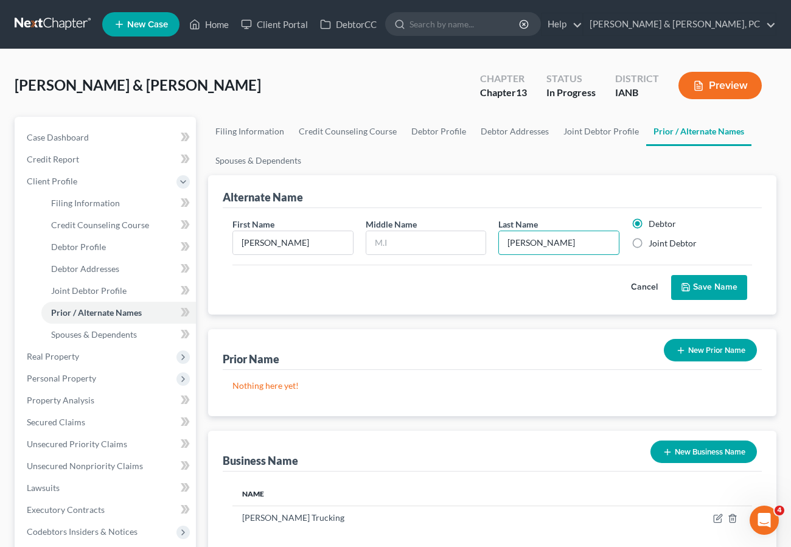
type input "[PERSON_NAME]"
click at [702, 293] on button "Save Name" at bounding box center [709, 288] width 76 height 26
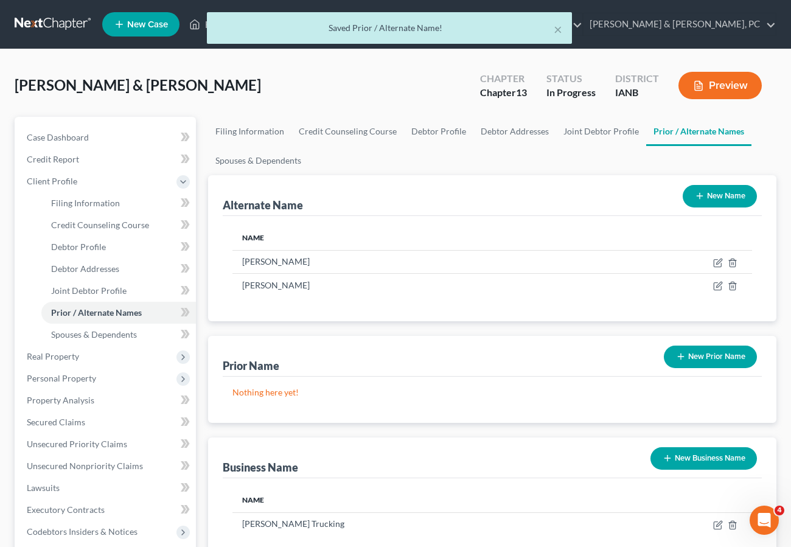
click at [708, 189] on button "New Name" at bounding box center [720, 196] width 74 height 23
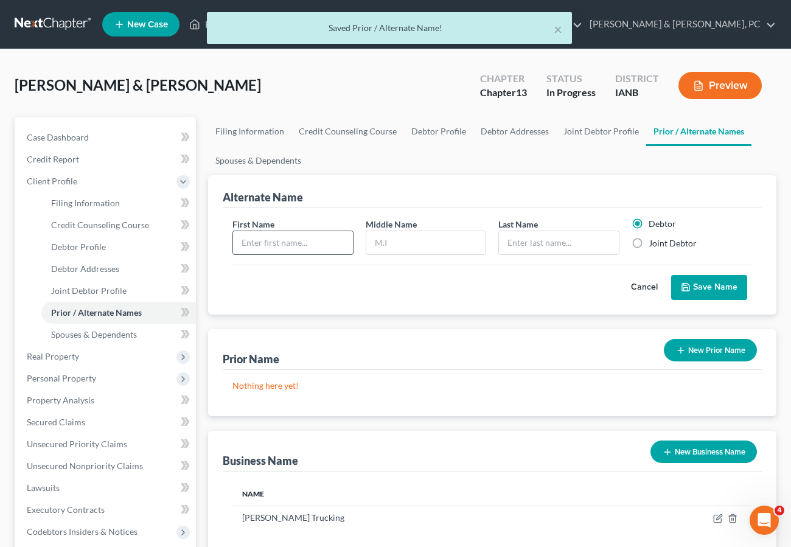
click at [264, 242] on input "text" at bounding box center [293, 242] width 120 height 23
type input "[PERSON_NAME]"
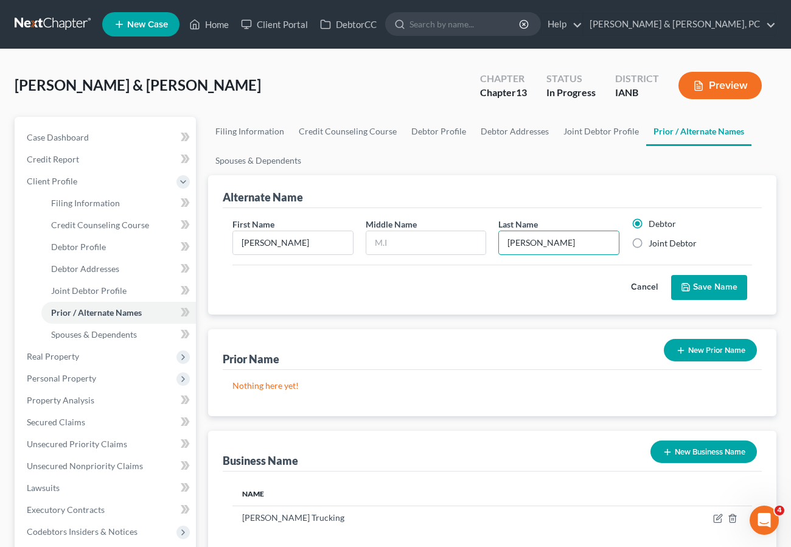
type input "[PERSON_NAME]"
click at [745, 285] on button "Save Name" at bounding box center [709, 288] width 76 height 26
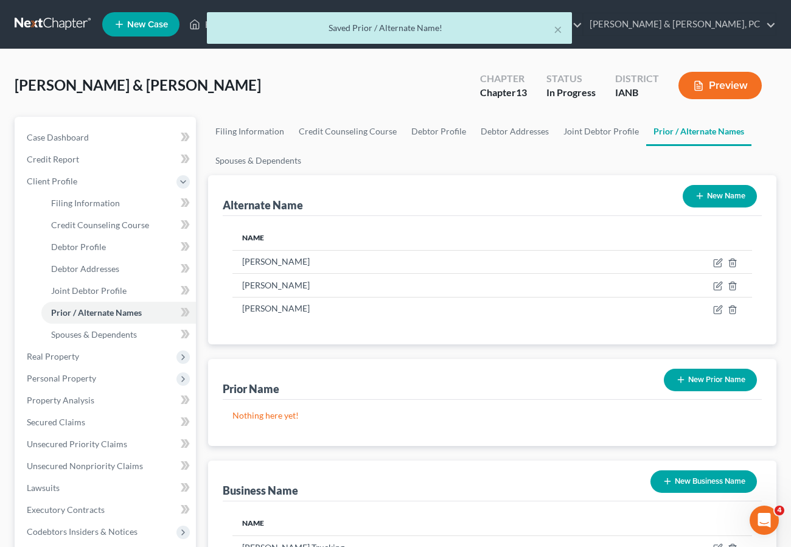
click at [717, 190] on button "New Name" at bounding box center [720, 196] width 74 height 23
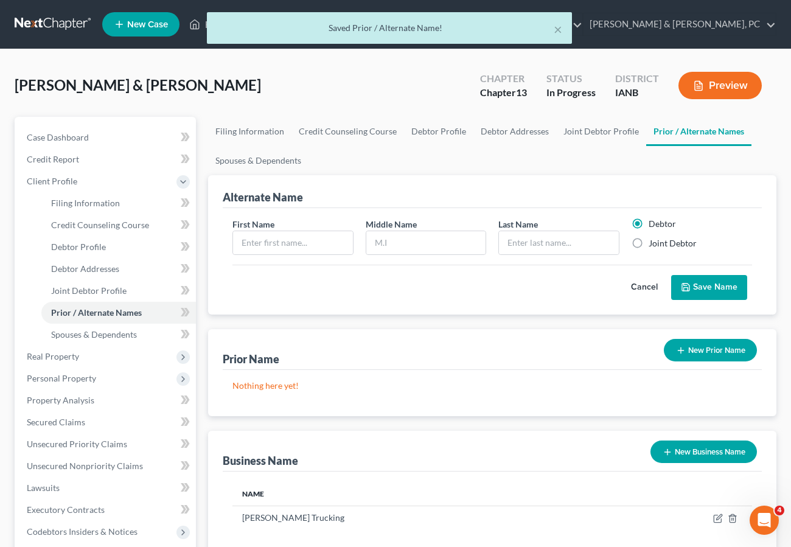
drag, startPoint x: 636, startPoint y: 242, endPoint x: 350, endPoint y: 257, distance: 285.8
click at [649, 242] on label "Joint Debtor" at bounding box center [673, 243] width 48 height 12
click at [654, 242] on input "Joint Debtor" at bounding box center [658, 241] width 8 height 8
radio input "true"
radio input "false"
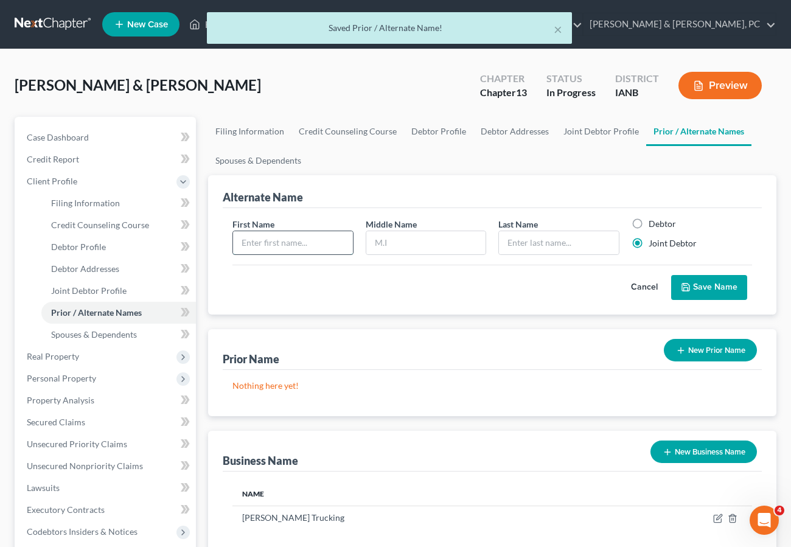
click at [233, 249] on input "text" at bounding box center [293, 242] width 120 height 23
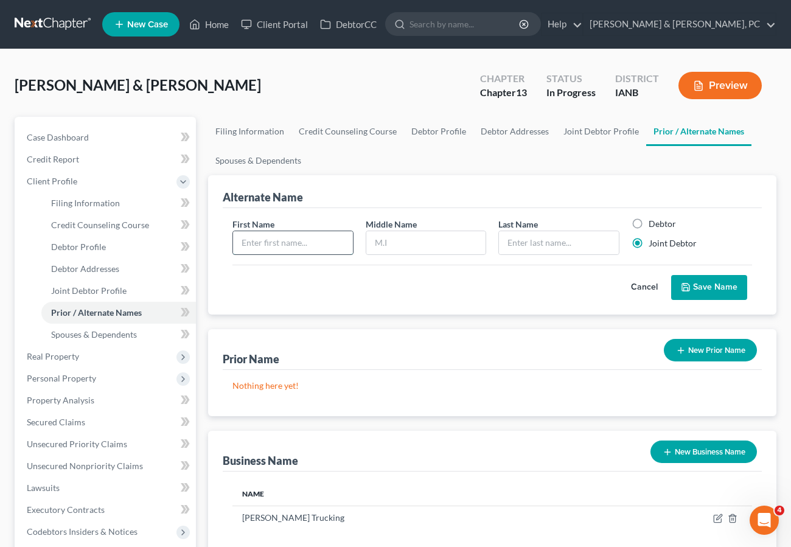
click at [281, 238] on input "text" at bounding box center [293, 242] width 120 height 23
type input "[PERSON_NAME]"
type input "L"
type input "[PERSON_NAME]"
click at [671, 275] on button "Save Name" at bounding box center [709, 288] width 76 height 26
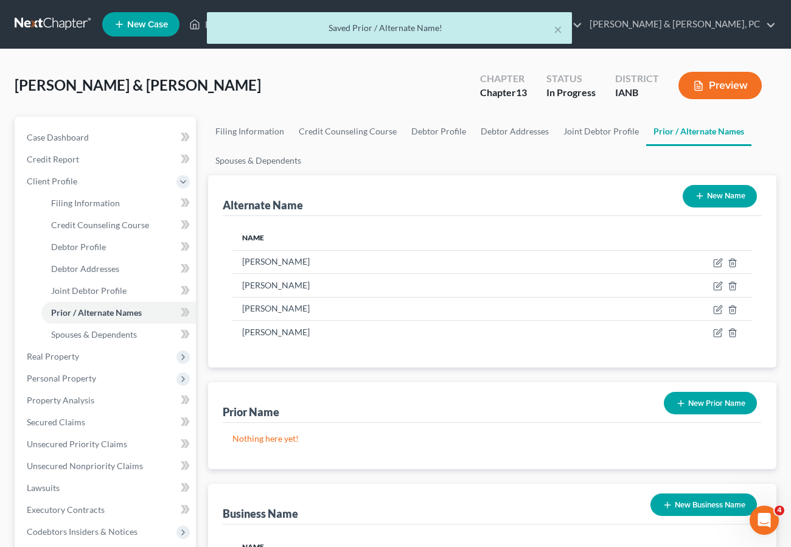
drag, startPoint x: 712, startPoint y: 199, endPoint x: 532, endPoint y: 210, distance: 180.5
click at [711, 199] on button "New Name" at bounding box center [720, 196] width 74 height 23
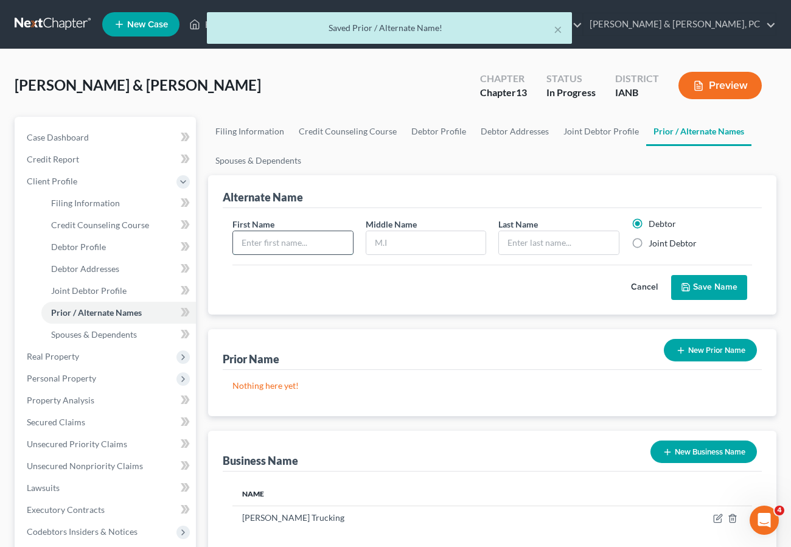
click at [253, 243] on input "text" at bounding box center [293, 242] width 120 height 23
type input "[PERSON_NAME]"
type input "L"
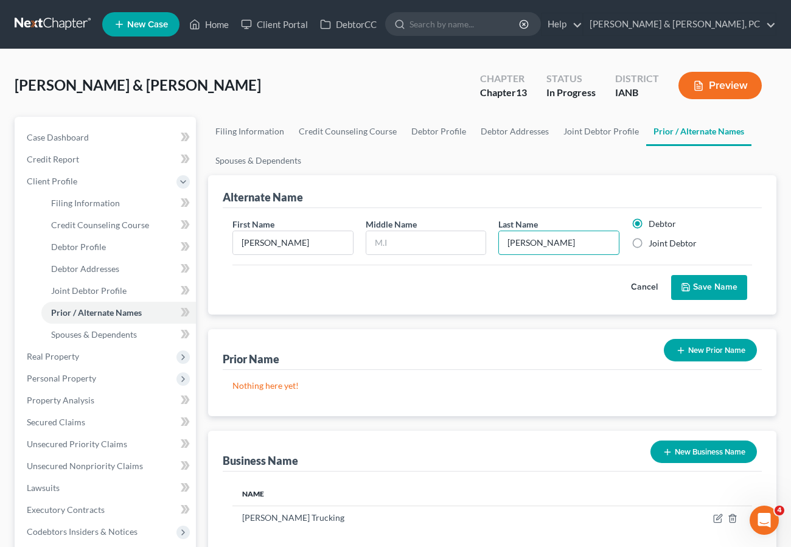
type input "[PERSON_NAME]"
drag, startPoint x: 646, startPoint y: 240, endPoint x: 671, endPoint y: 274, distance: 43.1
click at [649, 240] on label "Joint Debtor" at bounding box center [673, 243] width 48 height 12
click at [654, 240] on input "Joint Debtor" at bounding box center [658, 241] width 8 height 8
radio input "true"
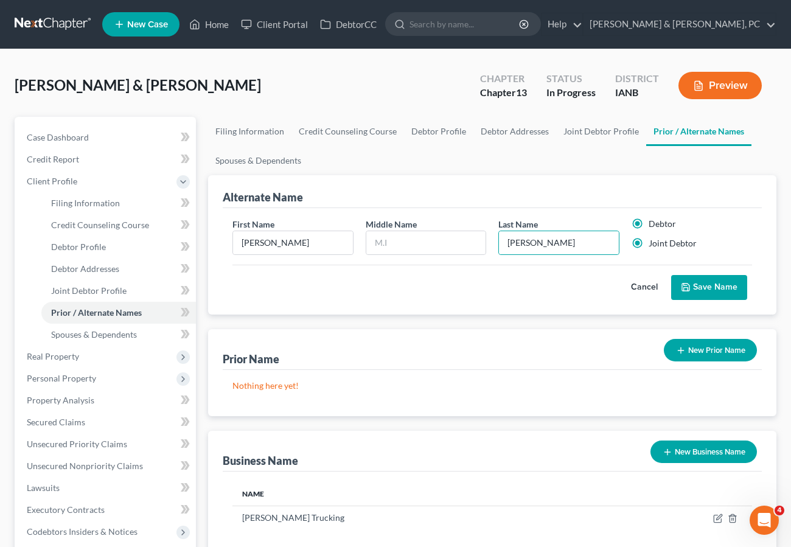
radio input "false"
click at [697, 284] on button "Save Name" at bounding box center [709, 288] width 76 height 26
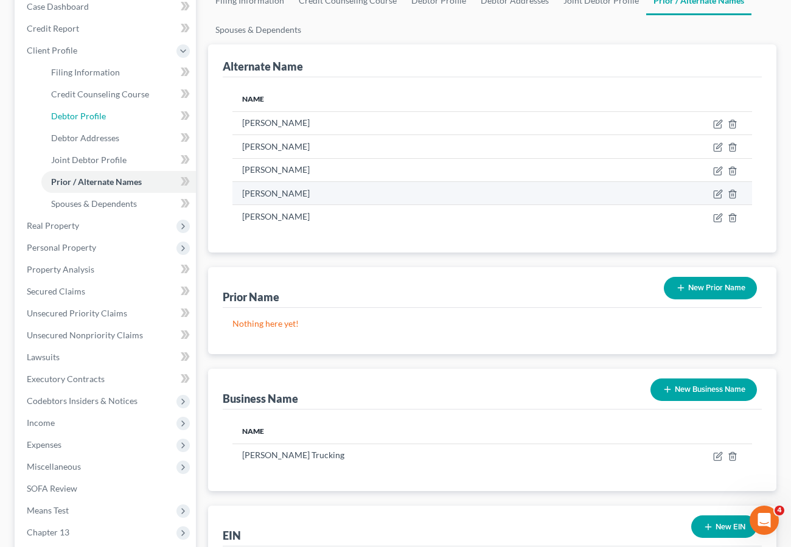
scroll to position [133, 0]
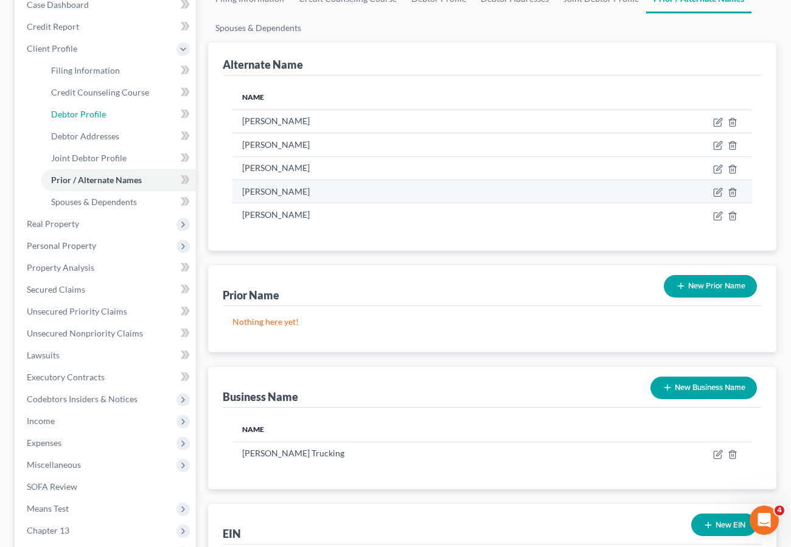
drag, startPoint x: 88, startPoint y: 114, endPoint x: 293, endPoint y: 195, distance: 221.0
click at [88, 113] on span "Debtor Profile" at bounding box center [78, 114] width 55 height 10
select select "1"
select select "2"
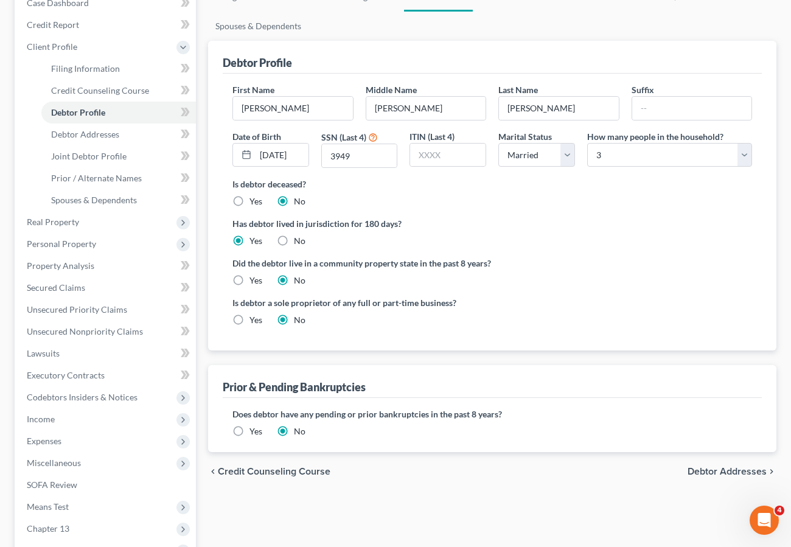
scroll to position [137, 0]
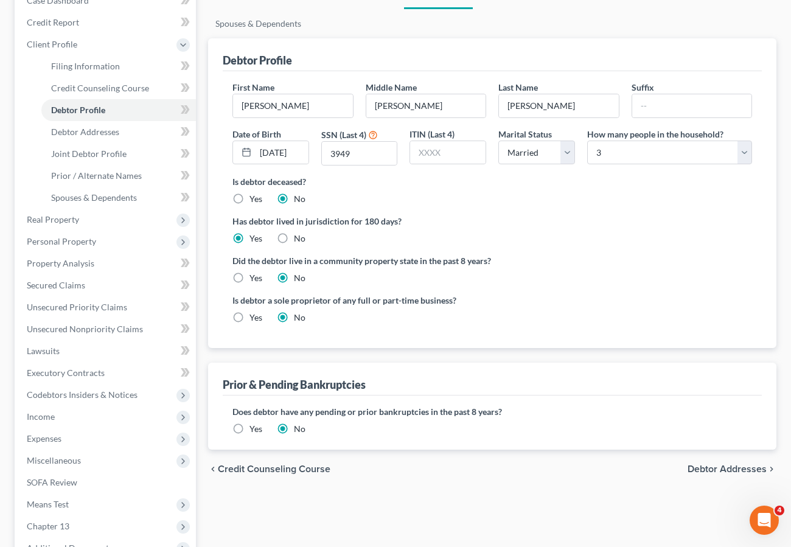
click at [249, 319] on label "Yes" at bounding box center [255, 318] width 13 height 12
click at [254, 319] on input "Yes" at bounding box center [258, 316] width 8 height 8
radio input "true"
radio input "false"
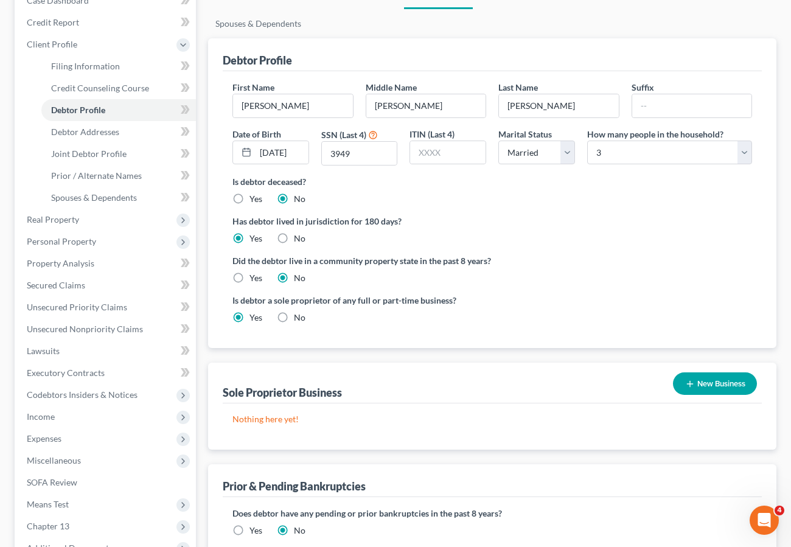
drag, startPoint x: 714, startPoint y: 378, endPoint x: 307, endPoint y: 351, distance: 407.4
click at [713, 377] on button "New Business" at bounding box center [715, 383] width 84 height 23
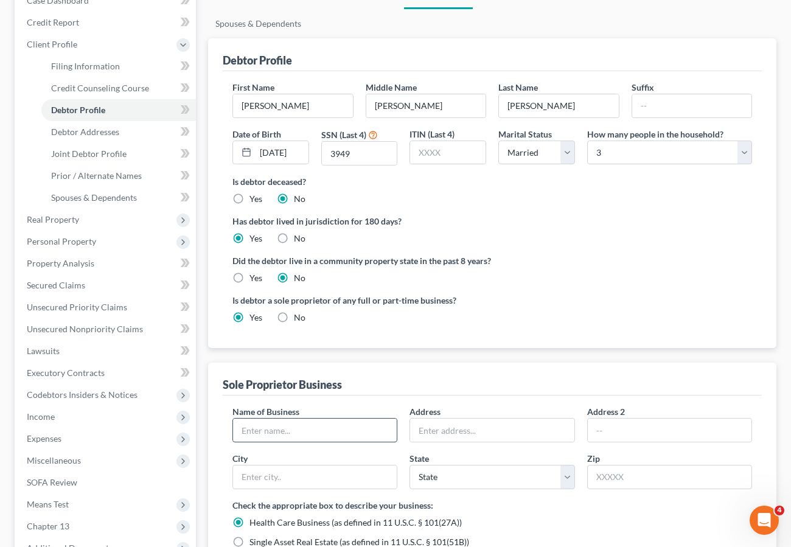
click at [273, 427] on input "text" at bounding box center [315, 430] width 164 height 23
type input "[PERSON_NAME] Trucking"
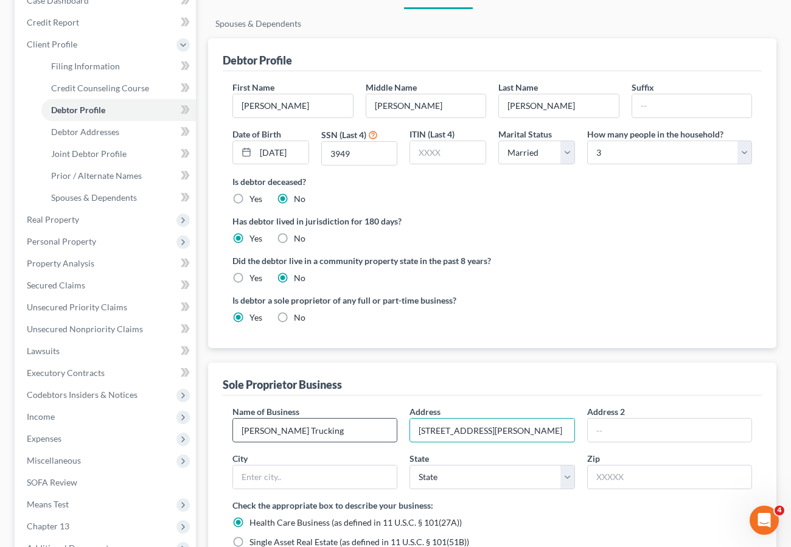
type input "[STREET_ADDRESS][PERSON_NAME]"
type input "50569"
type input "[PERSON_NAME]"
select select "16"
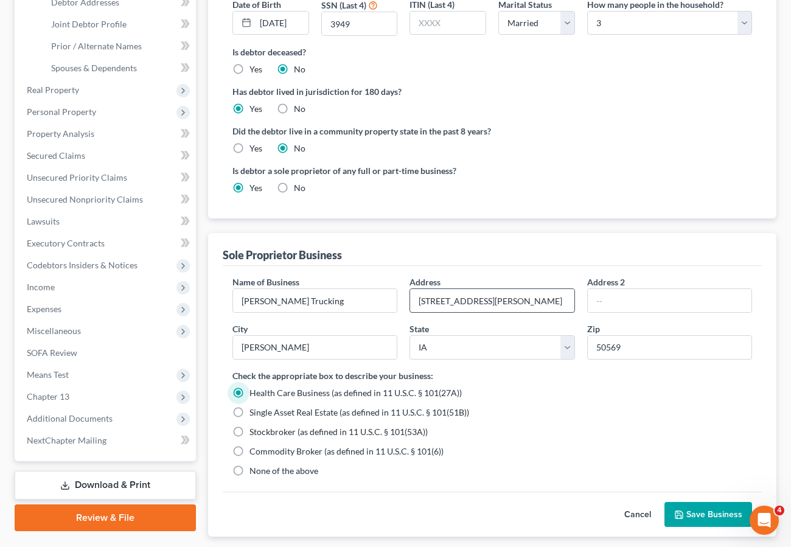
scroll to position [273, 0]
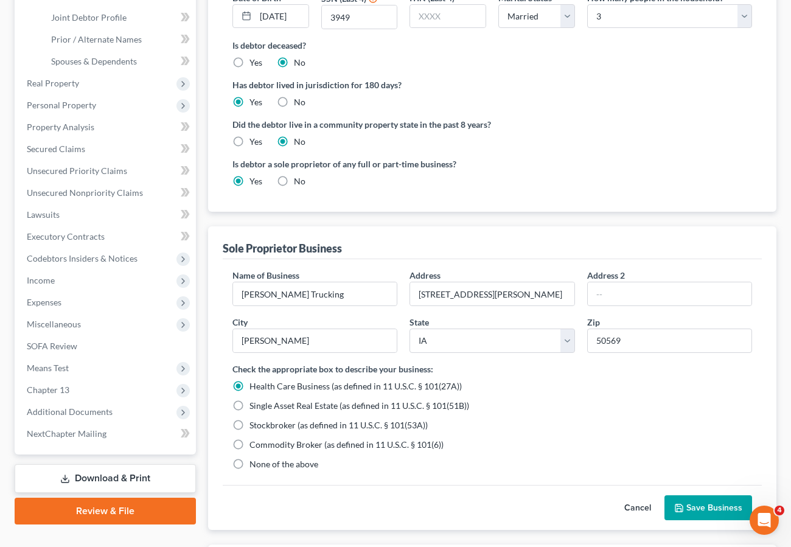
click at [263, 462] on span "None of the above" at bounding box center [283, 464] width 69 height 10
click at [262, 462] on input "None of the above" at bounding box center [258, 462] width 8 height 8
radio input "true"
radio input "false"
click at [698, 508] on button "Save Business" at bounding box center [708, 508] width 88 height 26
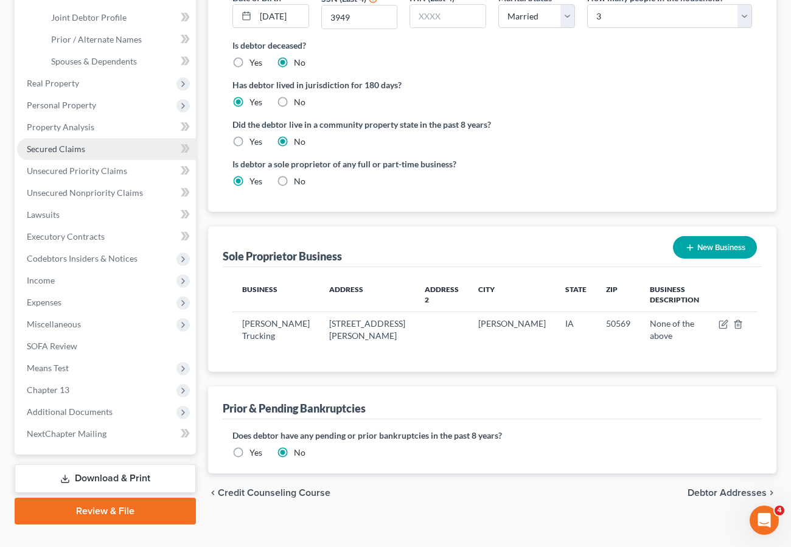
click at [51, 149] on span "Secured Claims" at bounding box center [56, 149] width 58 height 10
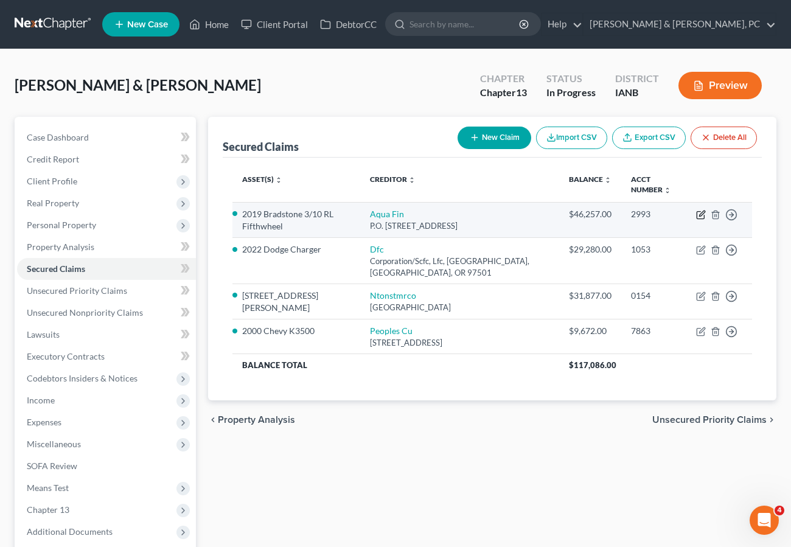
click at [702, 214] on icon "button" at bounding box center [701, 215] width 10 height 10
select select "52"
select select "0"
select select "2"
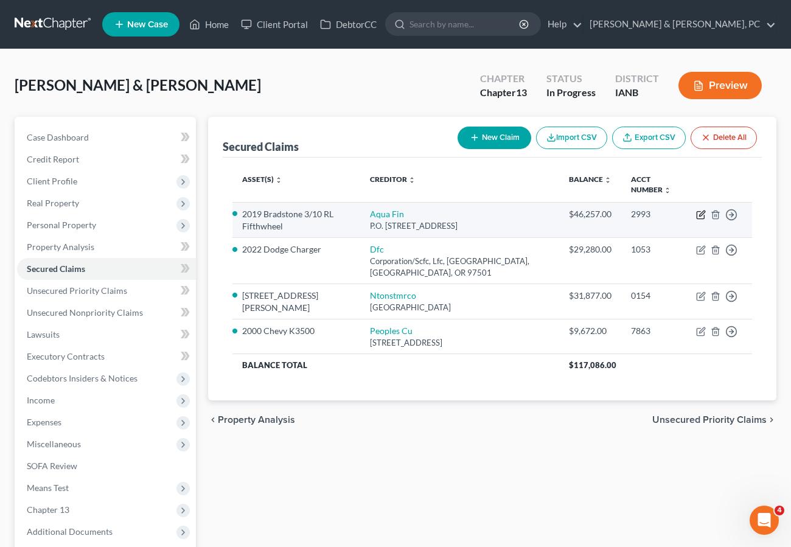
select select "0"
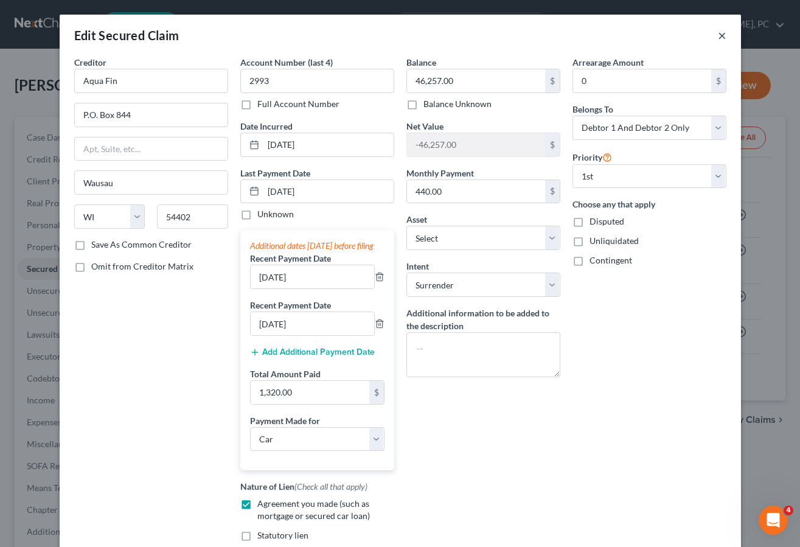
click at [718, 37] on button "×" at bounding box center [722, 35] width 9 height 15
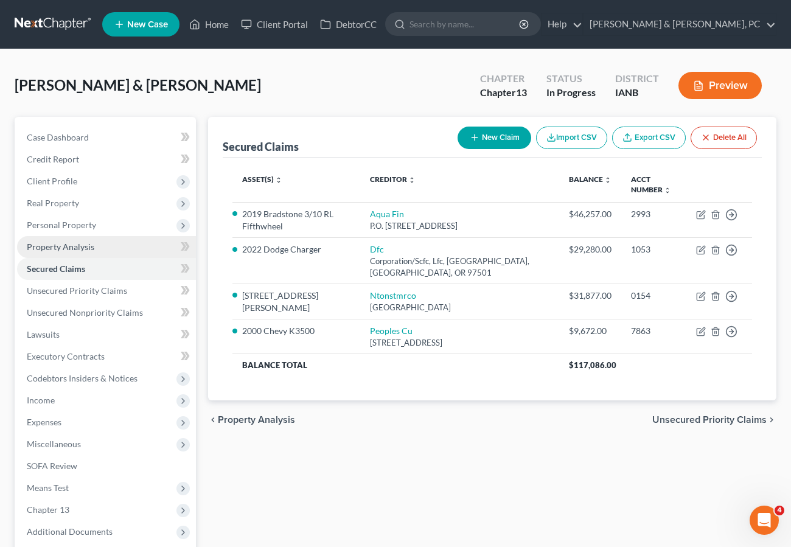
click at [68, 244] on span "Property Analysis" at bounding box center [61, 247] width 68 height 10
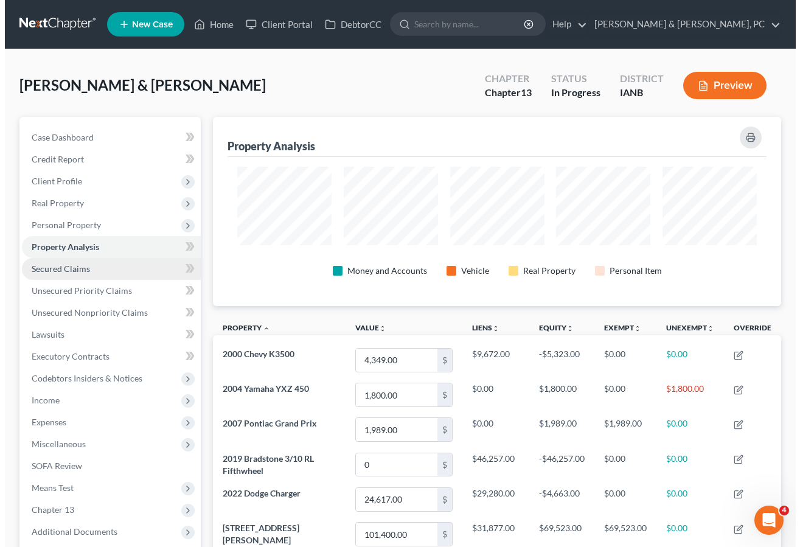
scroll to position [189, 568]
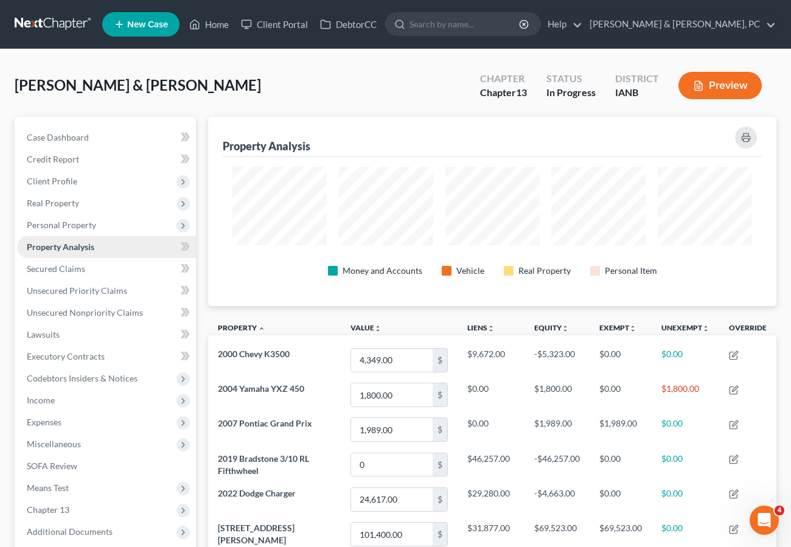
click at [71, 220] on span "Personal Property" at bounding box center [61, 225] width 69 height 10
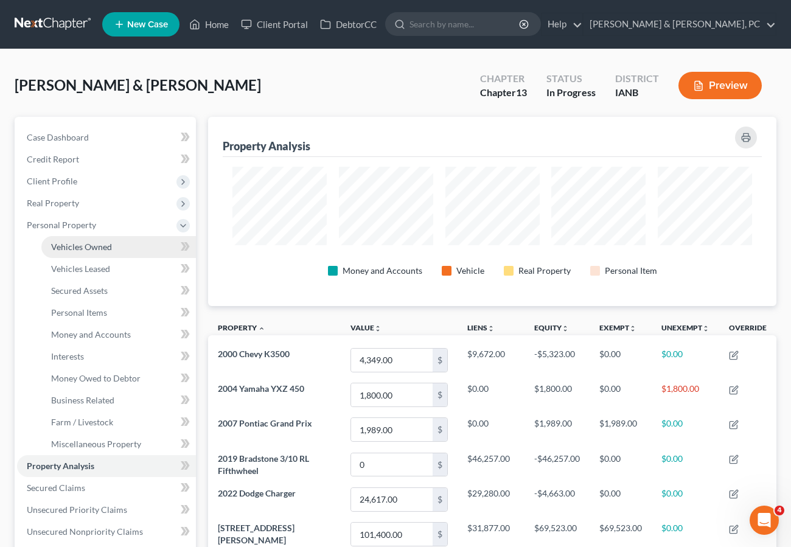
click at [80, 245] on span "Vehicles Owned" at bounding box center [81, 247] width 61 height 10
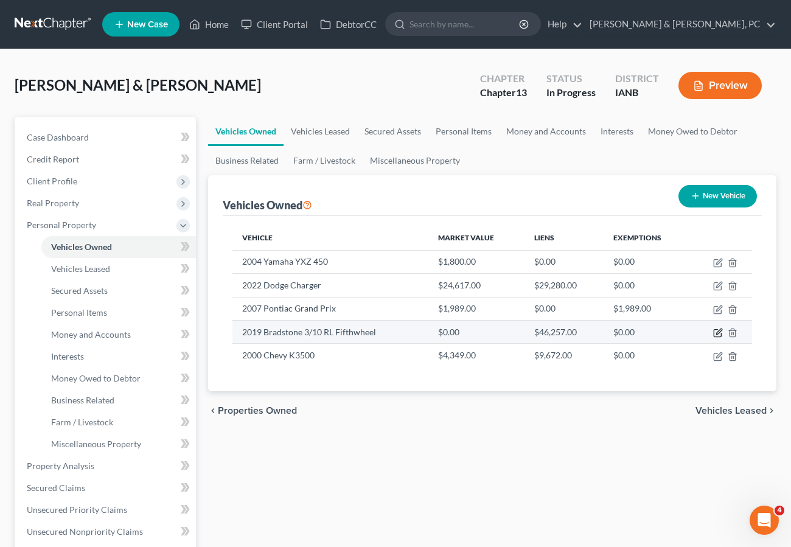
click at [716, 332] on icon "button" at bounding box center [718, 333] width 10 height 10
select select "0"
select select "7"
select select "1"
select select "2"
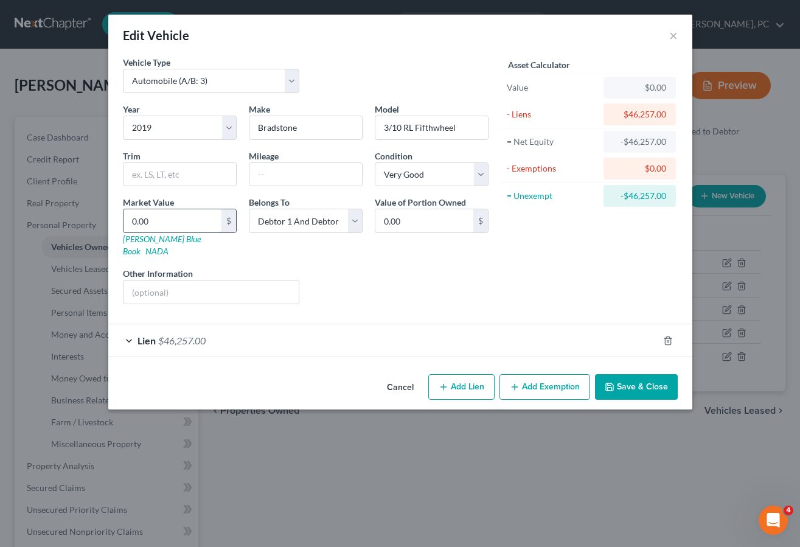
click at [187, 225] on input "0.00" at bounding box center [173, 220] width 98 height 23
click at [655, 377] on button "Save & Close" at bounding box center [636, 387] width 83 height 26
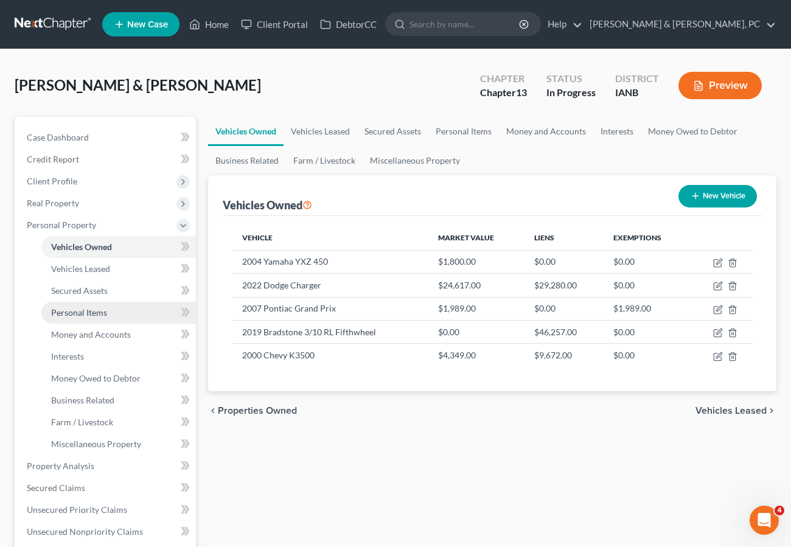
click at [69, 310] on span "Personal Items" at bounding box center [79, 312] width 56 height 10
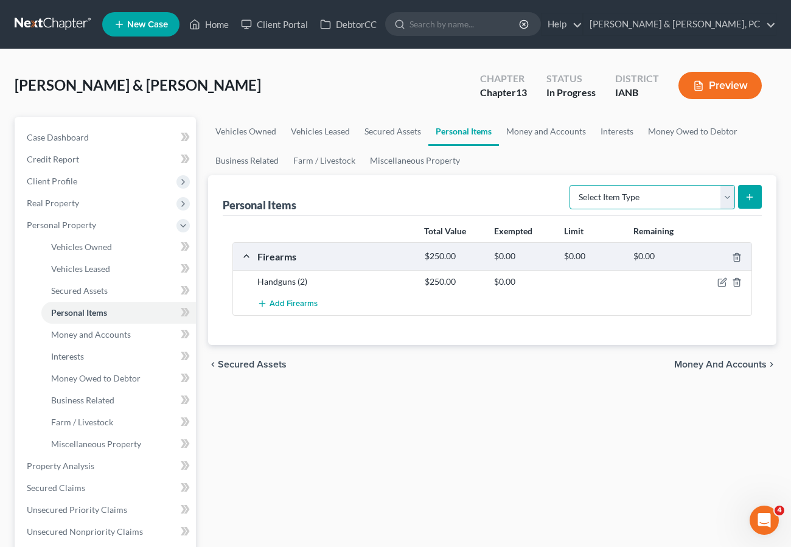
click at [641, 196] on select "Select Item Type Clothing (A/B: 11) Collectibles Of Value (A/B: 8) Electronics …" at bounding box center [653, 197] width 166 height 24
select select "household_goods"
click at [571, 185] on select "Select Item Type Clothing (A/B: 11) Collectibles Of Value (A/B: 8) Electronics …" at bounding box center [653, 197] width 166 height 24
click at [755, 194] on icon "submit" at bounding box center [750, 197] width 10 height 10
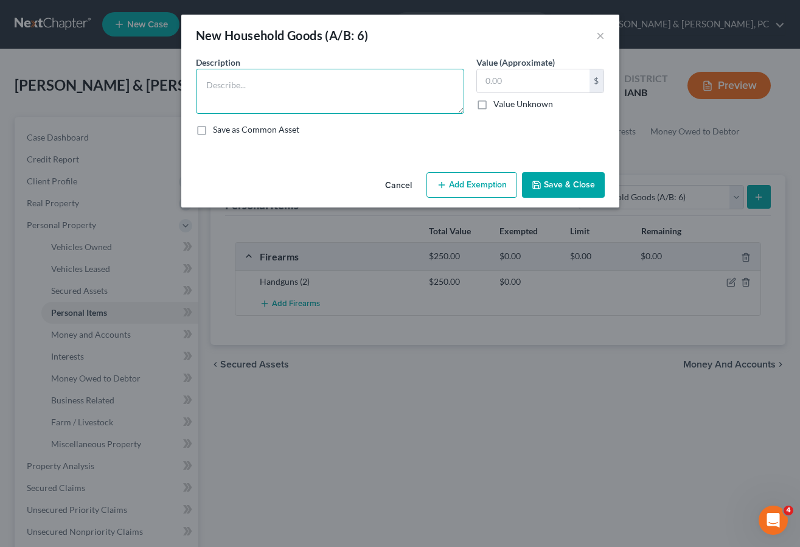
click at [235, 86] on textarea at bounding box center [330, 91] width 268 height 45
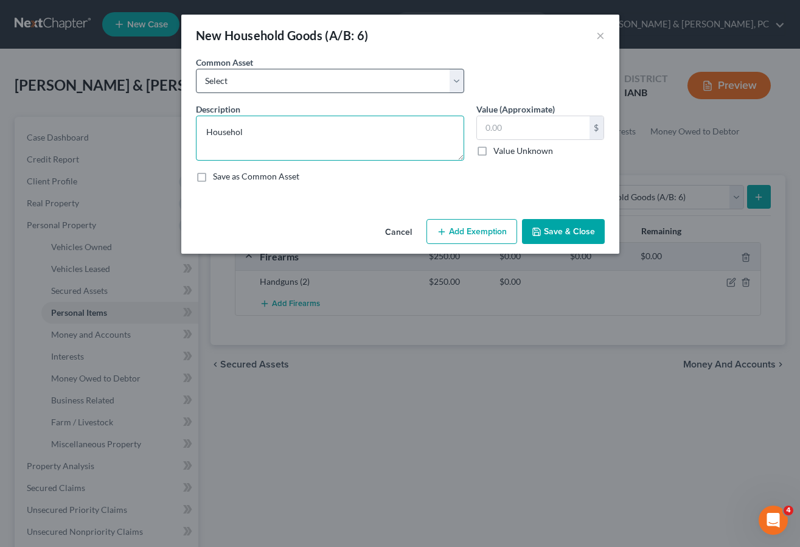
type textarea "Househol"
click at [251, 81] on select "Select Common household items owned by debtor(s)" at bounding box center [330, 81] width 268 height 24
select select "0"
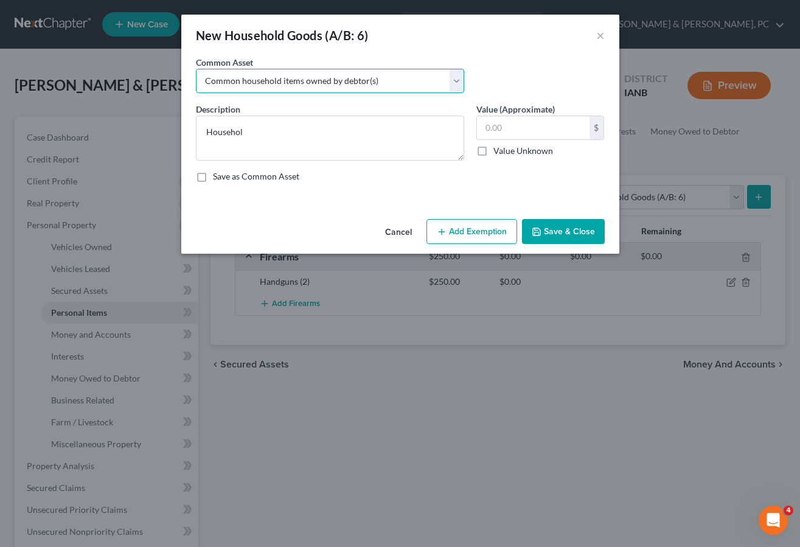
click at [196, 69] on select "Select Common household items owned by debtor(s)" at bounding box center [330, 81] width 268 height 24
type textarea "Common household items owned by debtor(s)"
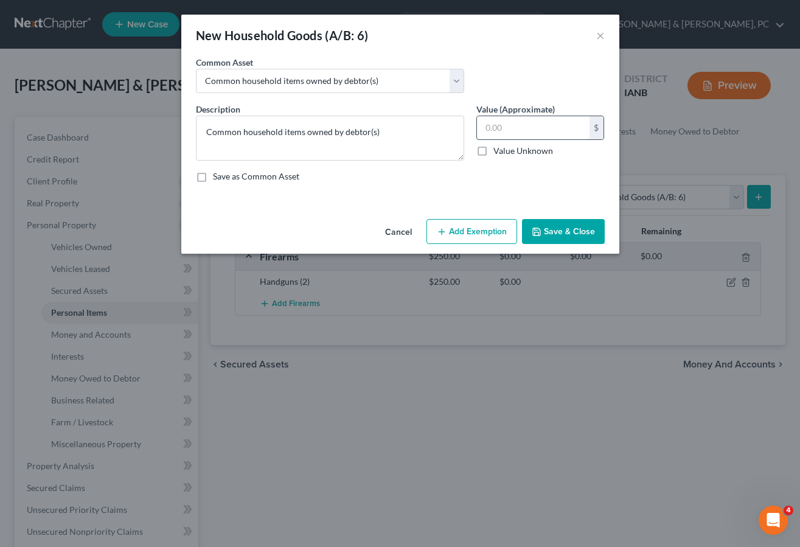
click at [513, 125] on input "text" at bounding box center [533, 127] width 113 height 23
type input "2,500"
click at [483, 225] on button "Add Exemption" at bounding box center [472, 232] width 91 height 26
select select "2"
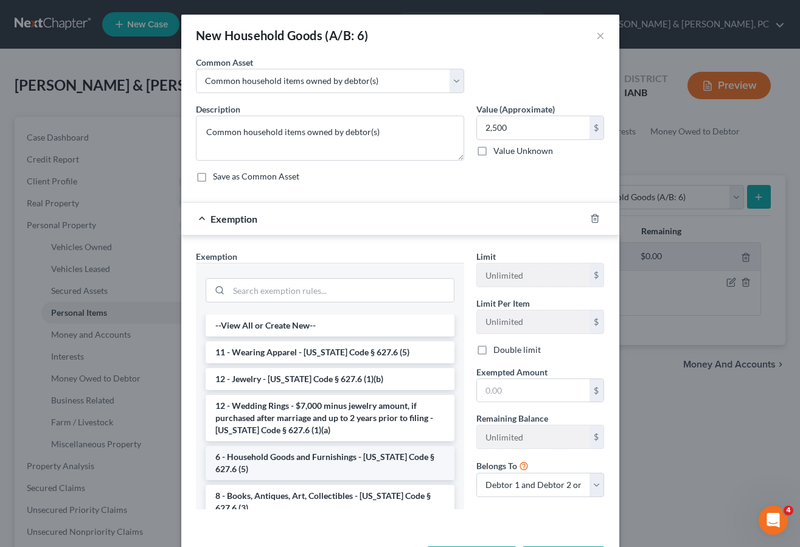
click at [367, 452] on li "6 - Household Goods and Furnishings - [US_STATE] Code § 627.6 (5)" at bounding box center [330, 463] width 249 height 34
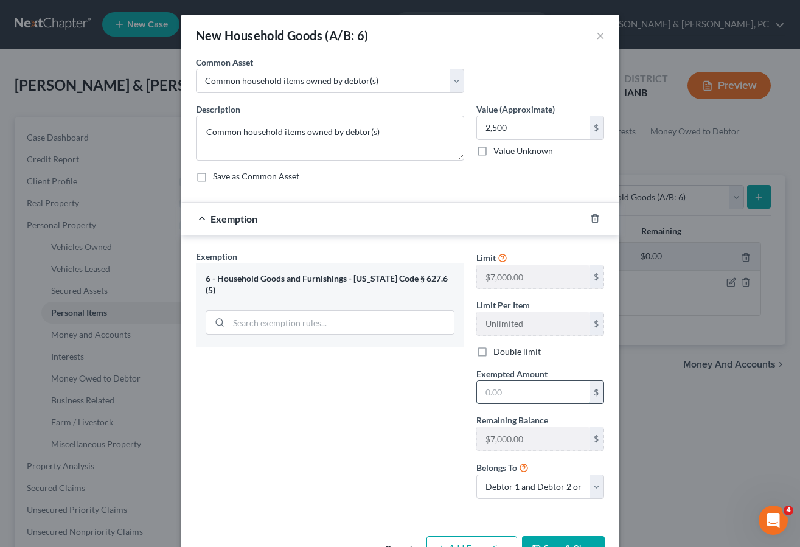
click at [517, 398] on input "text" at bounding box center [533, 392] width 113 height 23
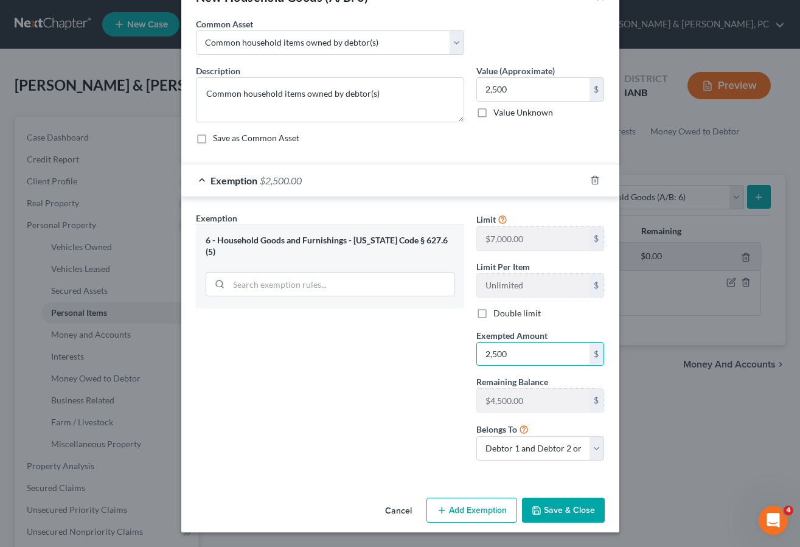
type input "2,500"
click at [551, 507] on button "Save & Close" at bounding box center [563, 511] width 83 height 26
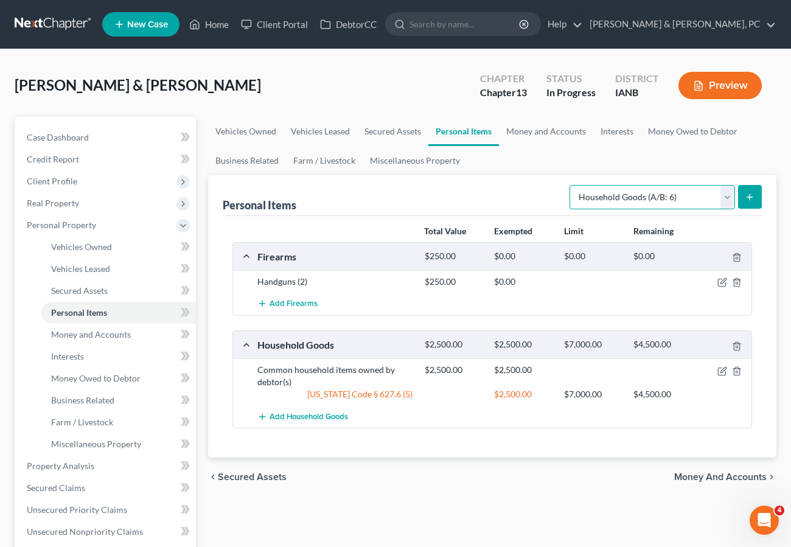
click at [610, 200] on select "Select Item Type Clothing (A/B: 11) Collectibles Of Value (A/B: 8) Electronics …" at bounding box center [653, 197] width 166 height 24
select select "electronics"
click at [571, 185] on select "Select Item Type Clothing (A/B: 11) Collectibles Of Value (A/B: 8) Electronics …" at bounding box center [653, 197] width 166 height 24
click at [744, 191] on button "submit" at bounding box center [750, 197] width 24 height 24
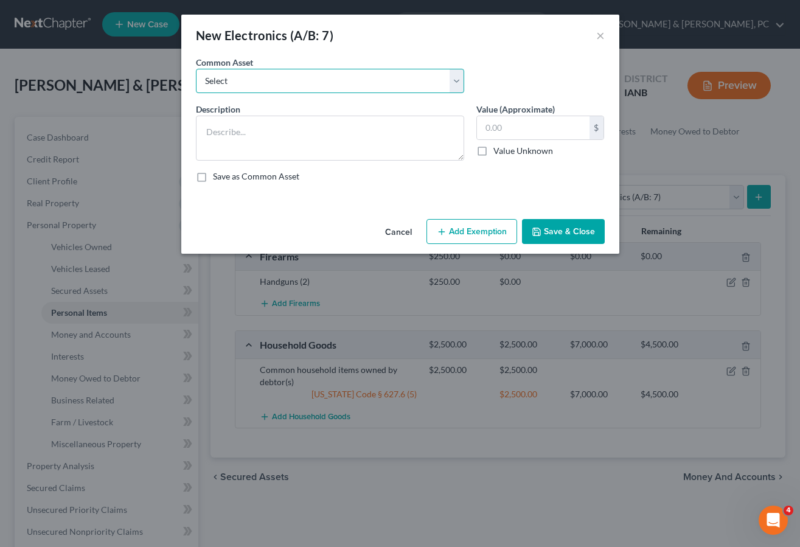
drag, startPoint x: 275, startPoint y: 82, endPoint x: 269, endPoint y: 94, distance: 13.6
click at [274, 82] on select "Select Common household electronics owned by debtor(s)" at bounding box center [330, 81] width 268 height 24
select select "0"
click at [196, 69] on select "Select Common household electronics owned by debtor(s)" at bounding box center [330, 81] width 268 height 24
type textarea "Common household electronics owned by debtor(s)"
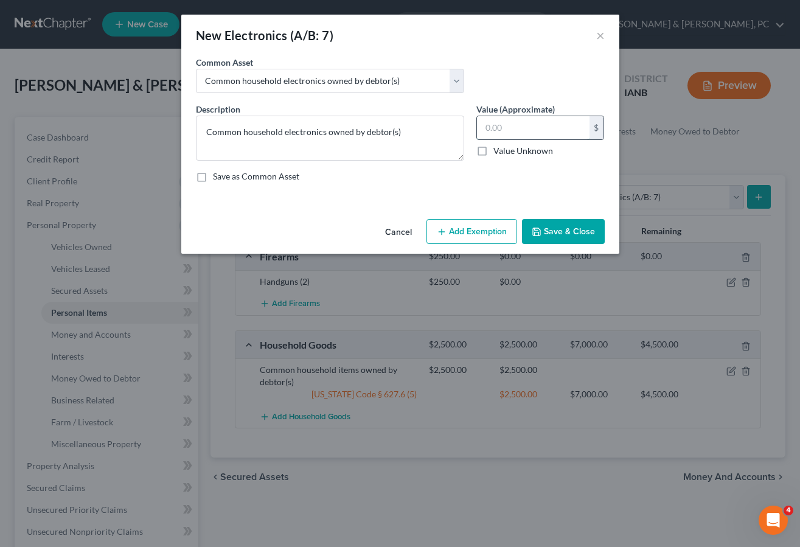
click at [489, 129] on input "text" at bounding box center [533, 127] width 113 height 23
type input "500"
click at [481, 228] on button "Add Exemption" at bounding box center [472, 232] width 91 height 26
select select "2"
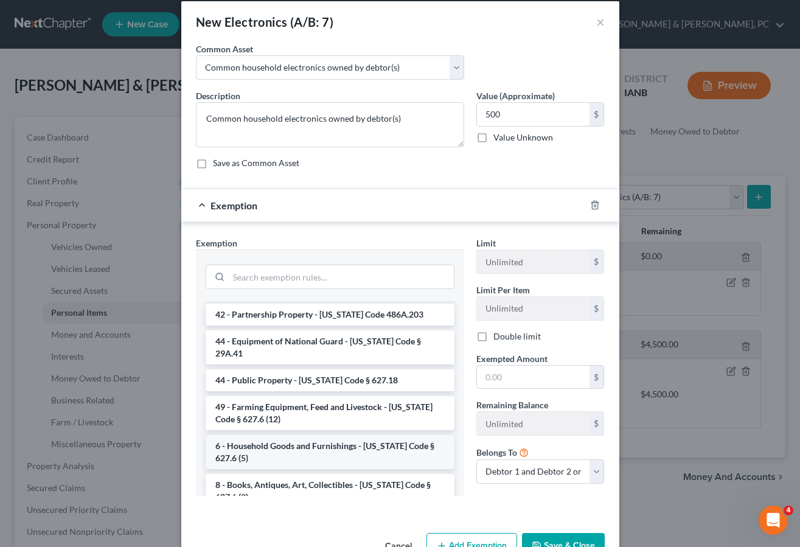
scroll to position [18, 0]
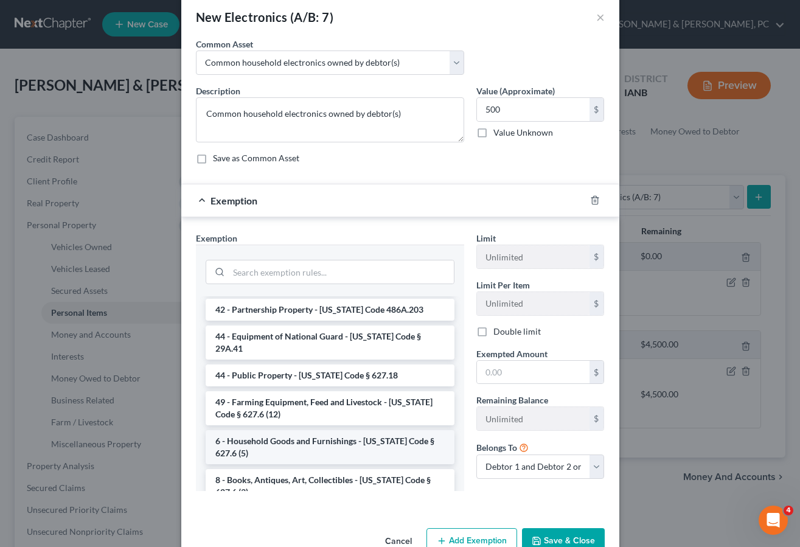
click at [313, 430] on li "6 - Household Goods and Furnishings - [US_STATE] Code § 627.6 (5)" at bounding box center [330, 447] width 249 height 34
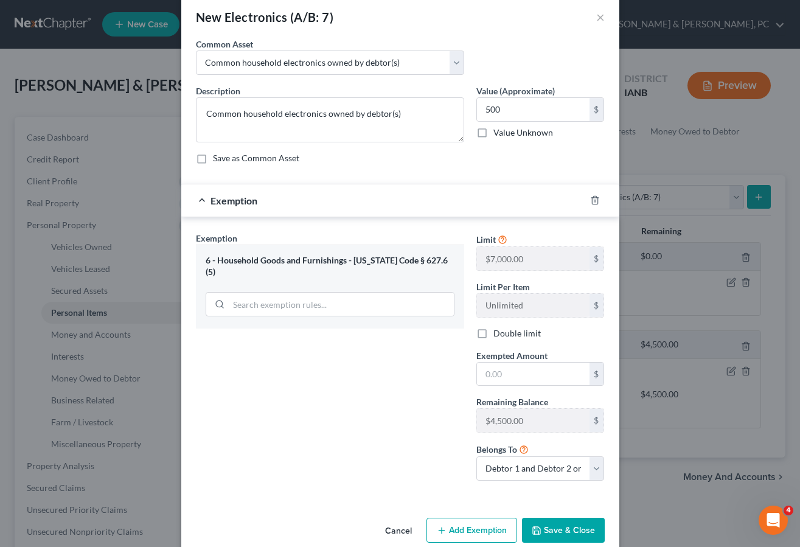
click at [319, 394] on div "Exemption Set must be selected for CA. Exemption * 6 - Household Goods and Furn…" at bounding box center [330, 361] width 281 height 259
click at [501, 374] on input "text" at bounding box center [533, 374] width 113 height 23
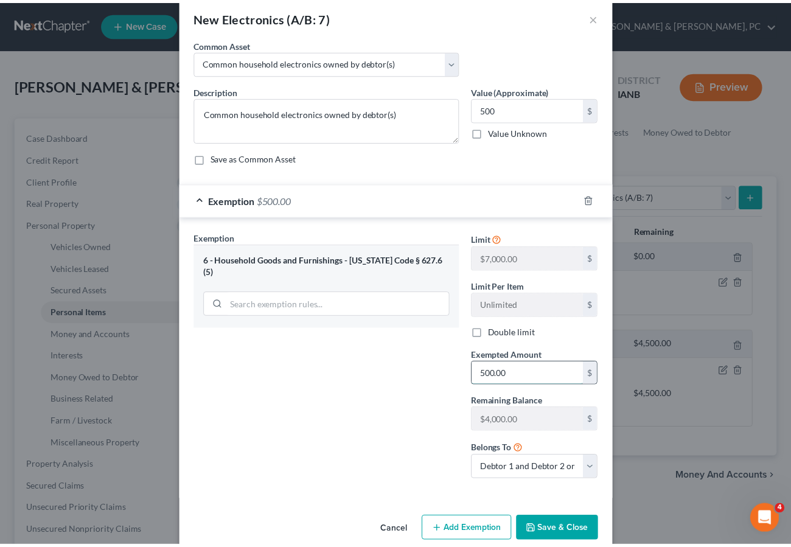
scroll to position [18, 0]
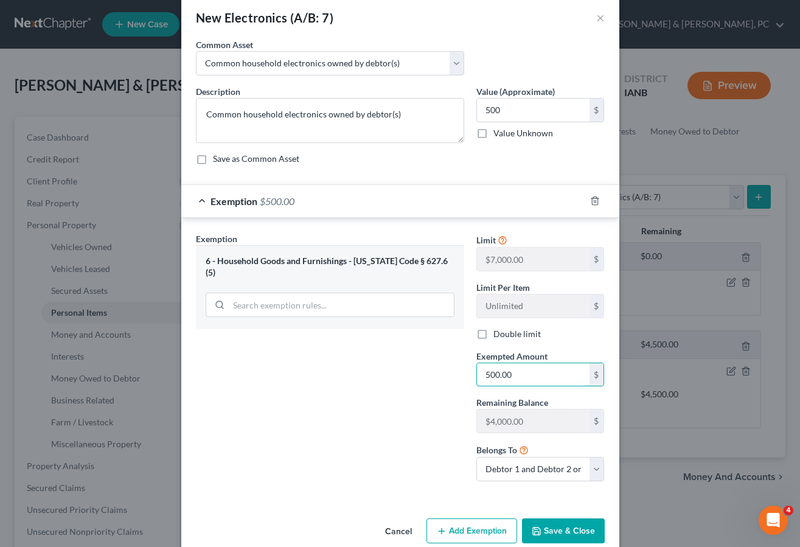
type input "500.00"
click at [541, 527] on button "Save & Close" at bounding box center [563, 531] width 83 height 26
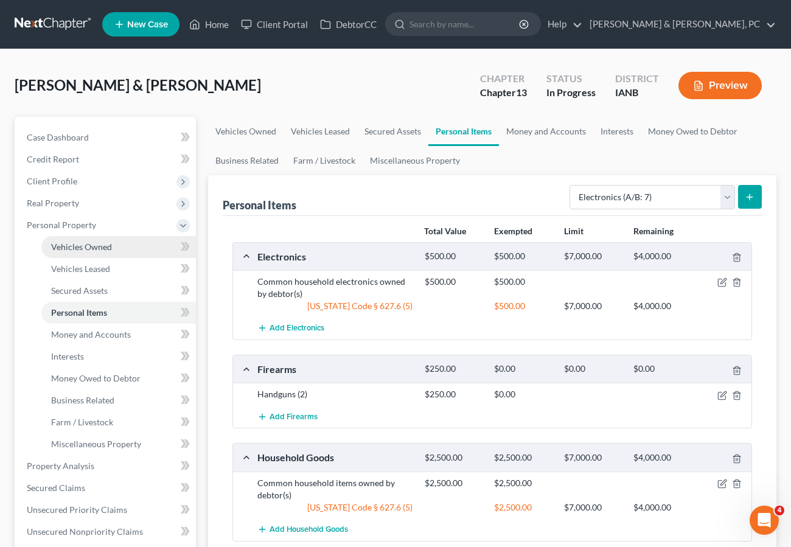
click at [94, 242] on span "Vehicles Owned" at bounding box center [81, 247] width 61 height 10
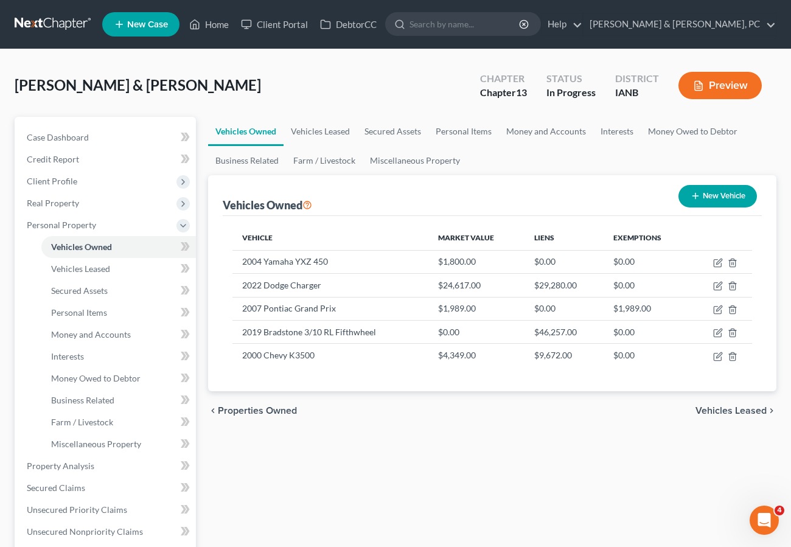
click at [711, 192] on button "New Vehicle" at bounding box center [717, 196] width 78 height 23
select select "0"
select select "2"
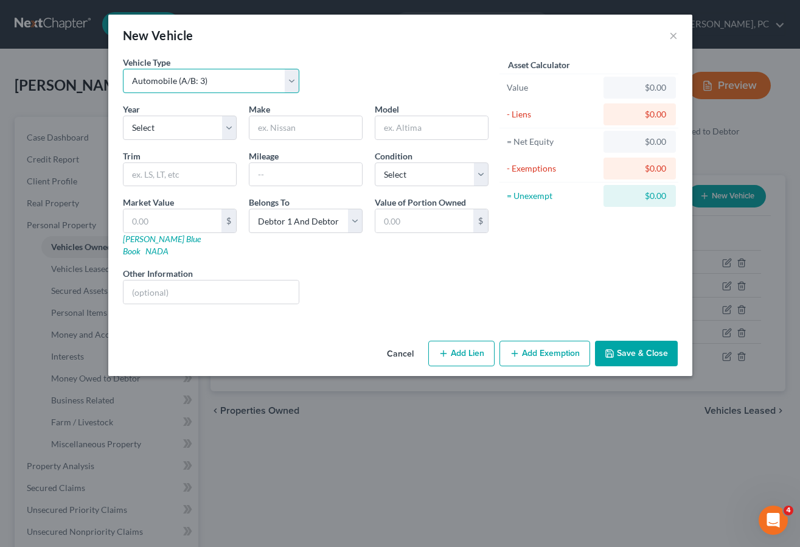
click at [156, 75] on select "Select Automobile (A/B: 3) Truck (A/B: 3) Trailer (A/B: 4) Watercraft (A/B: 4) …" at bounding box center [211, 81] width 177 height 24
select select "6"
click at [123, 69] on select "Select Automobile (A/B: 3) Truck (A/B: 3) Trailer (A/B: 4) Watercraft (A/B: 4) …" at bounding box center [211, 81] width 177 height 24
drag, startPoint x: 298, startPoint y: 126, endPoint x: 340, endPoint y: 119, distance: 43.2
click at [298, 126] on input "text" at bounding box center [305, 127] width 113 height 23
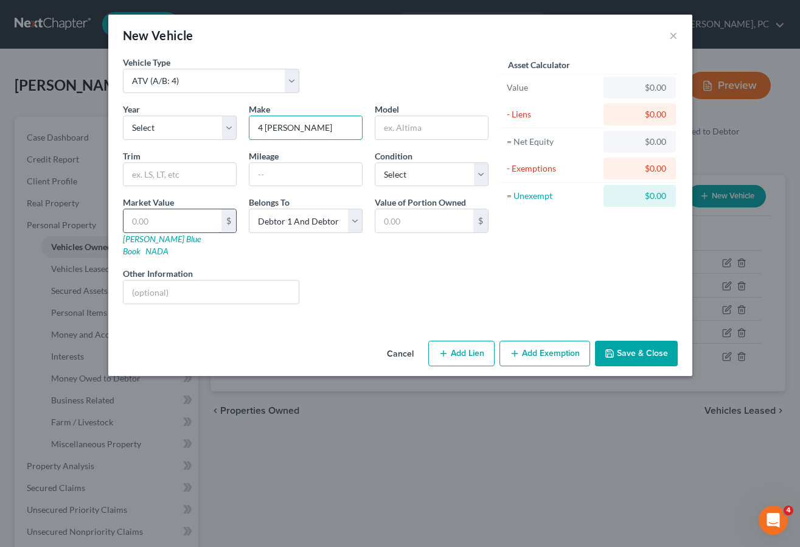
type input "4 [PERSON_NAME]"
click at [161, 223] on input "text" at bounding box center [173, 220] width 98 height 23
type input "1"
type input "1.00"
type input "15"
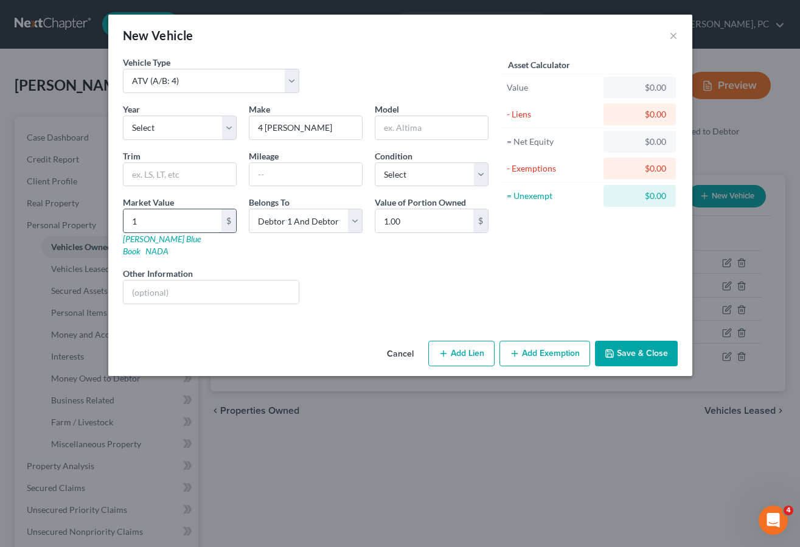
type input "15.00"
type input "150"
type input "150.00"
type input "1500"
type input "1,500.00"
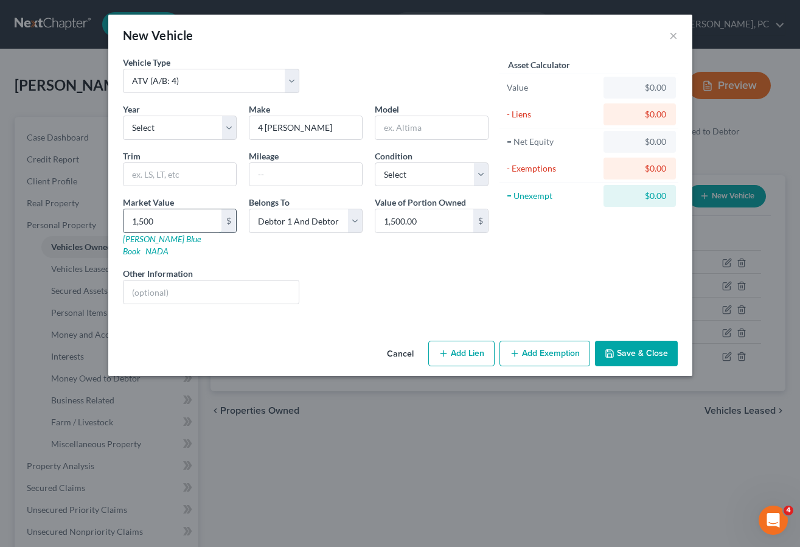
type input "1,500"
click at [630, 344] on button "Save & Close" at bounding box center [636, 354] width 83 height 26
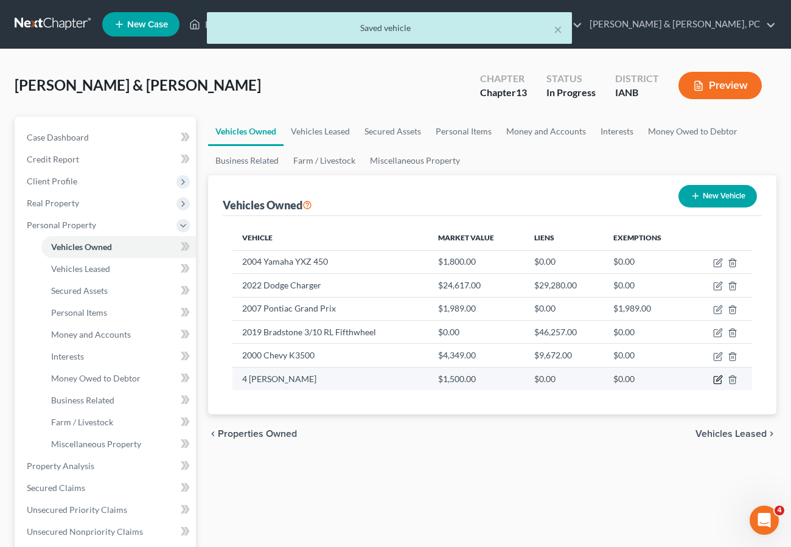
click at [717, 379] on icon "button" at bounding box center [718, 380] width 10 height 10
select select "6"
select select "2"
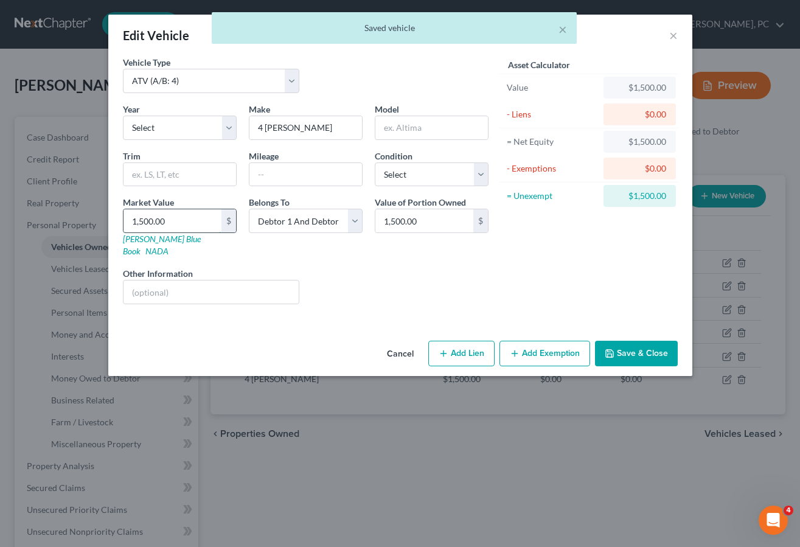
click at [190, 223] on input "1,500.00" at bounding box center [173, 220] width 98 height 23
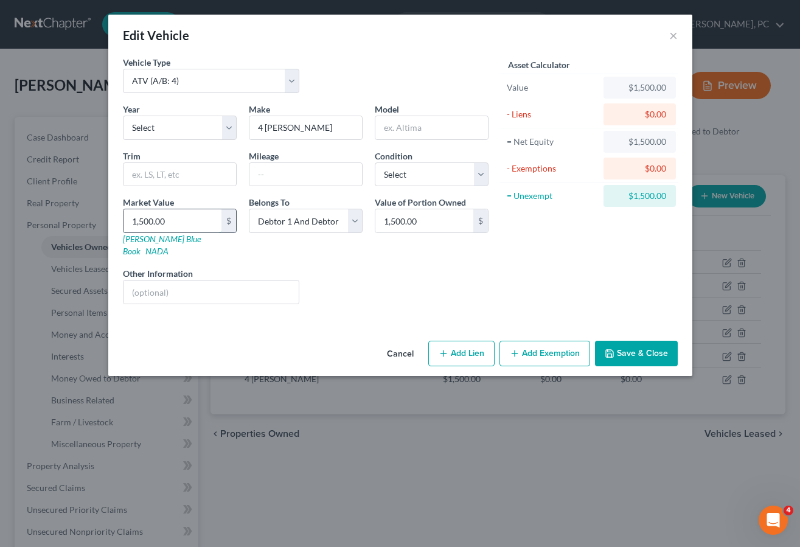
type input "1"
type input "1.00"
type input "11"
type input "11.00"
type input "115"
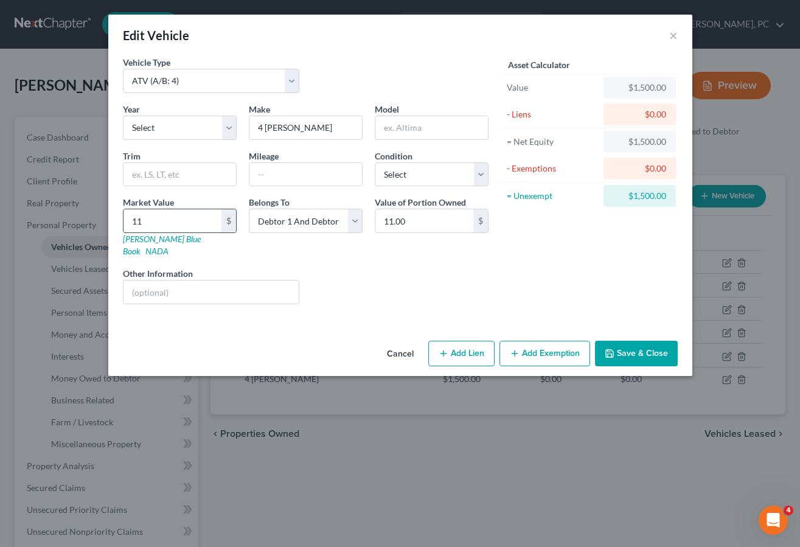
type input "115.00"
type input "1150"
type input "1,150.00"
type input "1,150"
click at [629, 341] on button "Save & Close" at bounding box center [636, 354] width 83 height 26
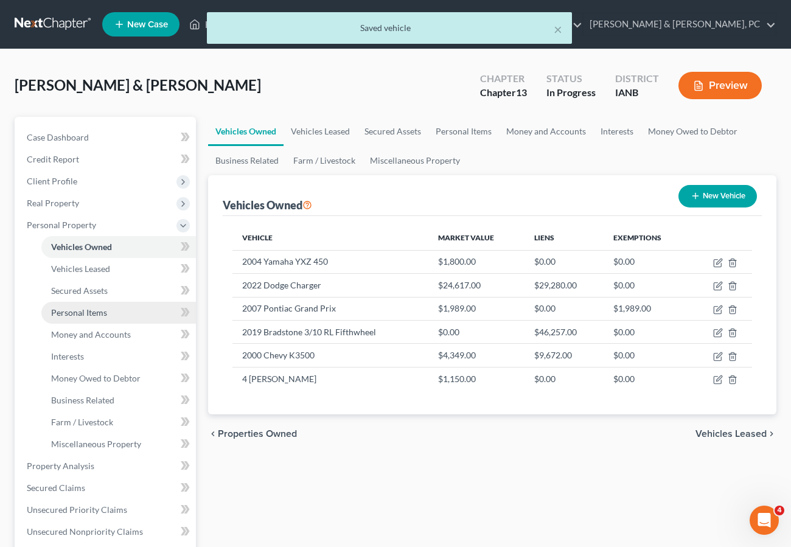
click at [85, 313] on span "Personal Items" at bounding box center [79, 312] width 56 height 10
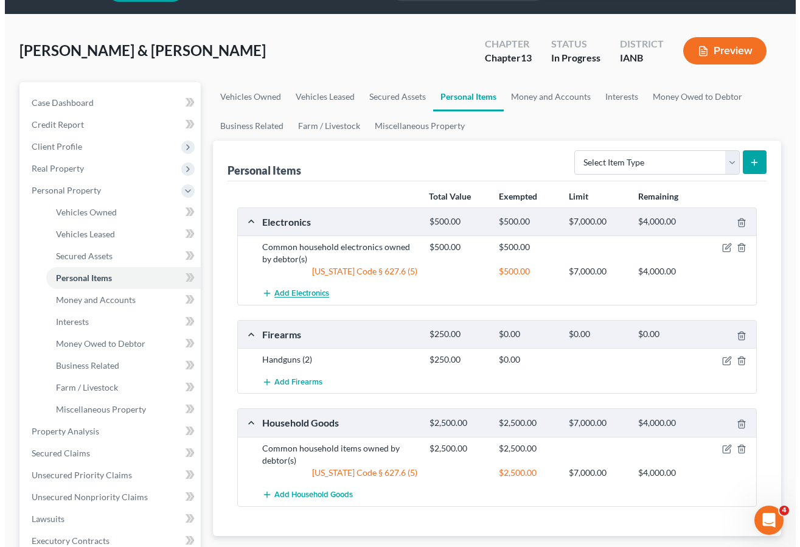
scroll to position [34, 0]
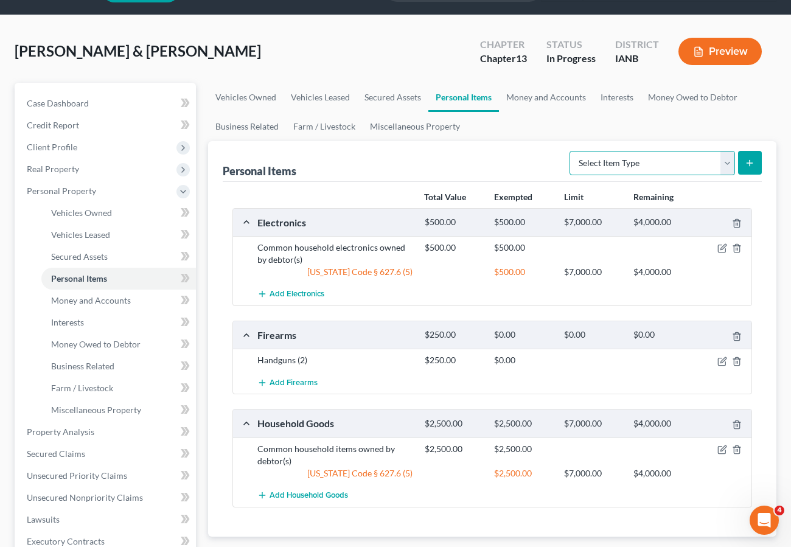
click at [619, 156] on select "Select Item Type Clothing (A/B: 11) Collectibles Of Value (A/B: 8) Electronics …" at bounding box center [653, 163] width 166 height 24
select select "clothing"
click at [571, 151] on select "Select Item Type Clothing (A/B: 11) Collectibles Of Value (A/B: 8) Electronics …" at bounding box center [653, 163] width 166 height 24
click at [748, 161] on icon "submit" at bounding box center [750, 163] width 10 height 10
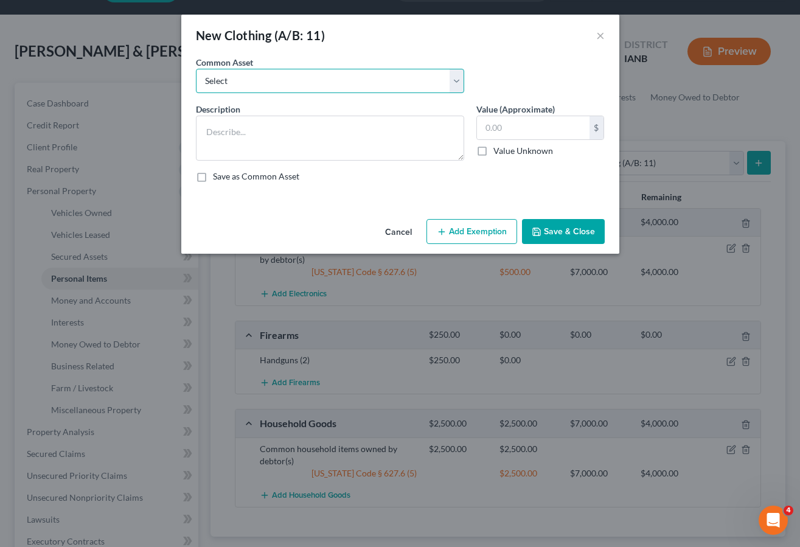
click at [292, 83] on select "Select Clothing owned by debtor(s)" at bounding box center [330, 81] width 268 height 24
select select "0"
click at [196, 69] on select "Select Clothing owned by debtor(s)" at bounding box center [330, 81] width 268 height 24
type textarea "Clothing owned by debtor(s)"
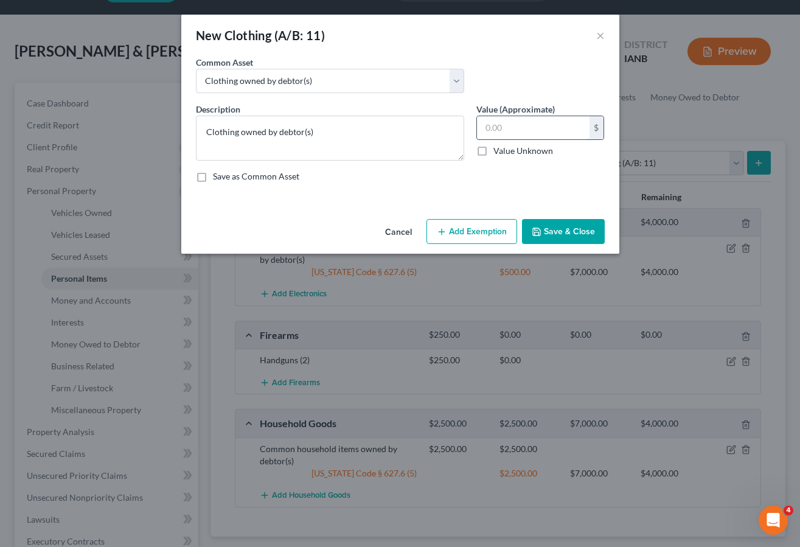
click at [523, 128] on input "text" at bounding box center [533, 127] width 113 height 23
type input "500.00"
click at [480, 228] on button "Add Exemption" at bounding box center [472, 232] width 91 height 26
select select "2"
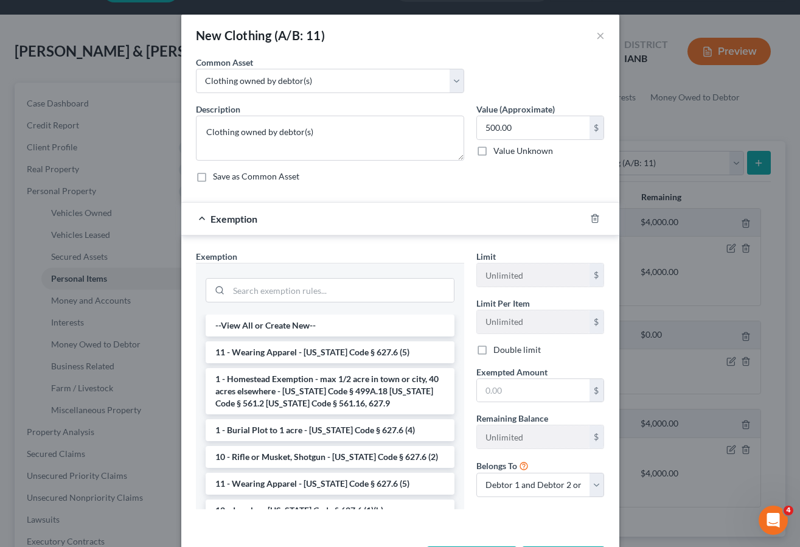
drag, startPoint x: 374, startPoint y: 349, endPoint x: 467, endPoint y: 408, distance: 110.7
click at [374, 349] on li "11 - Wearing Apparel - [US_STATE] Code § 627.6 (5)" at bounding box center [330, 352] width 249 height 22
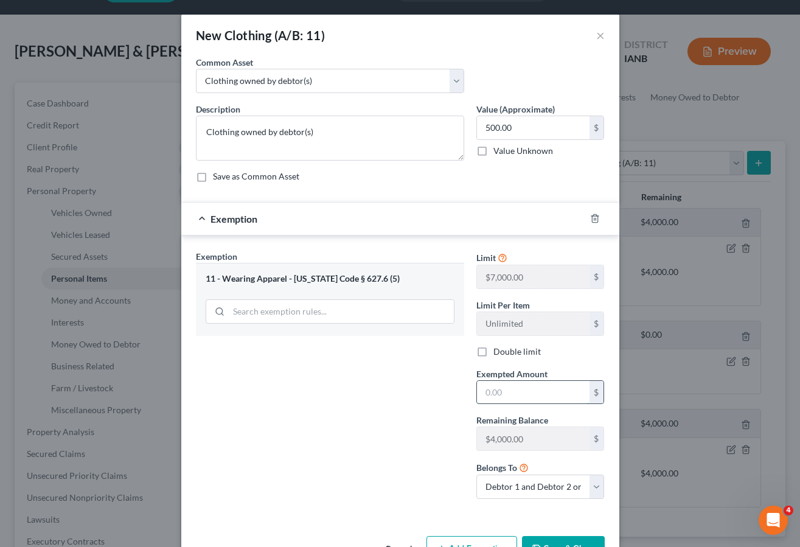
click at [509, 387] on input "text" at bounding box center [533, 392] width 113 height 23
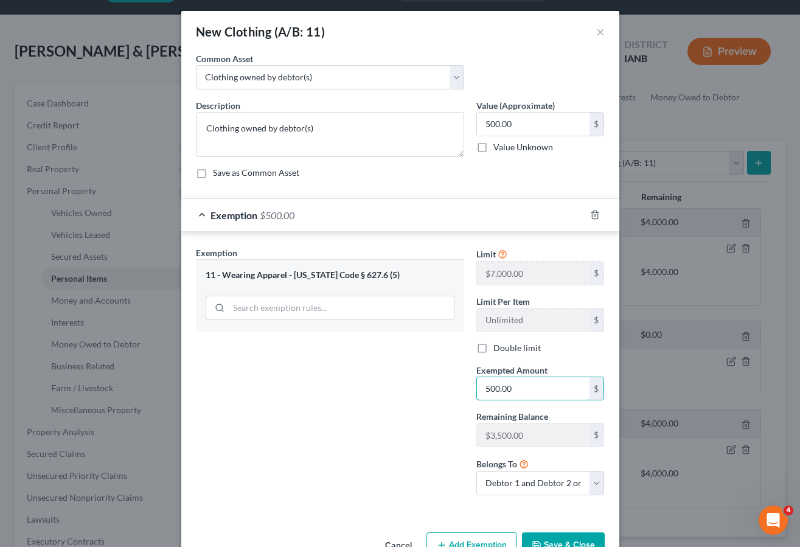
drag, startPoint x: 511, startPoint y: 394, endPoint x: 447, endPoint y: 382, distance: 65.0
click at [447, 382] on div "Exemption Set must be selected for CA. Exemption * 11 - Wearing Apparel - [US_S…" at bounding box center [400, 375] width 421 height 259
type input "200.00"
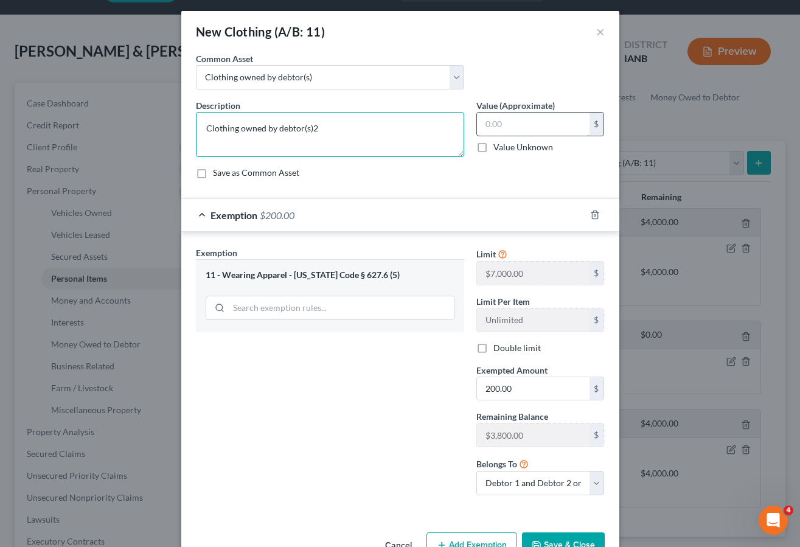
type textarea "Clothing owned by debtor(s)"
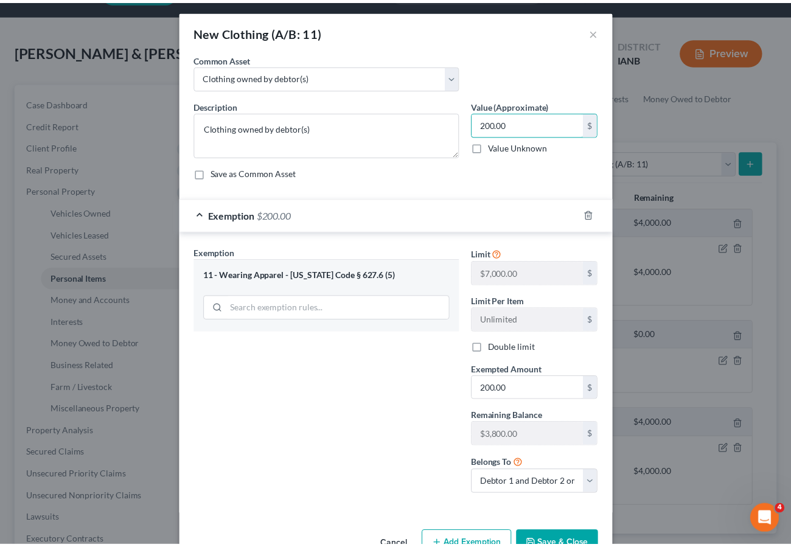
scroll to position [38, 0]
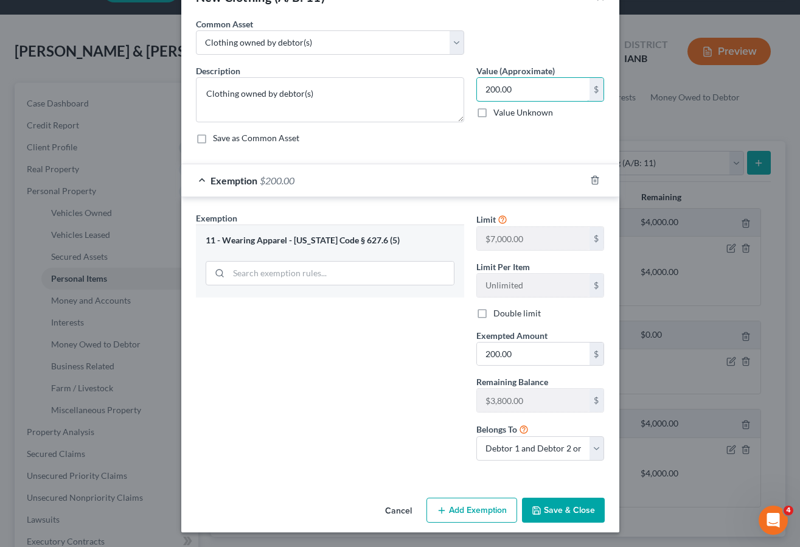
type input "200.00"
click at [561, 505] on button "Save & Close" at bounding box center [563, 511] width 83 height 26
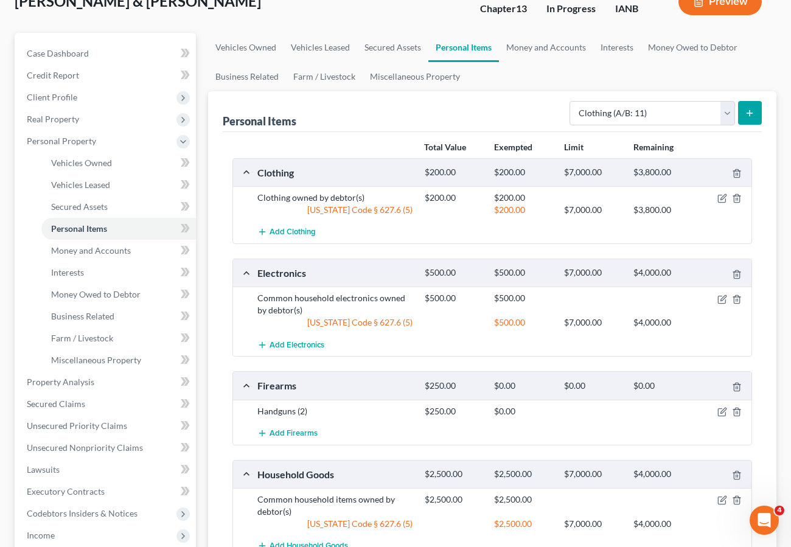
scroll to position [123, 0]
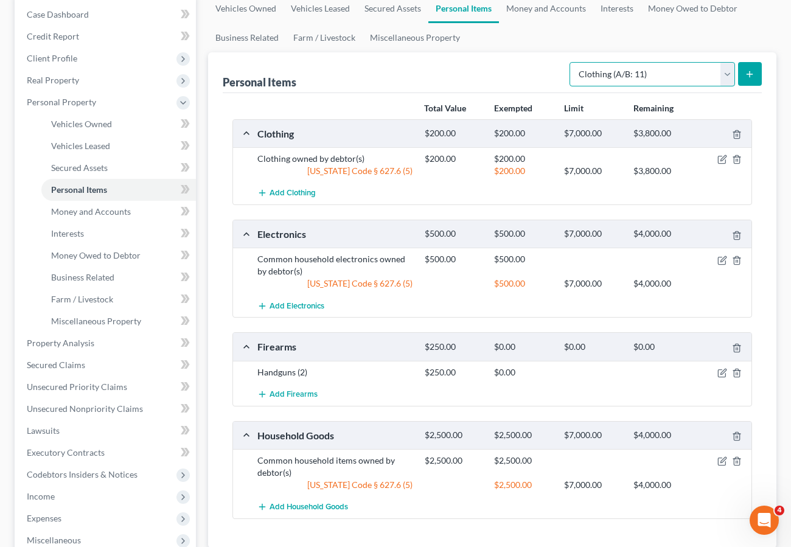
click at [613, 68] on select "Select Item Type Clothing (A/B: 11) Collectibles Of Value (A/B: 8) Electronics …" at bounding box center [653, 74] width 166 height 24
select select "jewelry"
click at [571, 62] on select "Select Item Type Clothing (A/B: 11) Collectibles Of Value (A/B: 8) Electronics …" at bounding box center [653, 74] width 166 height 24
click at [753, 71] on icon "submit" at bounding box center [750, 74] width 10 height 10
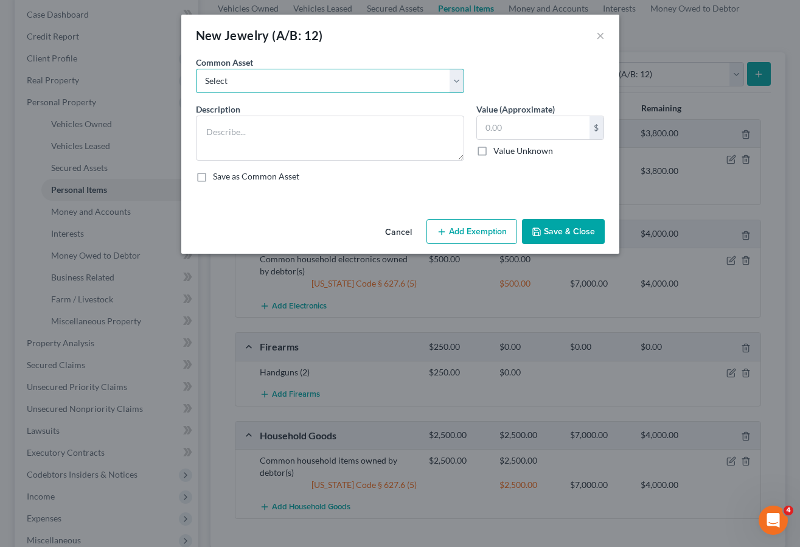
click at [319, 79] on select "Select Costume Jewelry" at bounding box center [330, 81] width 268 height 24
select select "0"
click at [196, 69] on select "Select Costume Jewelry" at bounding box center [330, 81] width 268 height 24
type textarea "Costume Jewelry"
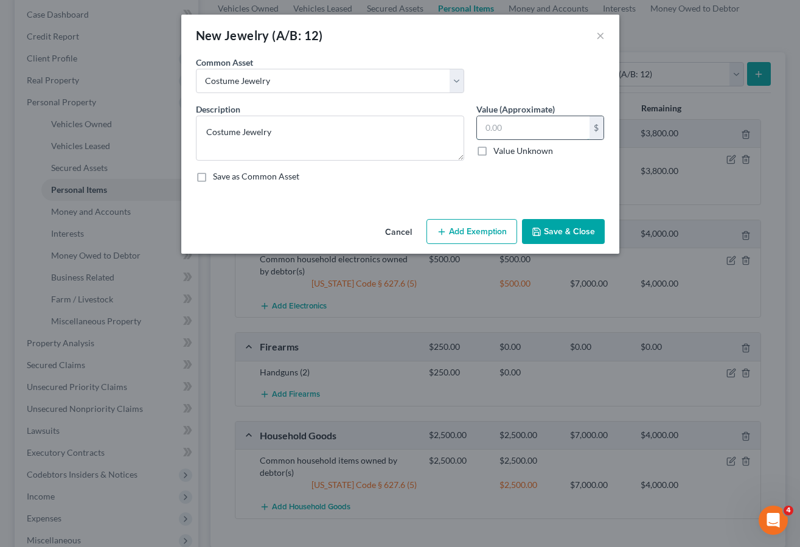
click at [533, 125] on input "text" at bounding box center [533, 127] width 113 height 23
type input "50"
click at [577, 224] on button "Save & Close" at bounding box center [563, 232] width 83 height 26
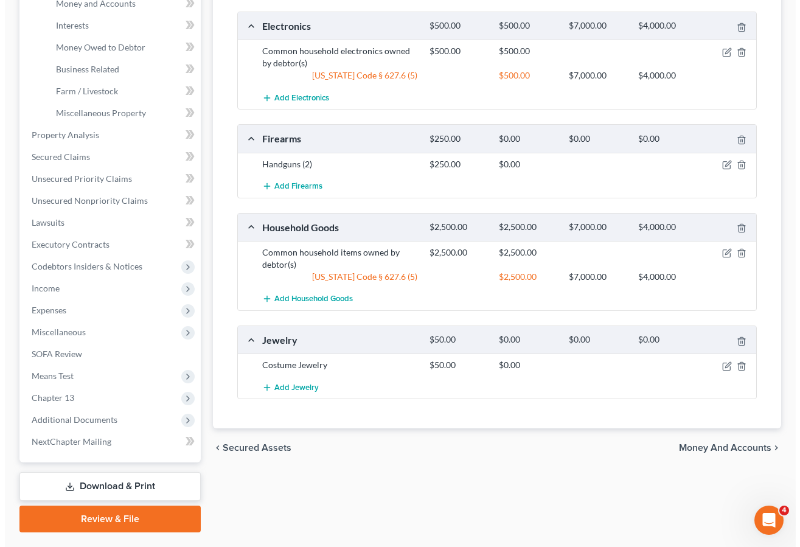
scroll to position [363, 0]
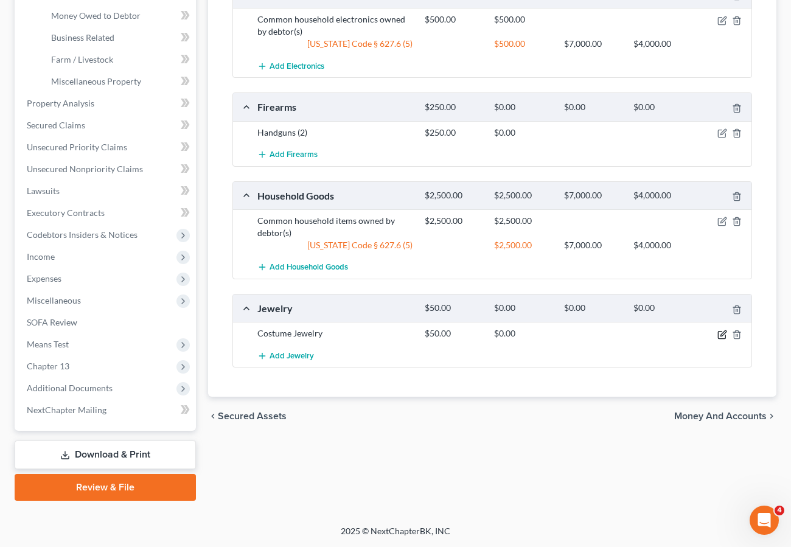
click at [719, 332] on icon "button" at bounding box center [722, 335] width 10 height 10
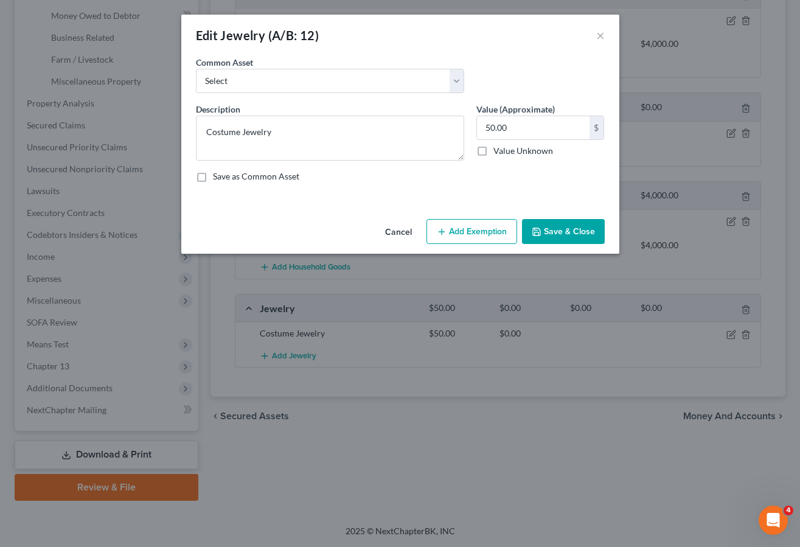
click at [459, 234] on button "Add Exemption" at bounding box center [472, 232] width 91 height 26
select select "2"
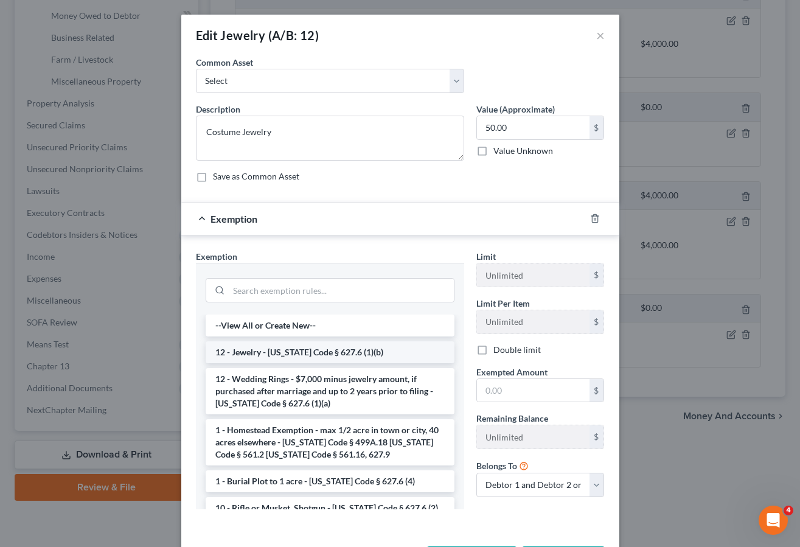
click at [326, 346] on li "12 - Jewelry - [US_STATE] Code § 627.6 (1)(b)" at bounding box center [330, 352] width 249 height 22
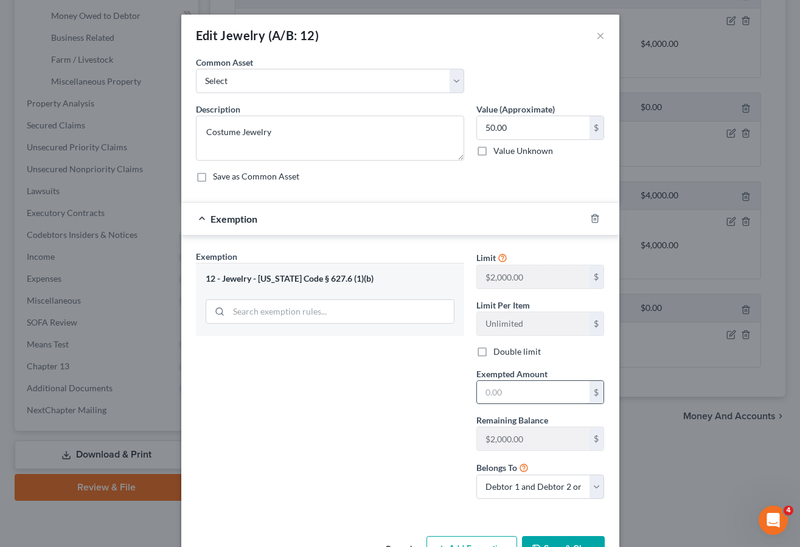
click at [518, 385] on input "text" at bounding box center [533, 392] width 113 height 23
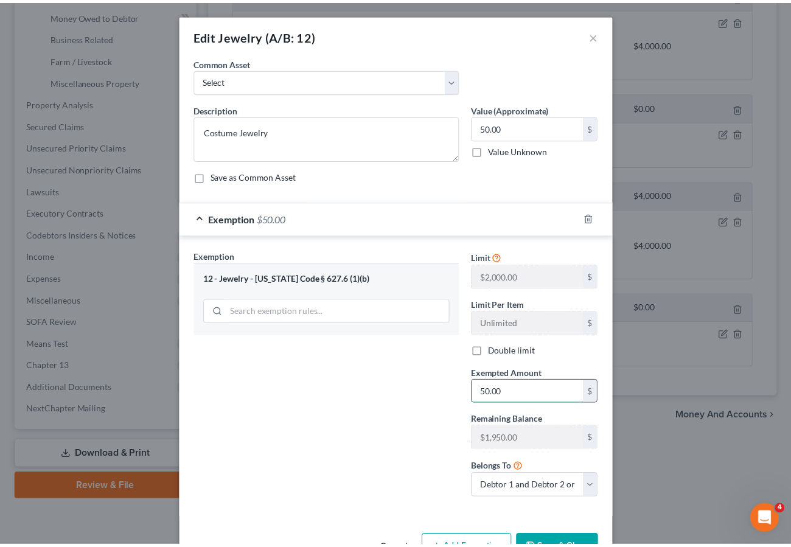
scroll to position [38, 0]
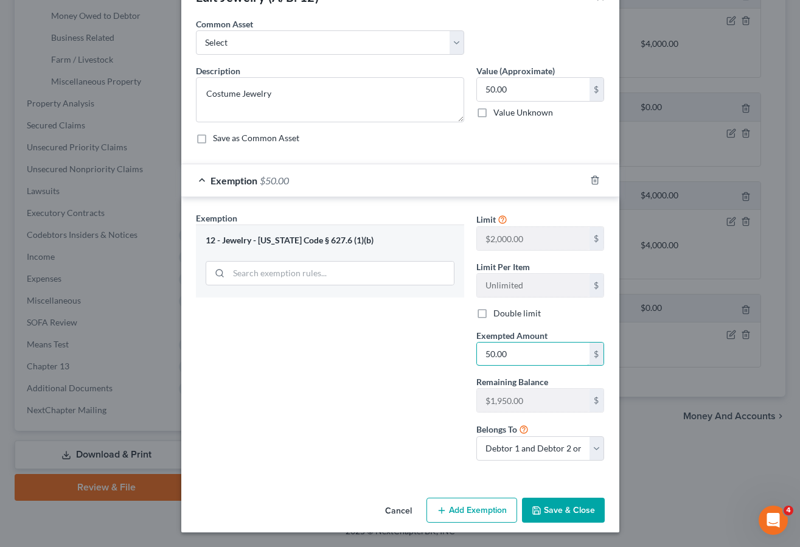
type input "50.00"
drag, startPoint x: 546, startPoint y: 505, endPoint x: 19, endPoint y: 392, distance: 539.5
click at [546, 504] on button "Save & Close" at bounding box center [563, 511] width 83 height 26
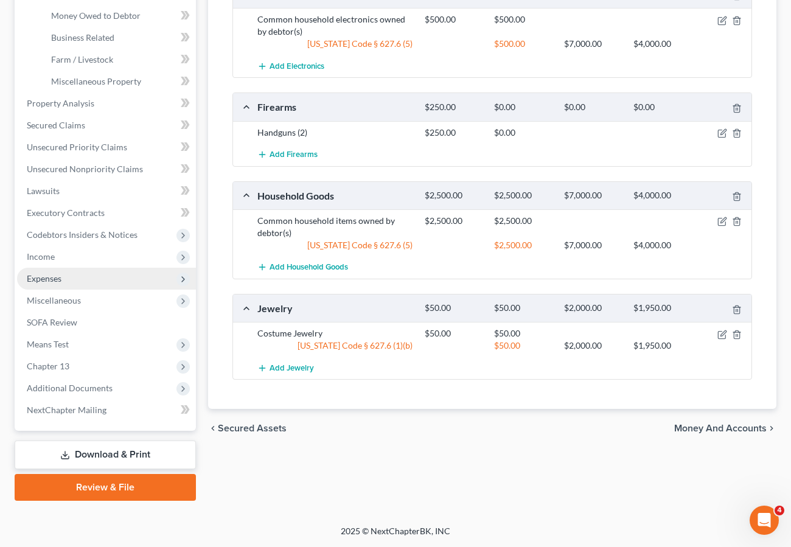
click at [54, 277] on span "Expenses" at bounding box center [44, 278] width 35 height 10
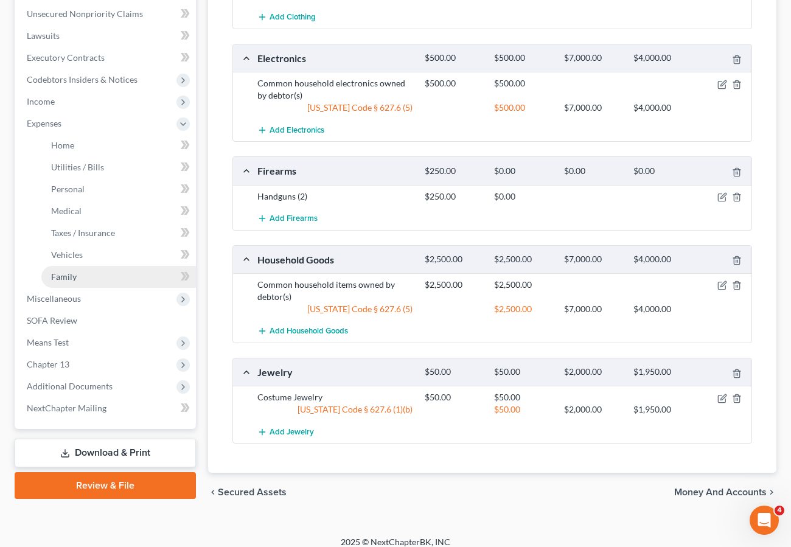
scroll to position [297, 0]
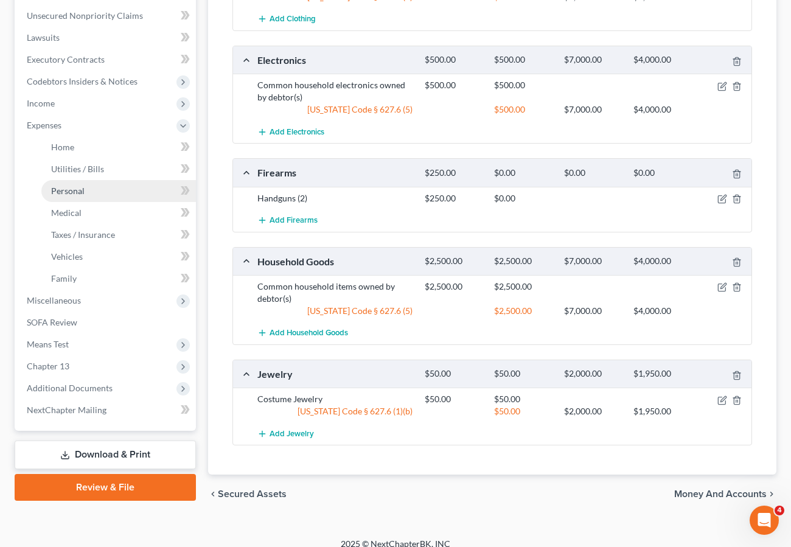
click at [69, 190] on span "Personal" at bounding box center [67, 191] width 33 height 10
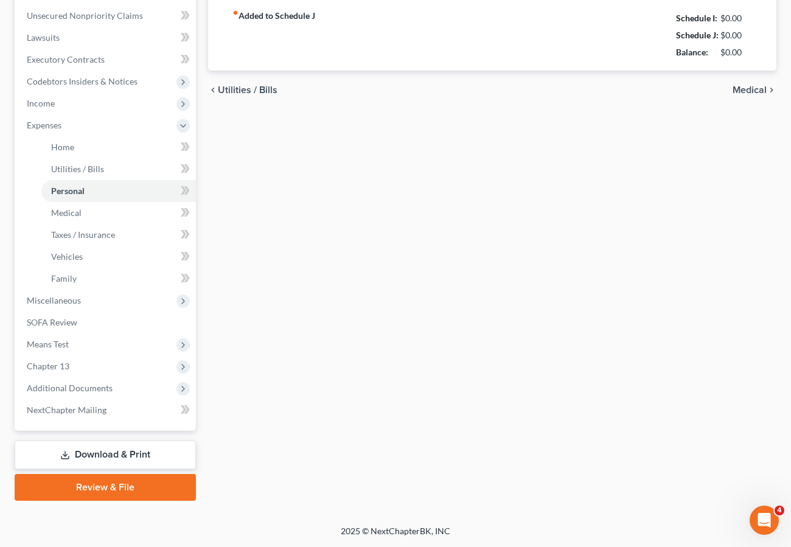
type input "1,700.00"
type input "100.00"
type input "130.00"
type input "50.00"
type input "200.00"
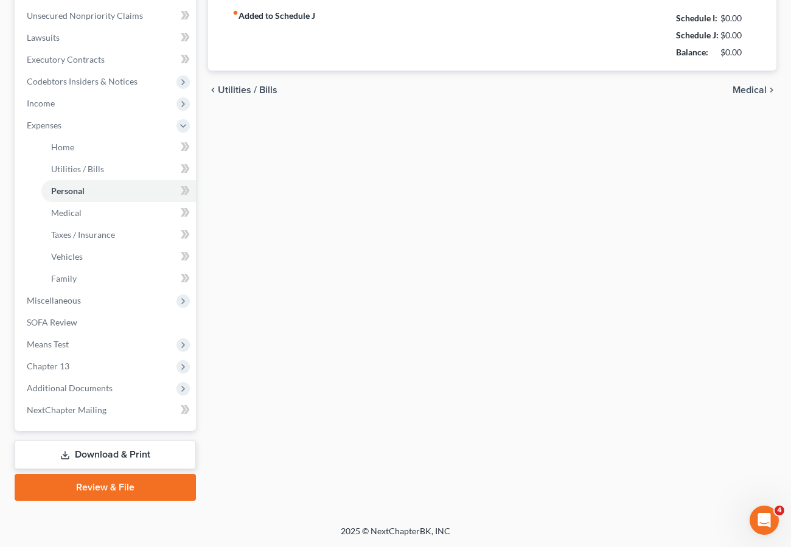
type input "200.00"
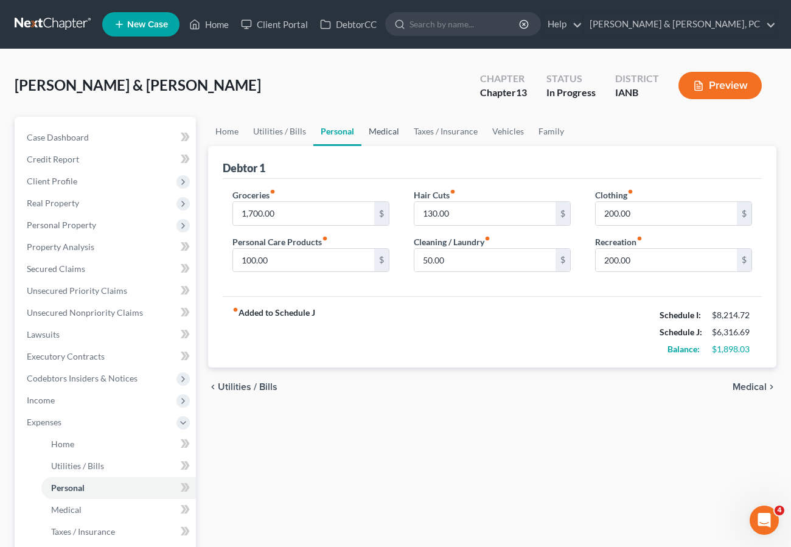
click at [386, 132] on link "Medical" at bounding box center [383, 131] width 45 height 29
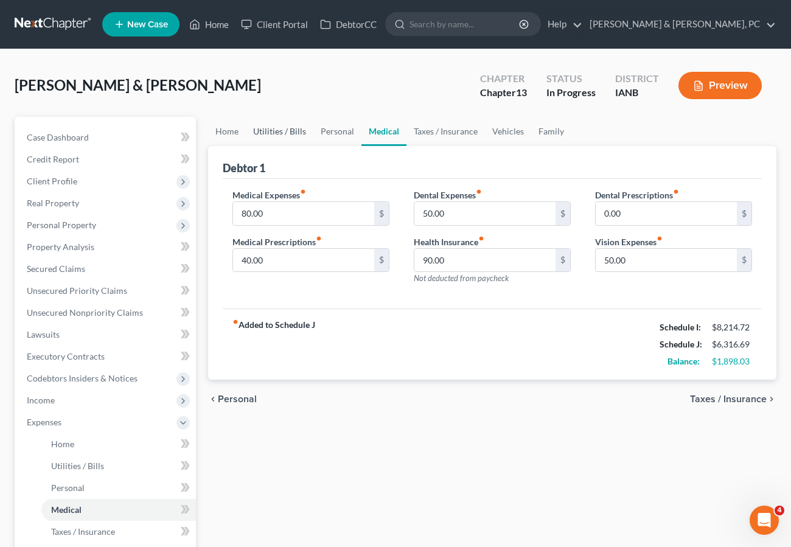
click at [277, 130] on link "Utilities / Bills" at bounding box center [280, 131] width 68 height 29
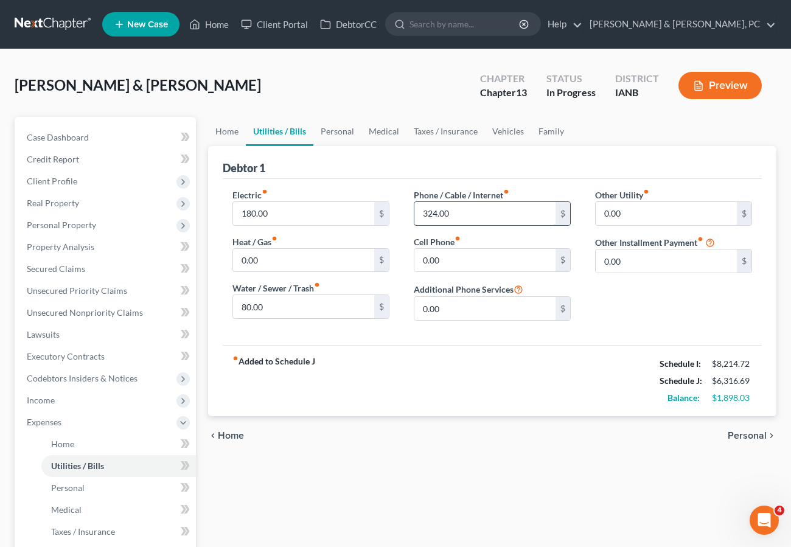
click at [493, 215] on input "324.00" at bounding box center [484, 213] width 141 height 23
type input "70"
type input "260"
drag, startPoint x: 472, startPoint y: 504, endPoint x: 464, endPoint y: 500, distance: 8.5
click at [467, 502] on div "Home Utilities / Bills Personal Medical Taxes / Insurance Vehicles Family Debto…" at bounding box center [492, 457] width 581 height 681
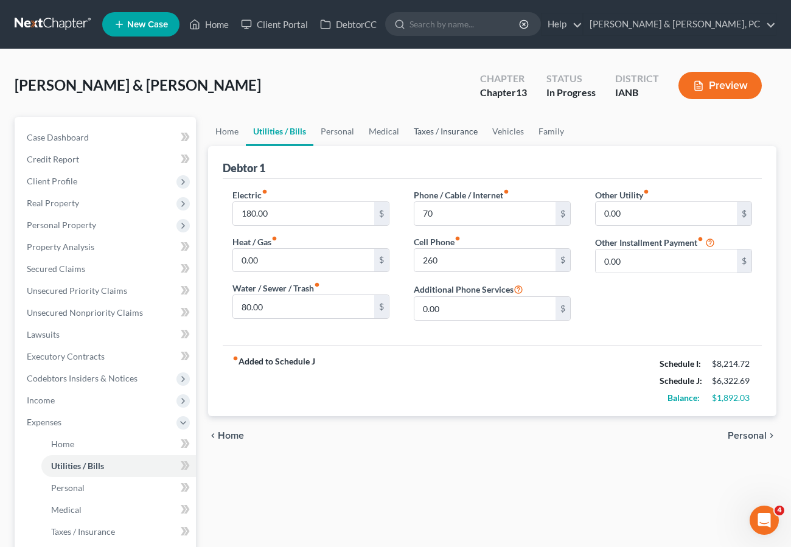
click at [442, 131] on link "Taxes / Insurance" at bounding box center [445, 131] width 78 height 29
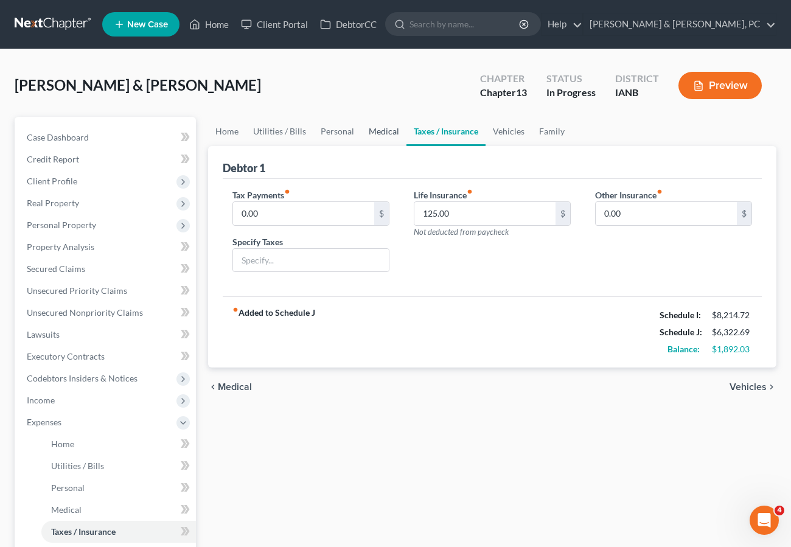
click at [386, 129] on link "Medical" at bounding box center [383, 131] width 45 height 29
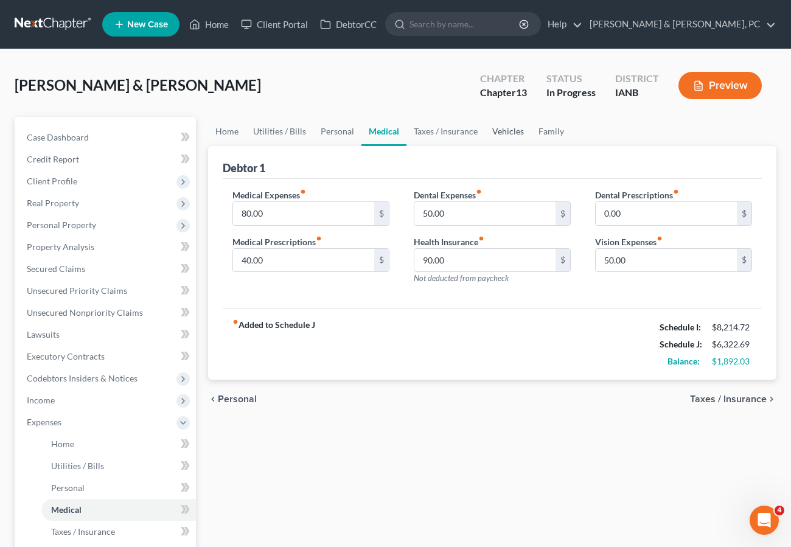
click at [506, 135] on link "Vehicles" at bounding box center [508, 131] width 46 height 29
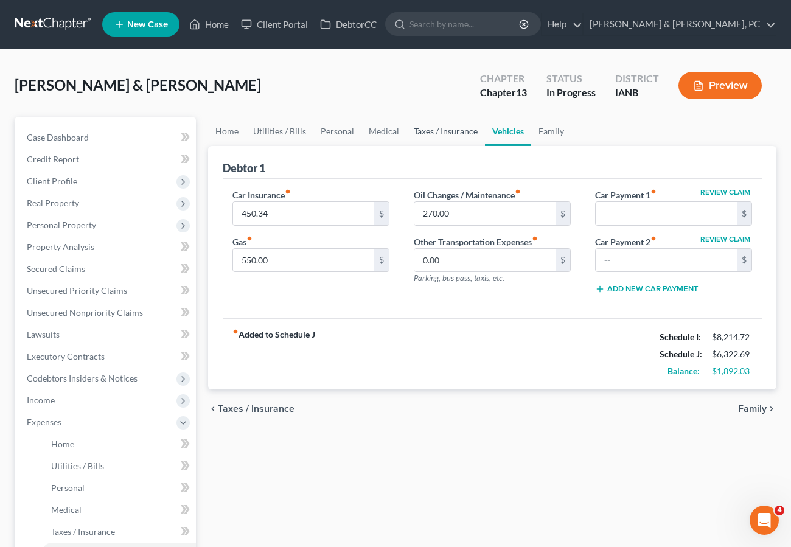
click at [422, 135] on link "Taxes / Insurance" at bounding box center [445, 131] width 78 height 29
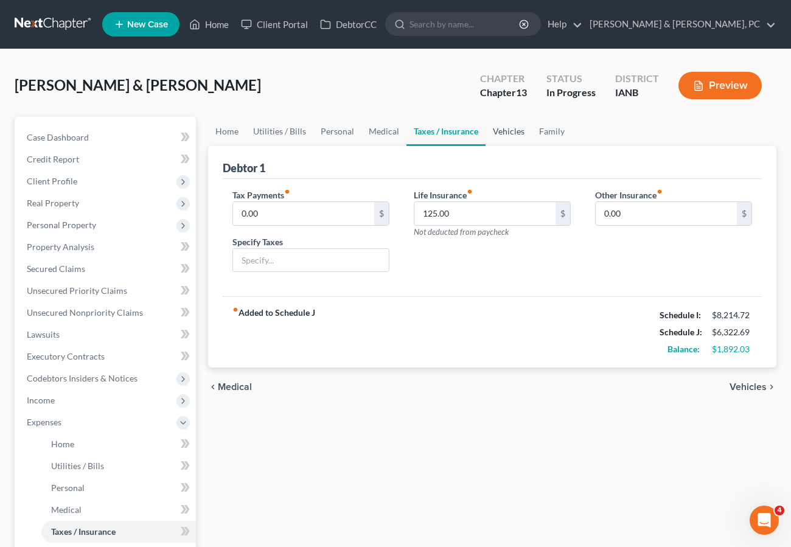
click at [499, 131] on link "Vehicles" at bounding box center [509, 131] width 46 height 29
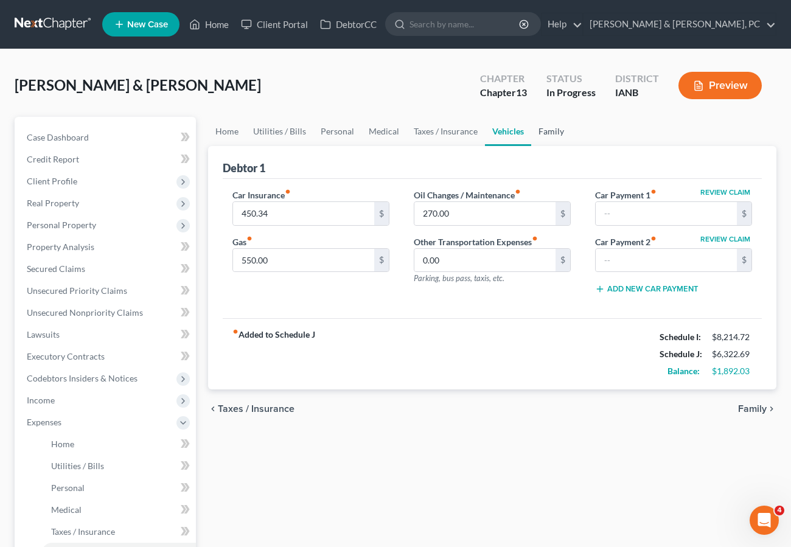
click at [544, 131] on link "Family" at bounding box center [551, 131] width 40 height 29
